Goal: Task Accomplishment & Management: Manage account settings

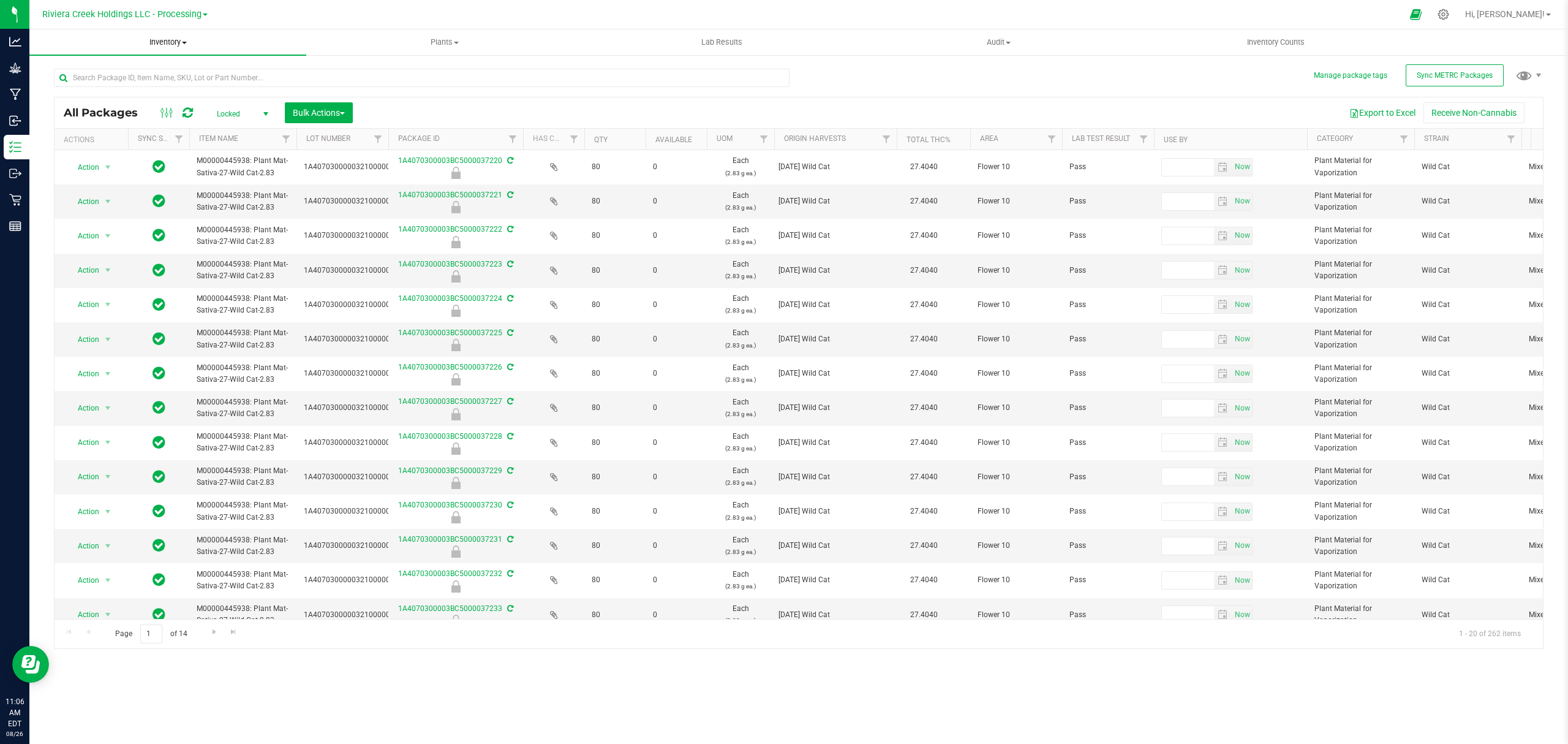
click at [157, 41] on span "Inventory" at bounding box center [168, 42] width 277 height 11
click at [147, 151] on li "From bill of materials" at bounding box center [168, 147] width 277 height 14
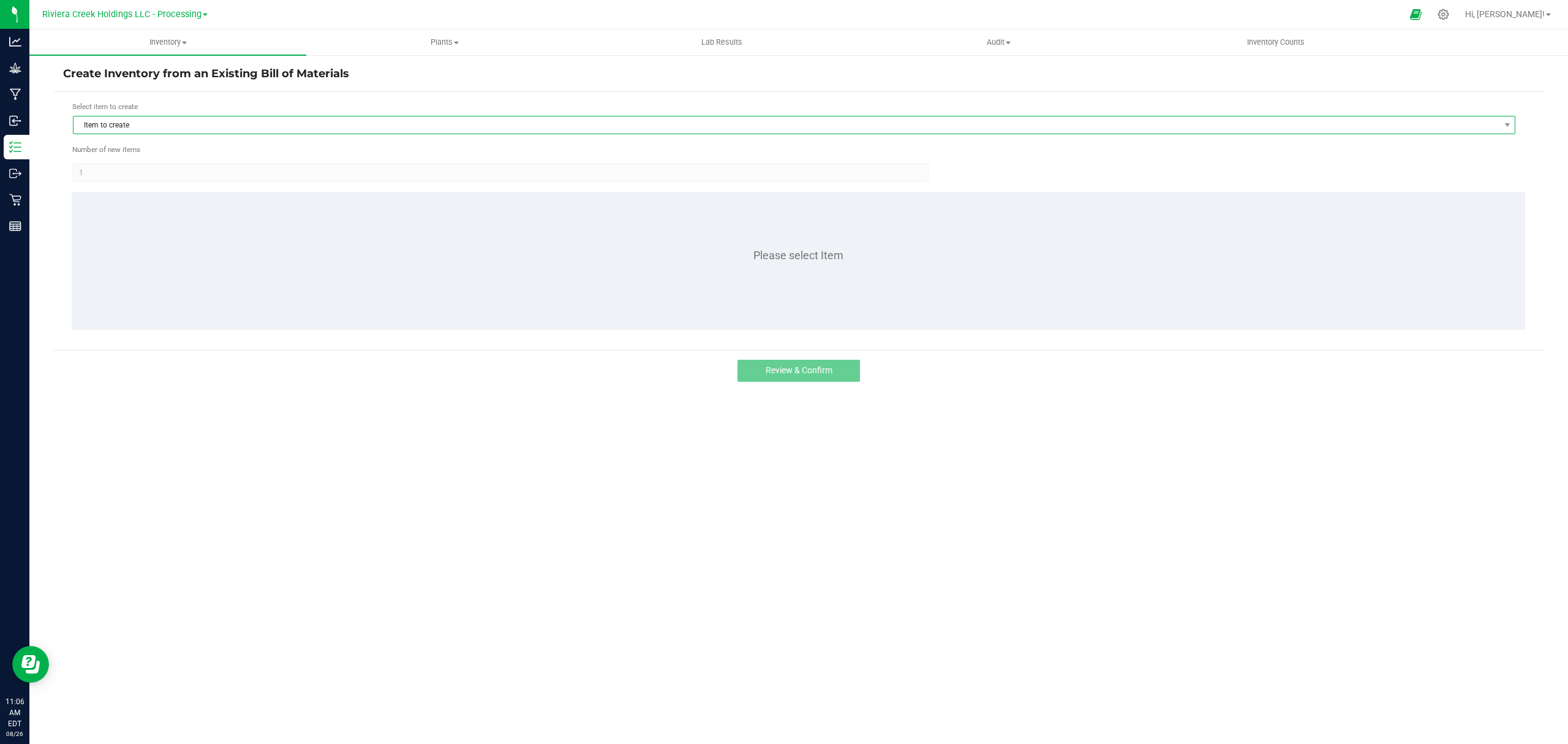
click at [304, 118] on span "Item to create" at bounding box center [786, 125] width 1425 height 17
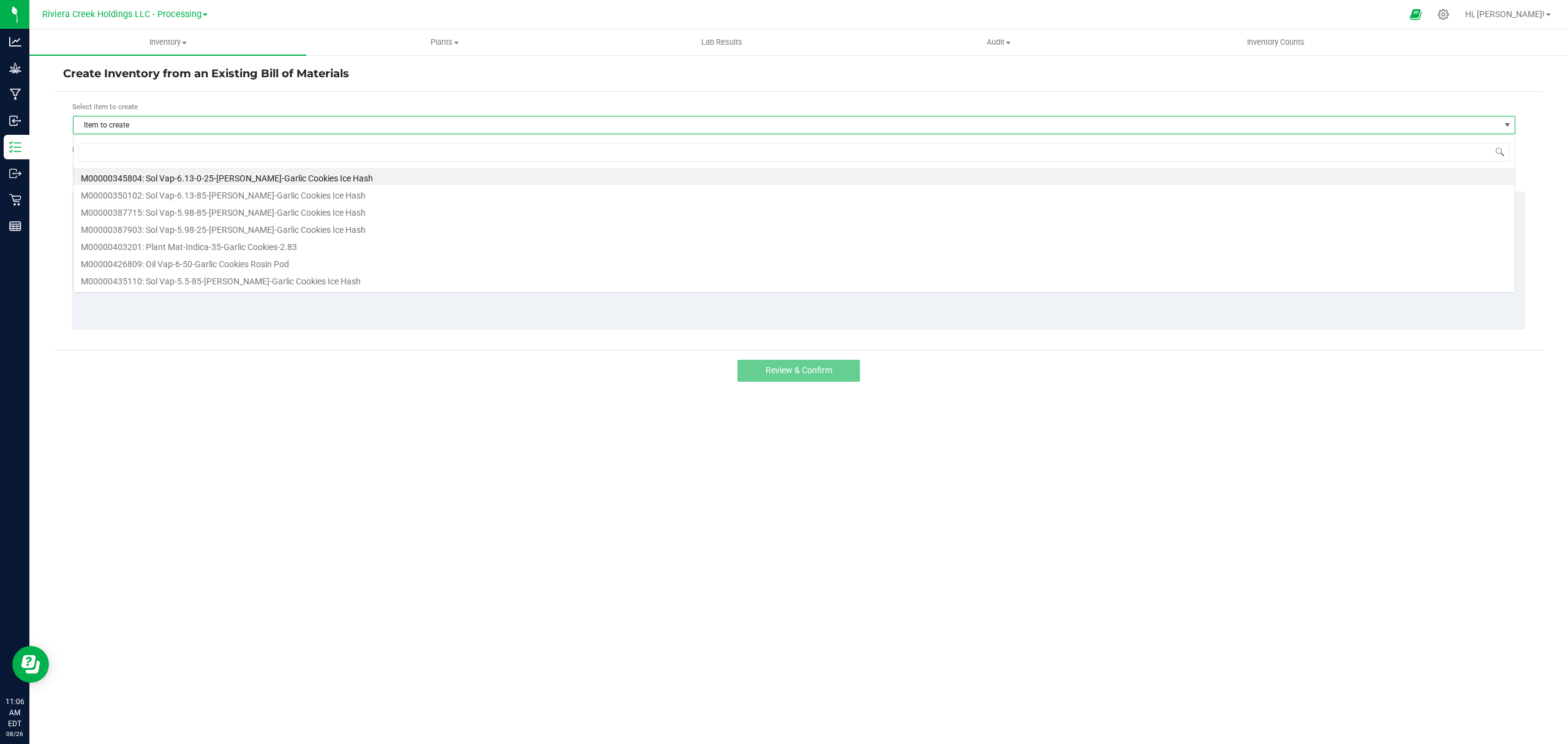
scroll to position [19, 1443]
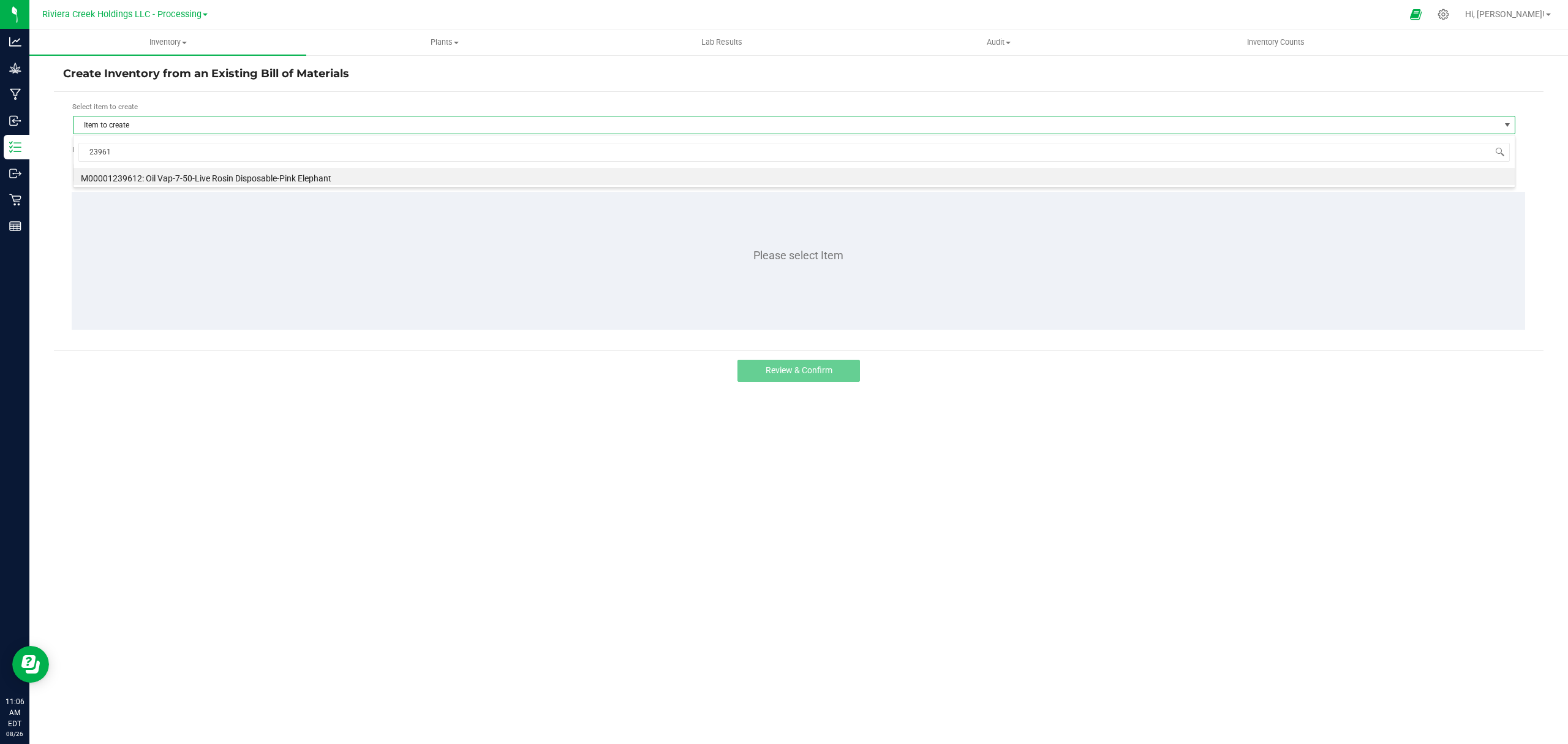
type input "239612"
click at [335, 179] on li "M00001239612: Oil Vap-7-50-Live Rosin Disposable-Pink Elephant" at bounding box center [794, 176] width 1441 height 17
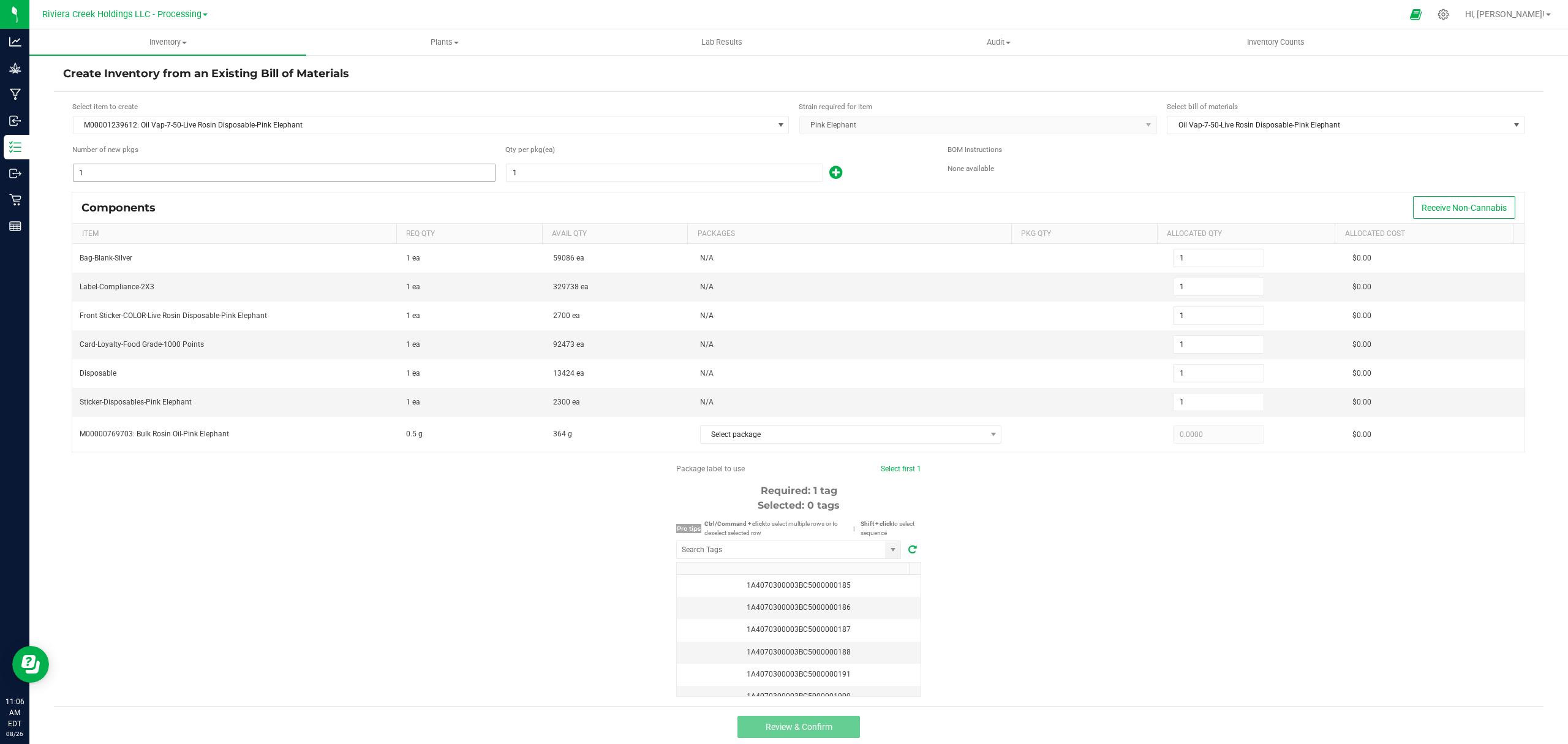
click at [216, 179] on input "1" at bounding box center [284, 172] width 421 height 17
type input "3"
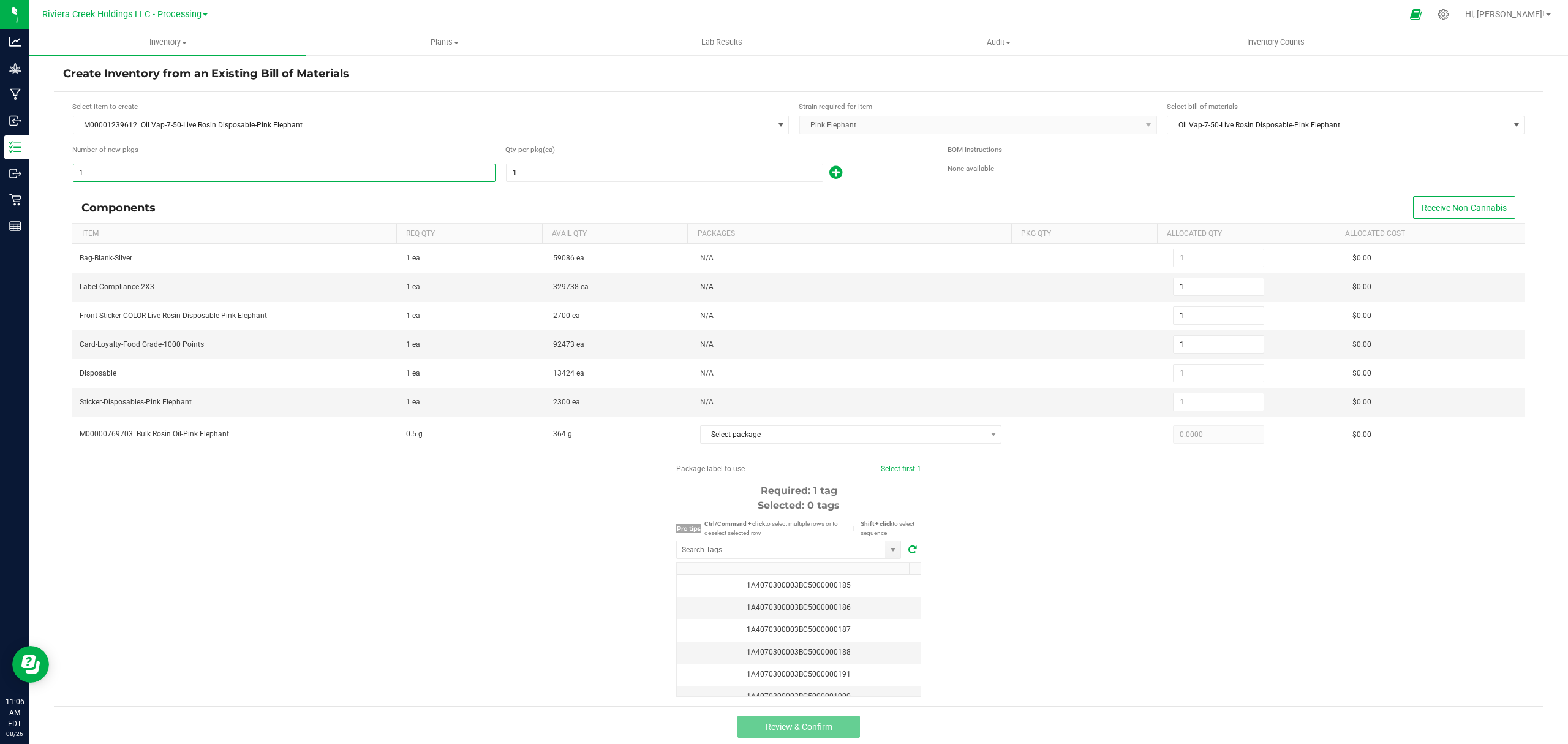
type input "3"
click at [667, 167] on input "1" at bounding box center [664, 172] width 316 height 17
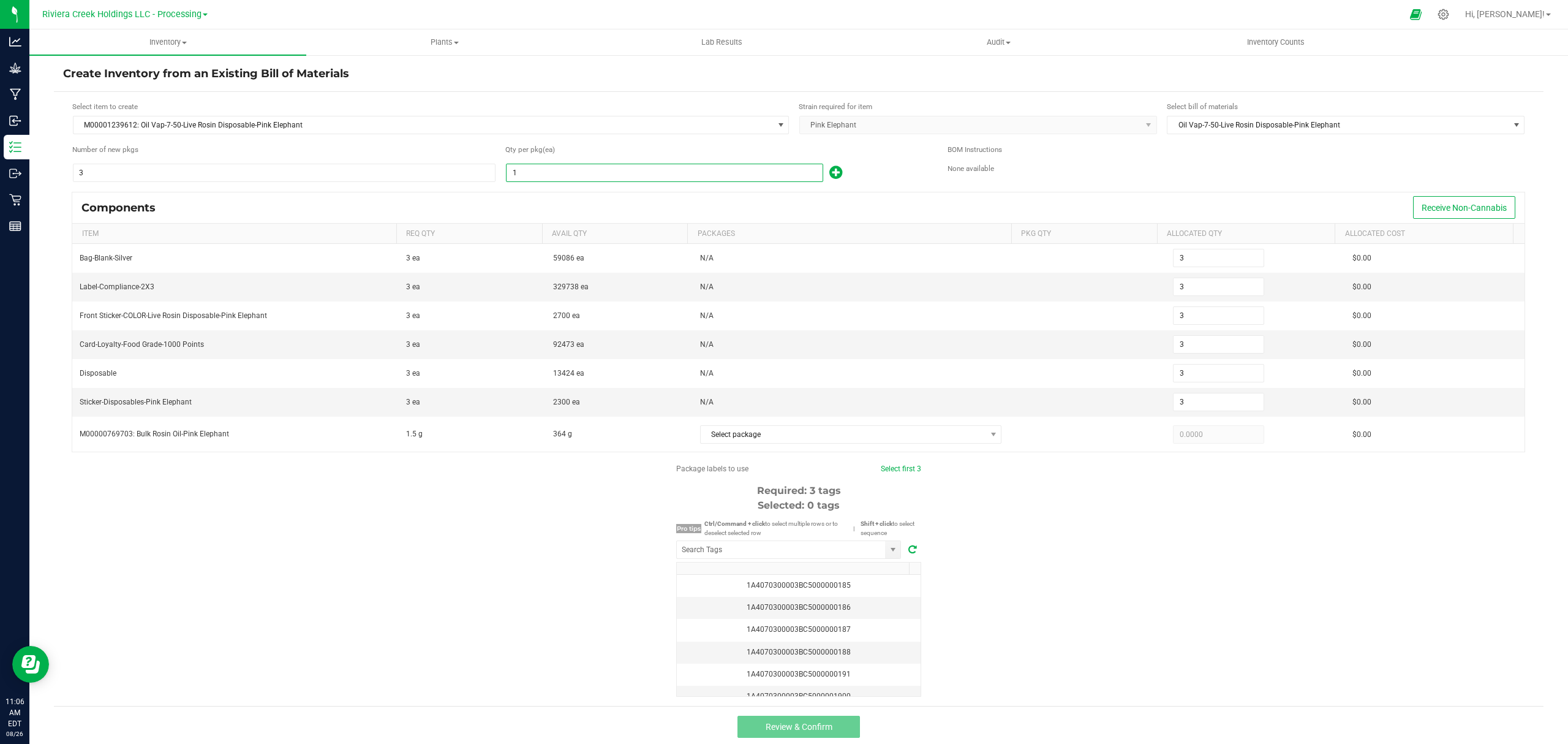
type input "10"
type input "30"
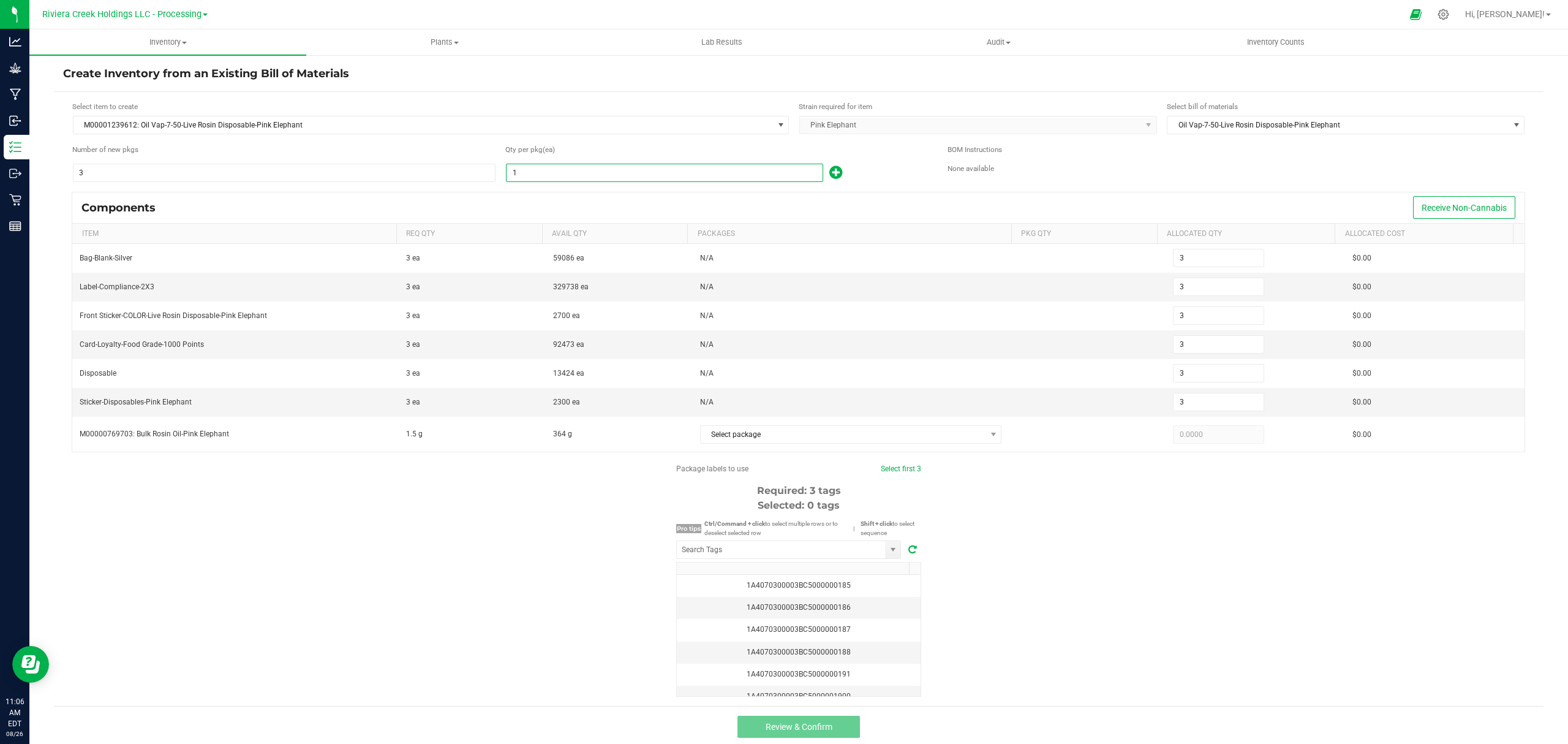
type input "30"
type input "100"
type input "300"
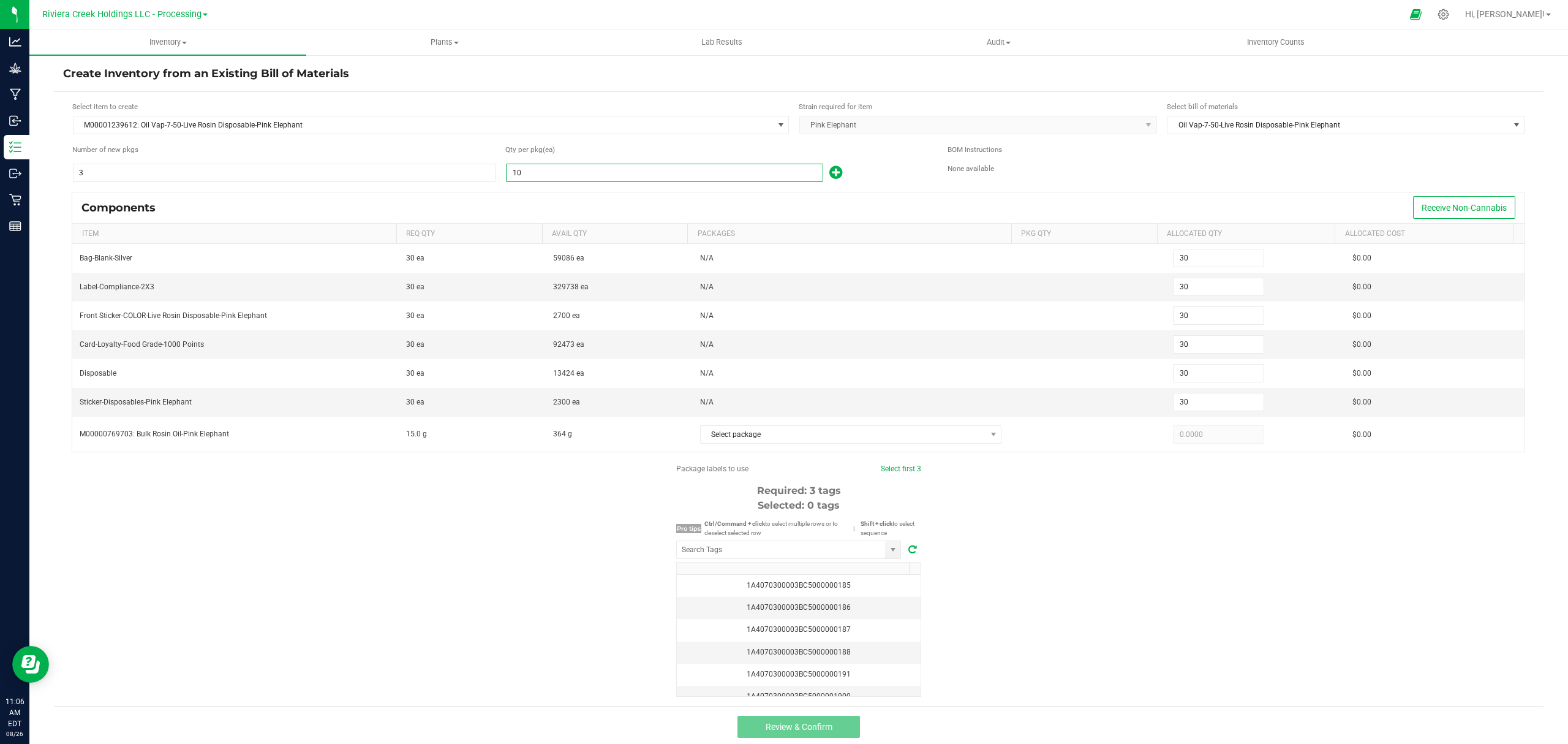
type input "300"
type input "100"
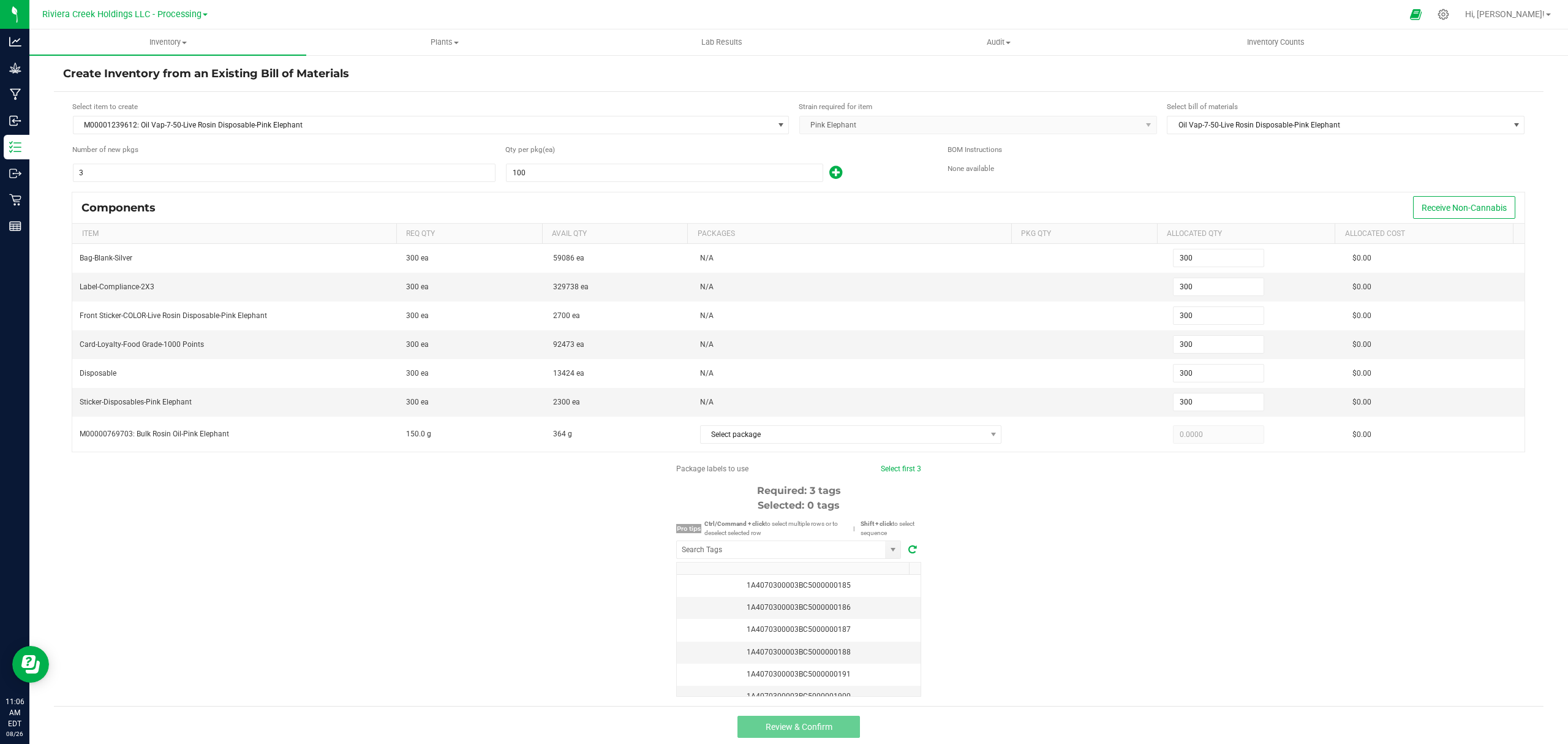
click at [862, 179] on div "100" at bounding box center [717, 173] width 424 height 19
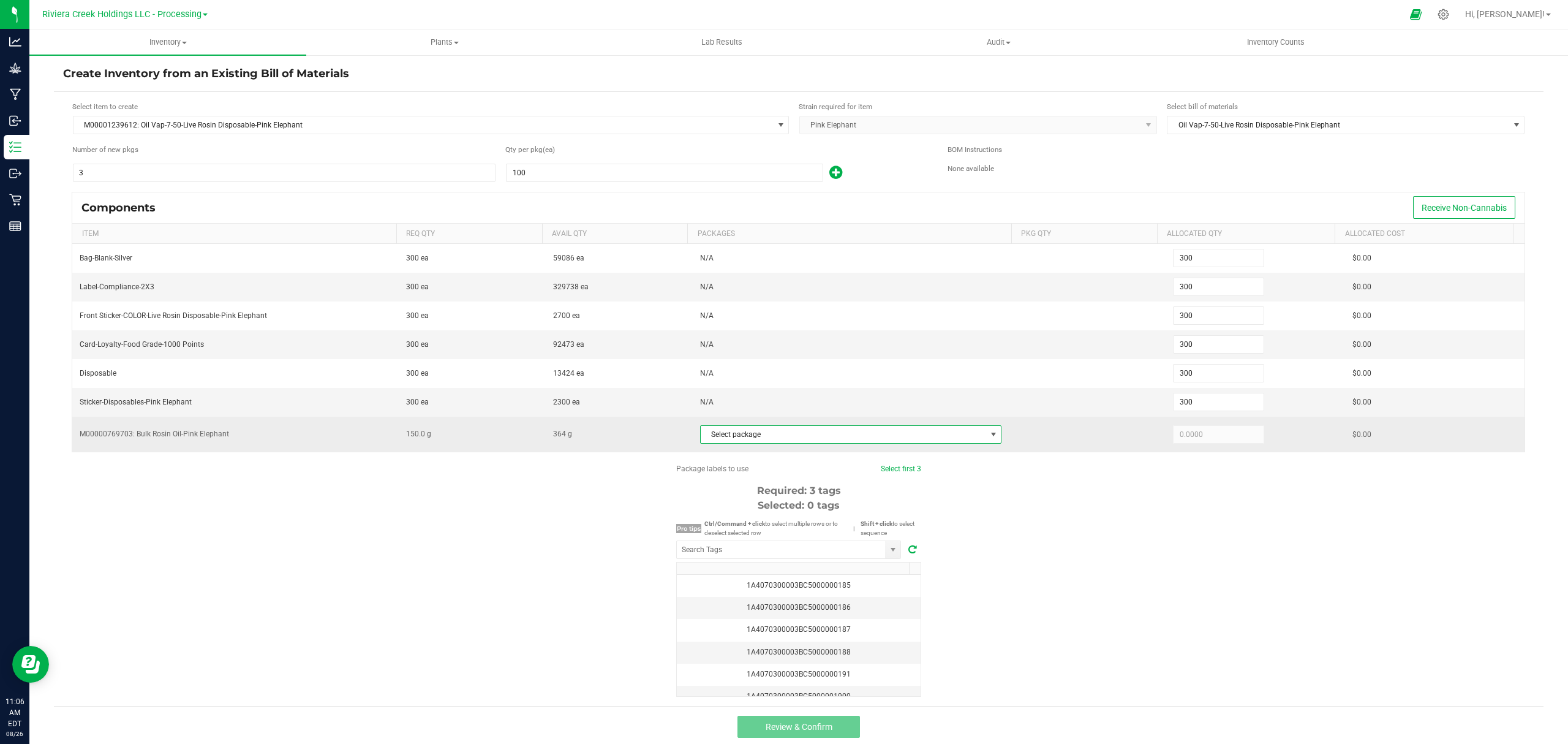
click at [806, 443] on span "Select package" at bounding box center [843, 434] width 285 height 17
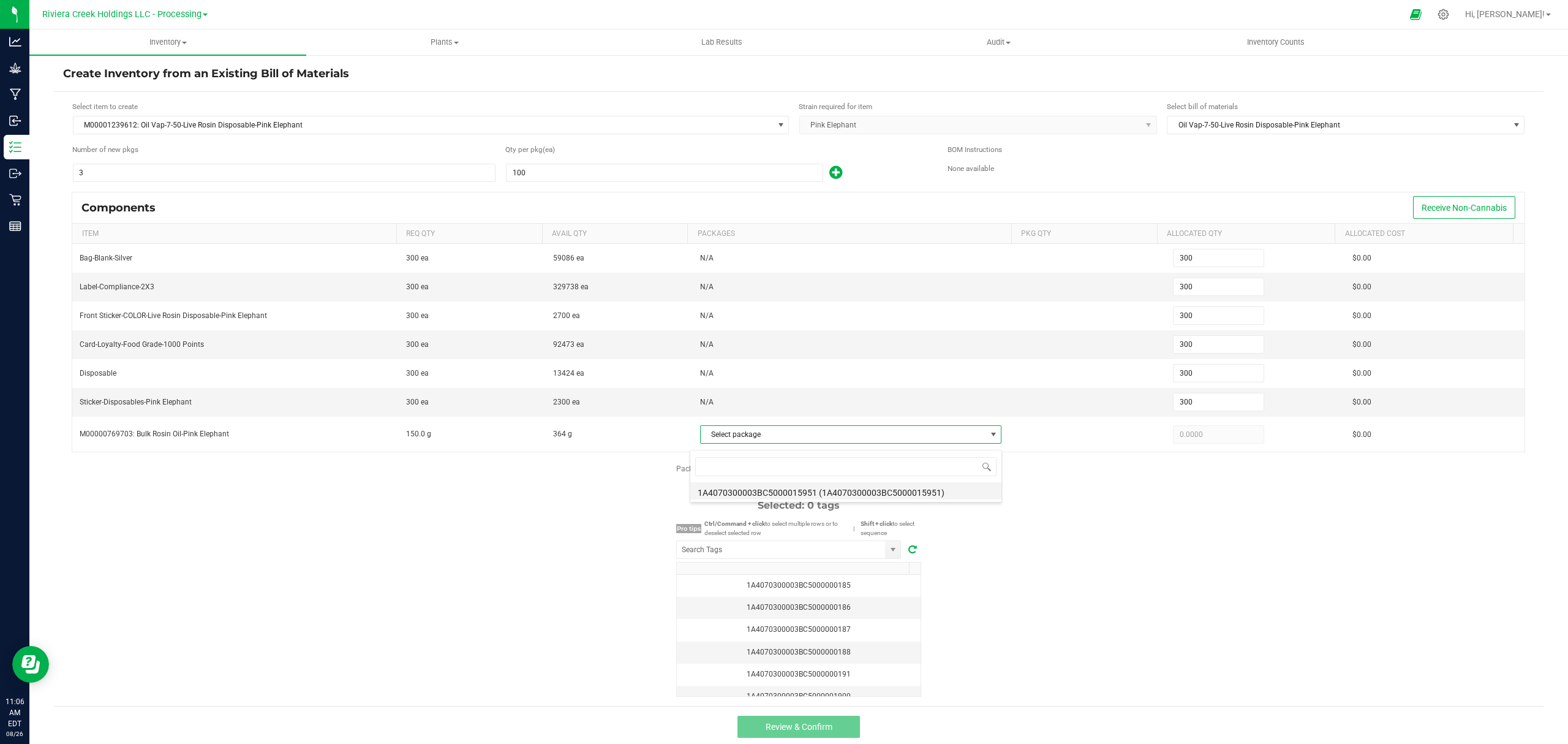
click at [826, 493] on li "1A4070300003BC5000015951 (1A4070300003BC5000015951)" at bounding box center [846, 490] width 311 height 17
type input "150.0000"
click at [821, 552] on input "NO DATA FOUND" at bounding box center [781, 549] width 208 height 17
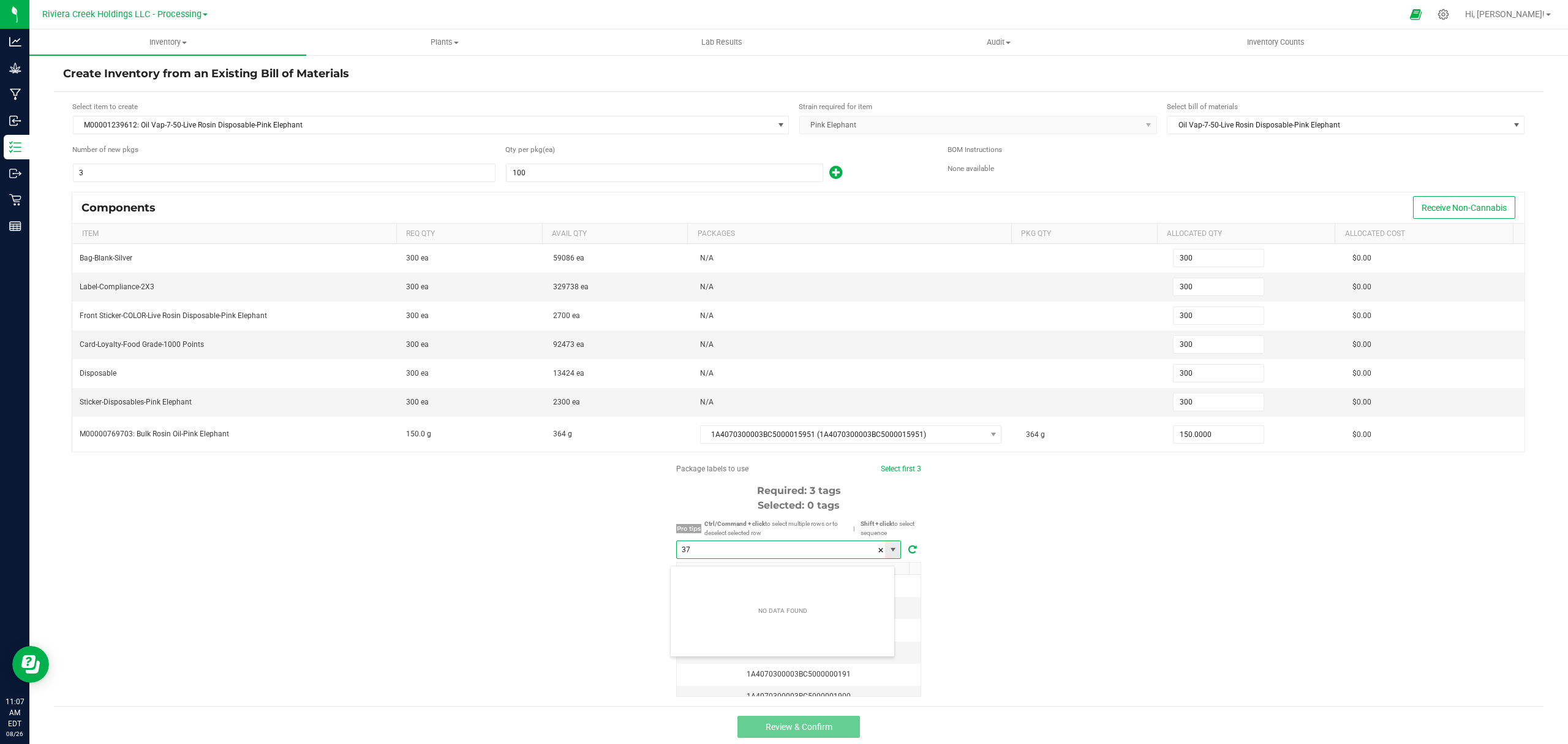
scroll to position [19, 224]
click at [787, 573] on li "1A4070300003BC5000037235" at bounding box center [782, 578] width 224 height 21
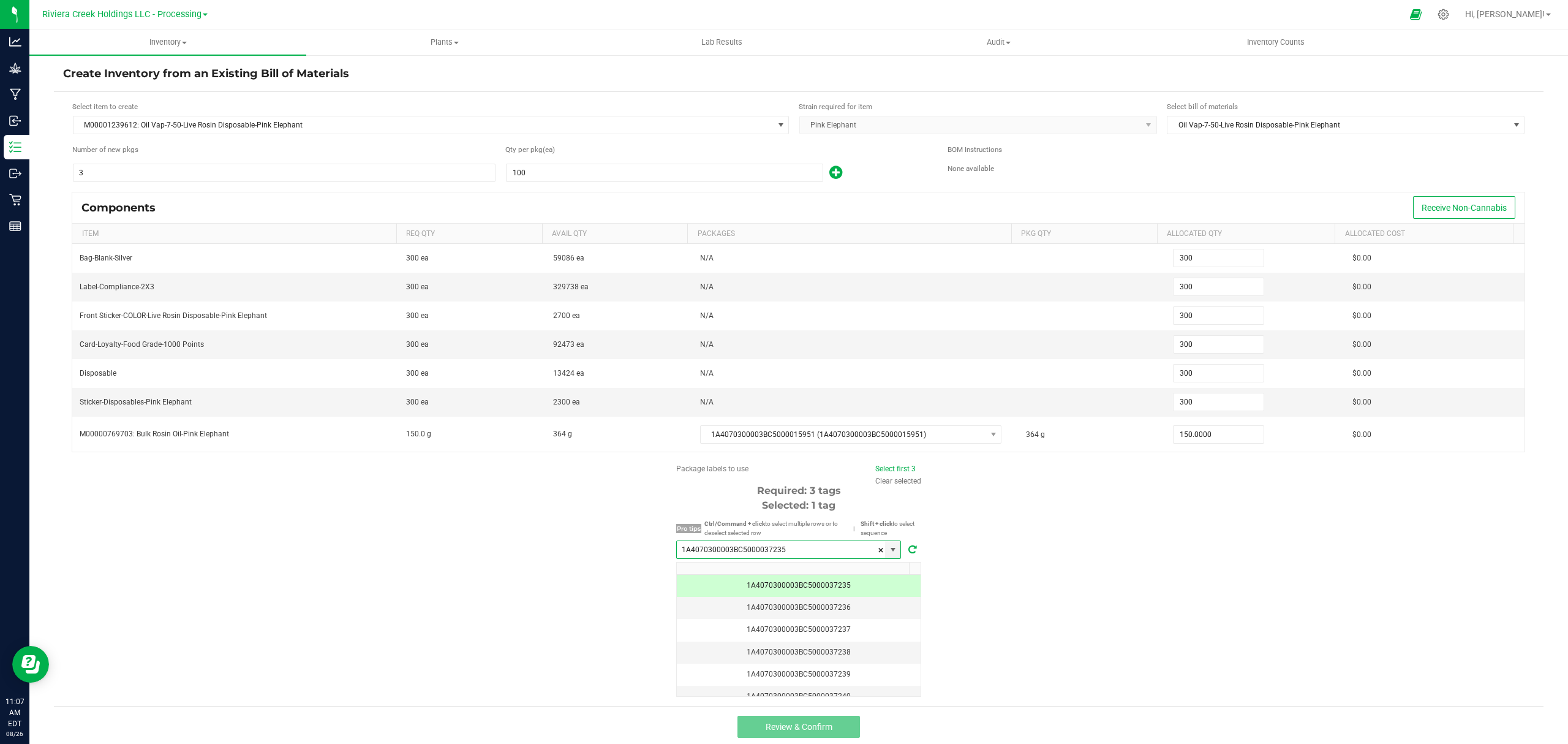
type input "1A4070300003BC5000037235"
click at [875, 468] on span "Select first 3" at bounding box center [895, 468] width 41 height 11
click at [875, 473] on link "Select first 3" at bounding box center [895, 468] width 41 height 8
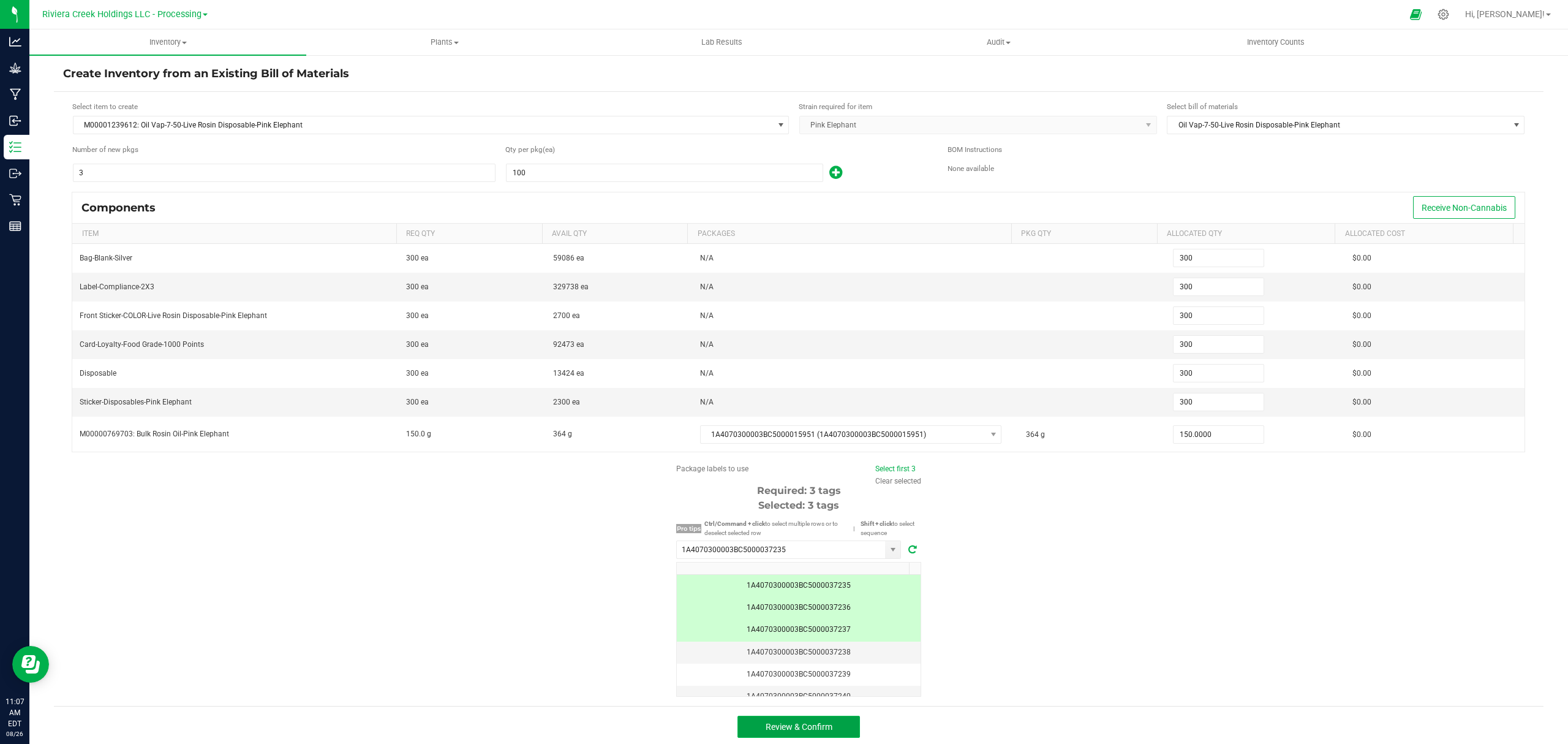
click at [818, 730] on span "Review & Confirm" at bounding box center [799, 727] width 67 height 10
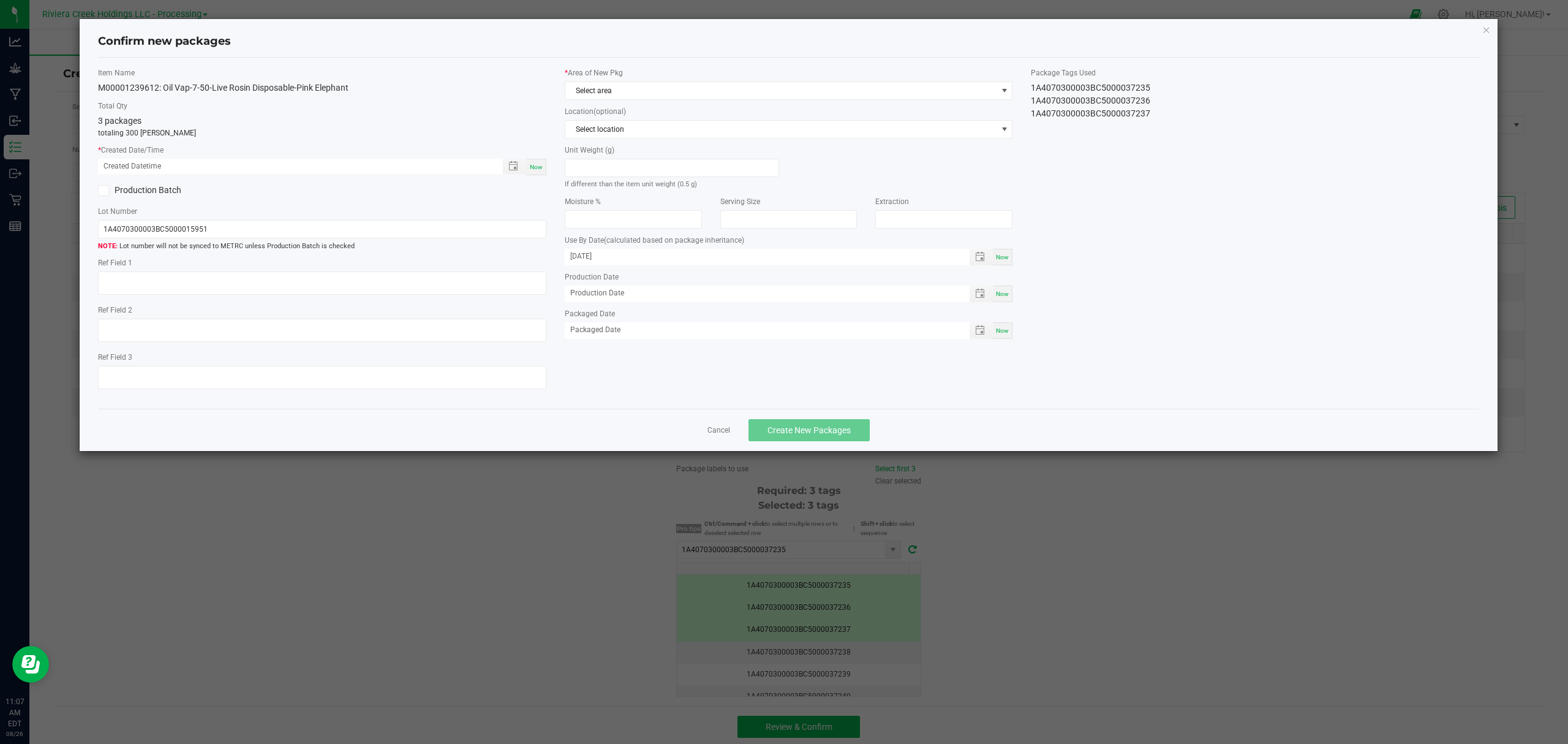
click at [535, 161] on div "Now" at bounding box center [536, 167] width 19 height 17
type input "[DATE] 11:07 AM"
click at [621, 96] on span "Select area" at bounding box center [781, 90] width 432 height 17
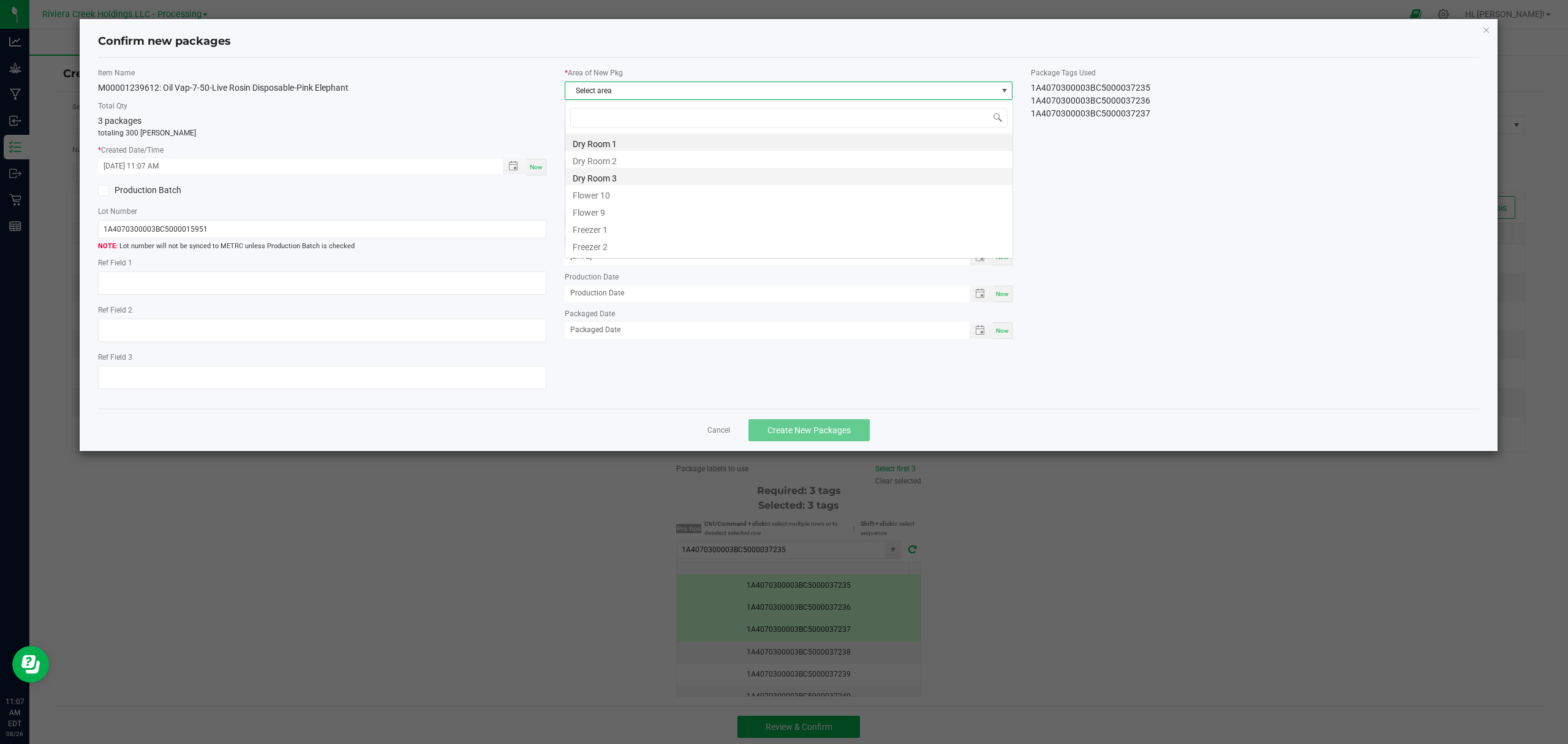
scroll to position [19, 447]
click at [589, 192] on li "Flower 10" at bounding box center [788, 194] width 447 height 17
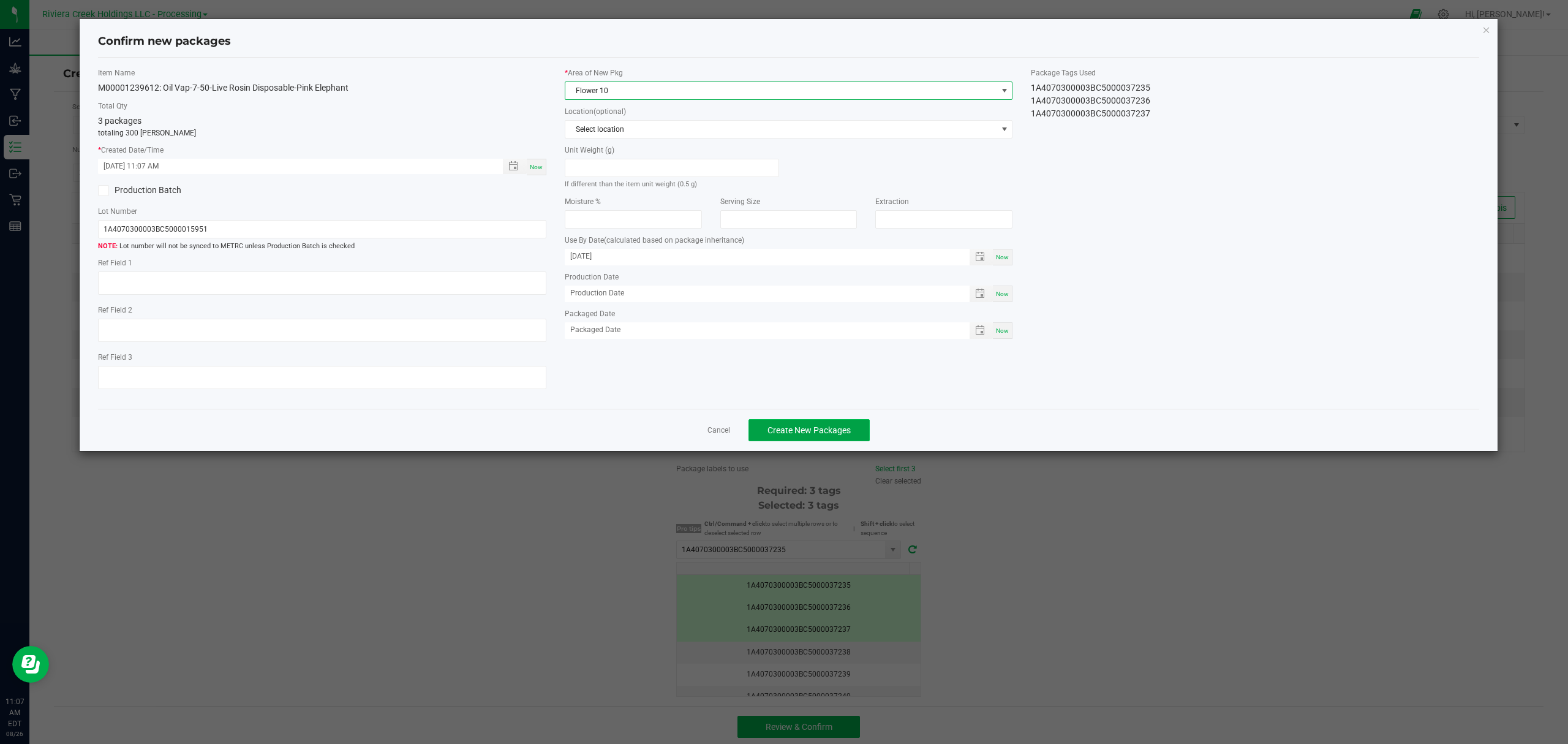
click at [828, 433] on span "Create New Packages" at bounding box center [808, 430] width 83 height 10
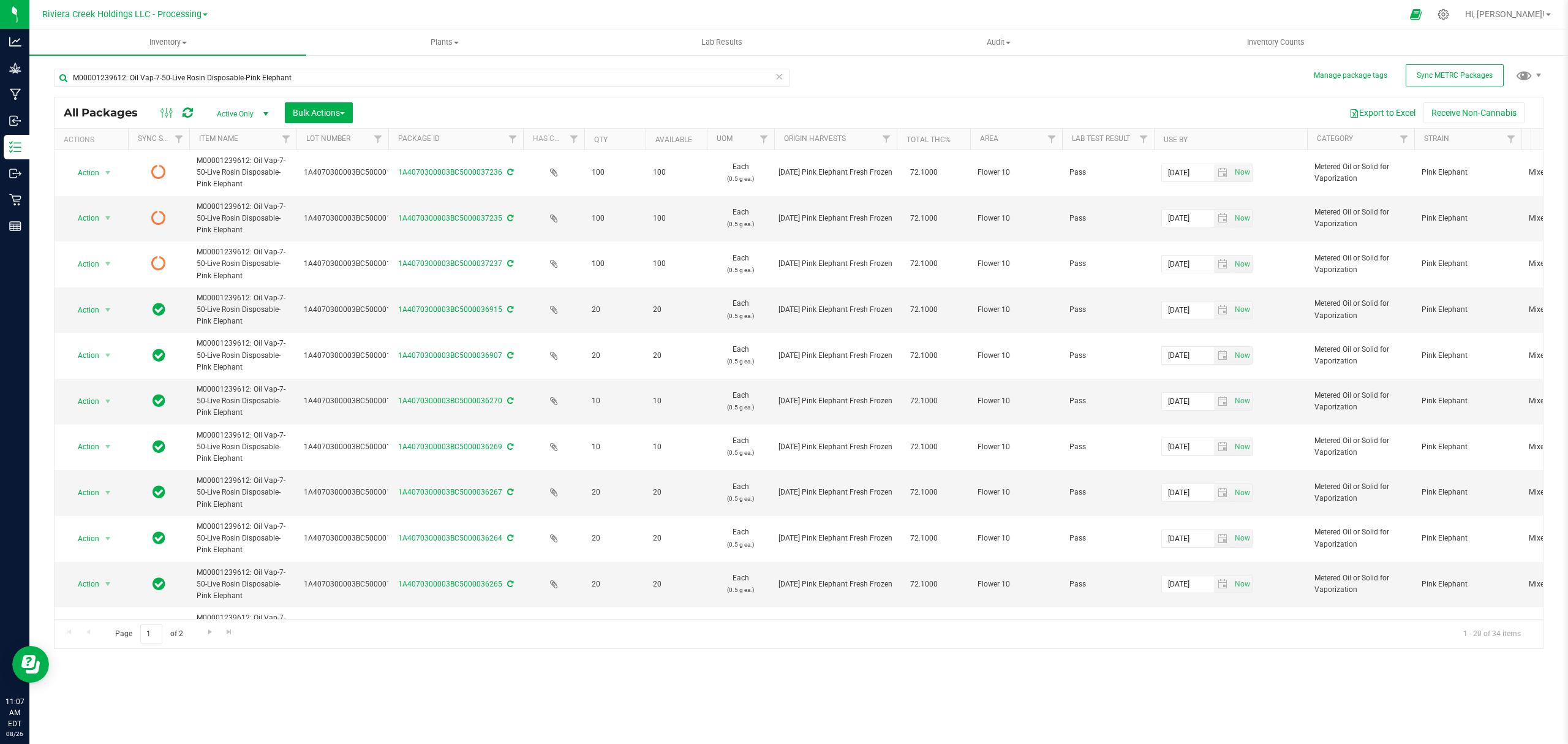
click at [184, 115] on icon at bounding box center [187, 113] width 10 height 12
type input "[DATE]"
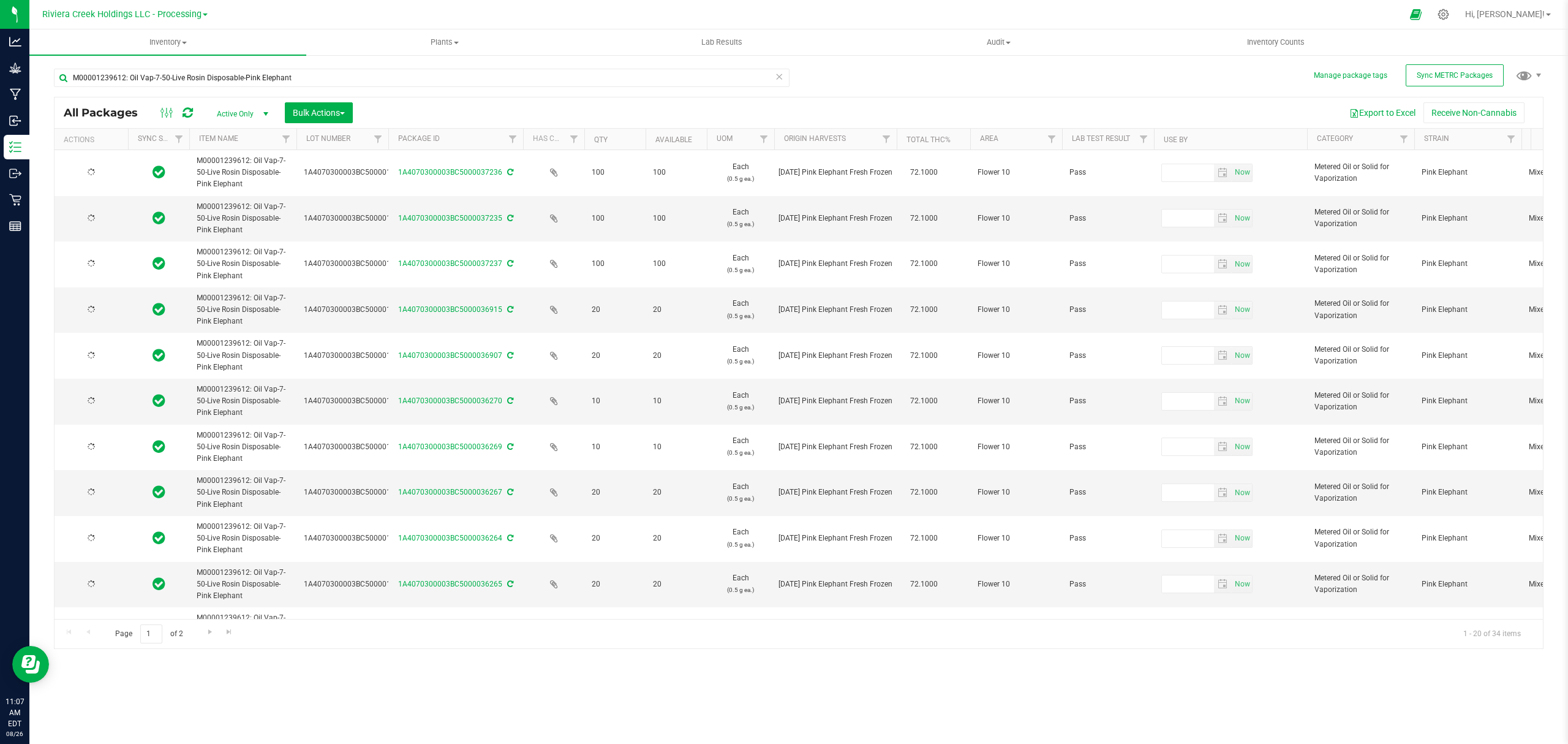
type input "[DATE]"
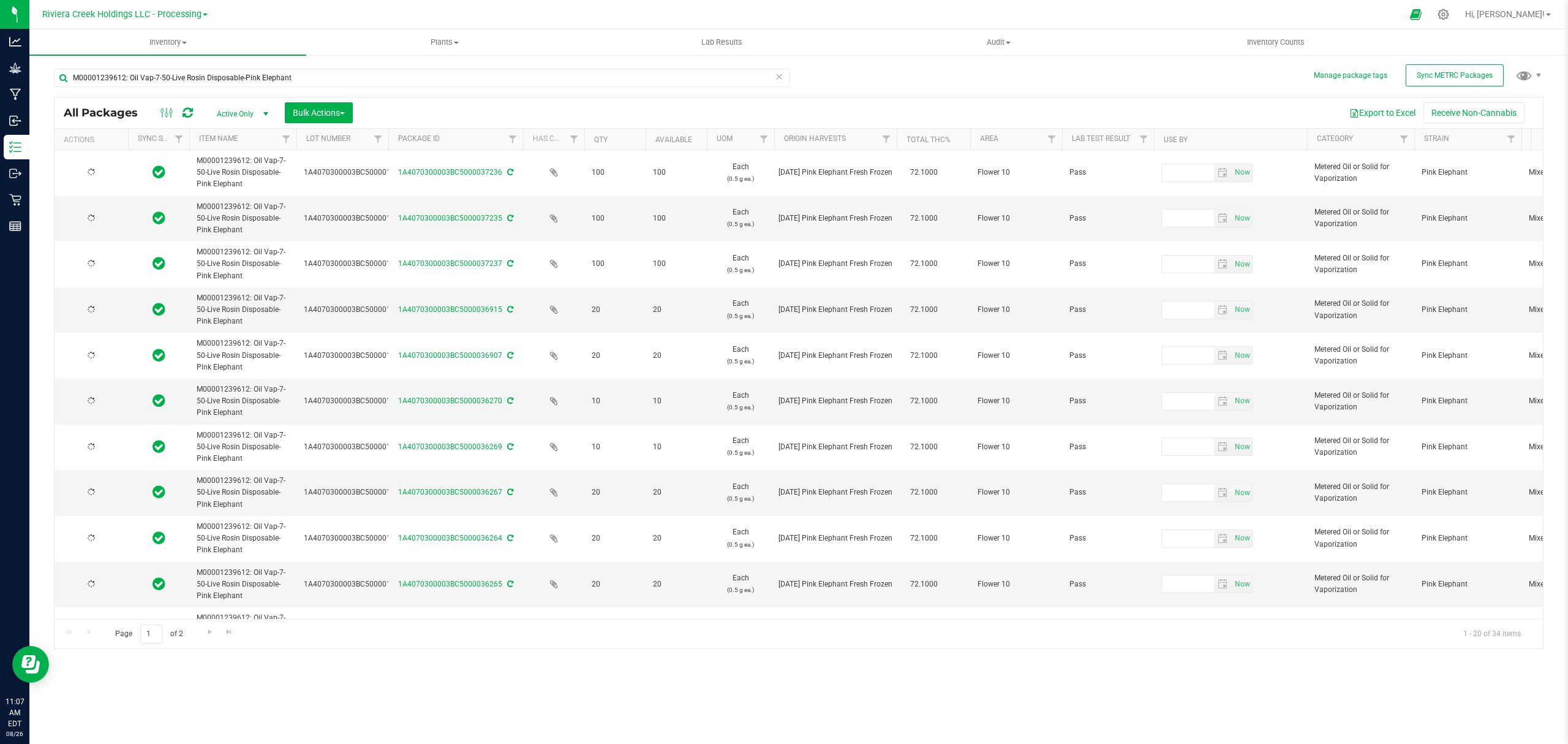
type input "[DATE]"
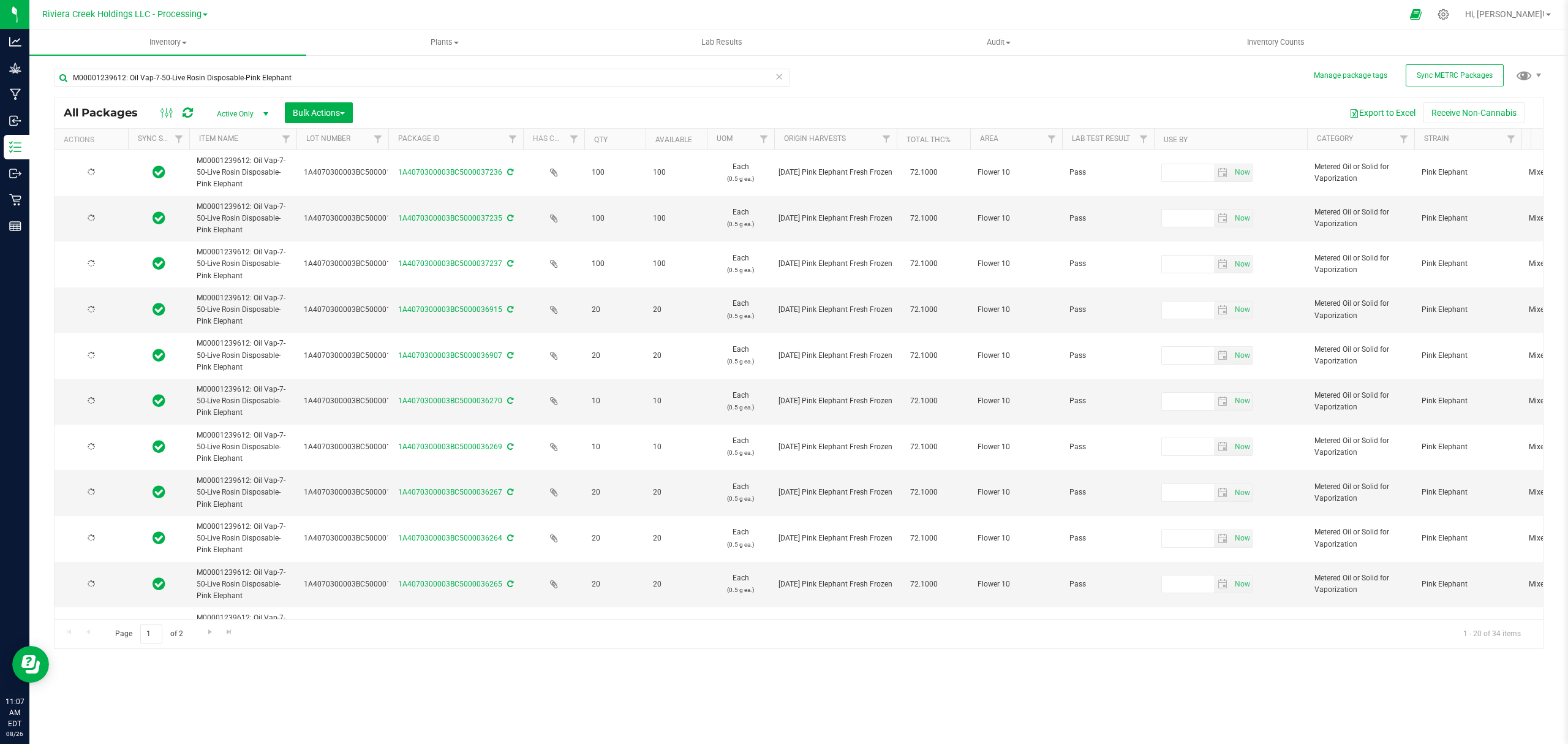
type input "[DATE]"
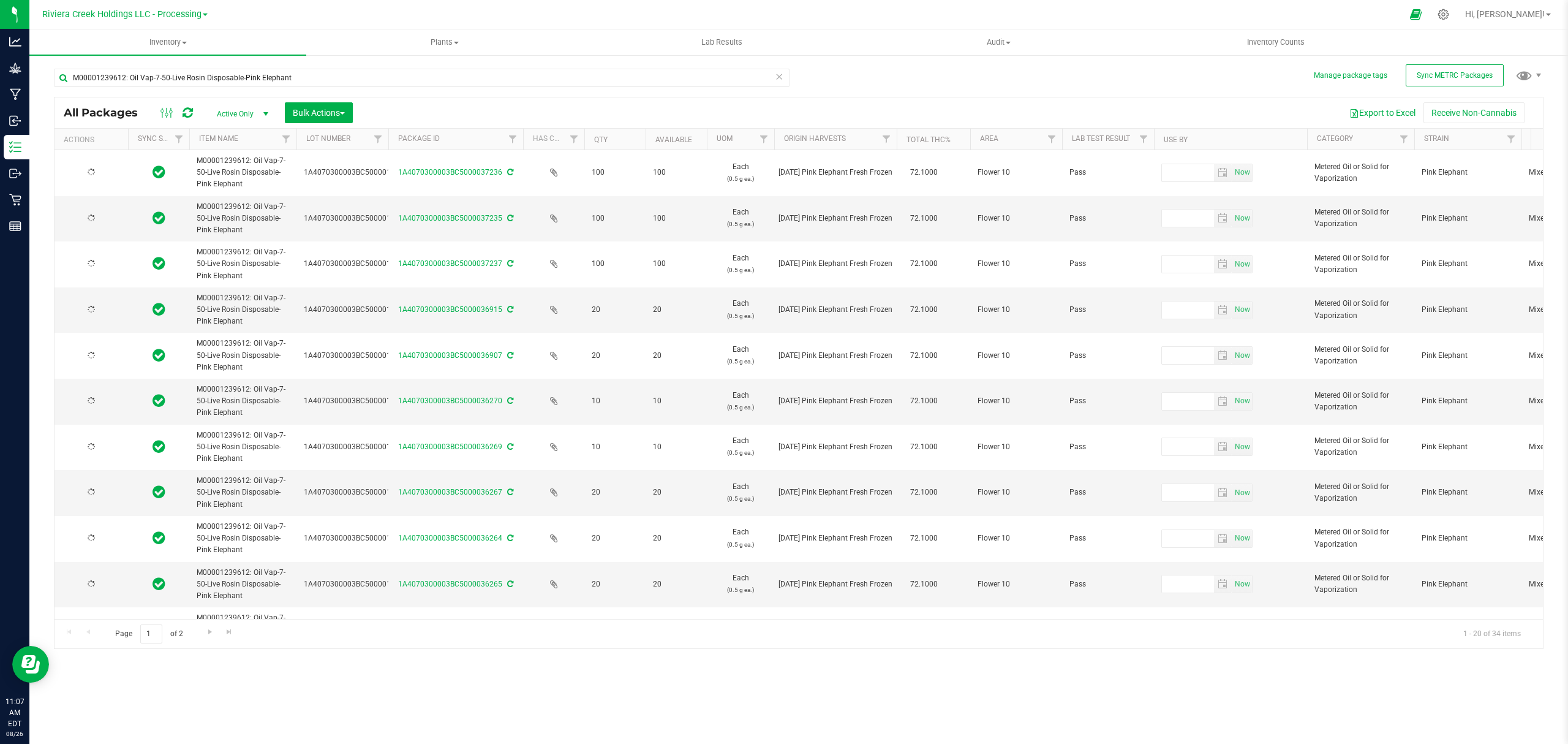
type input "[DATE]"
click at [1252, 44] on span "Inventory Counts" at bounding box center [1276, 42] width 91 height 11
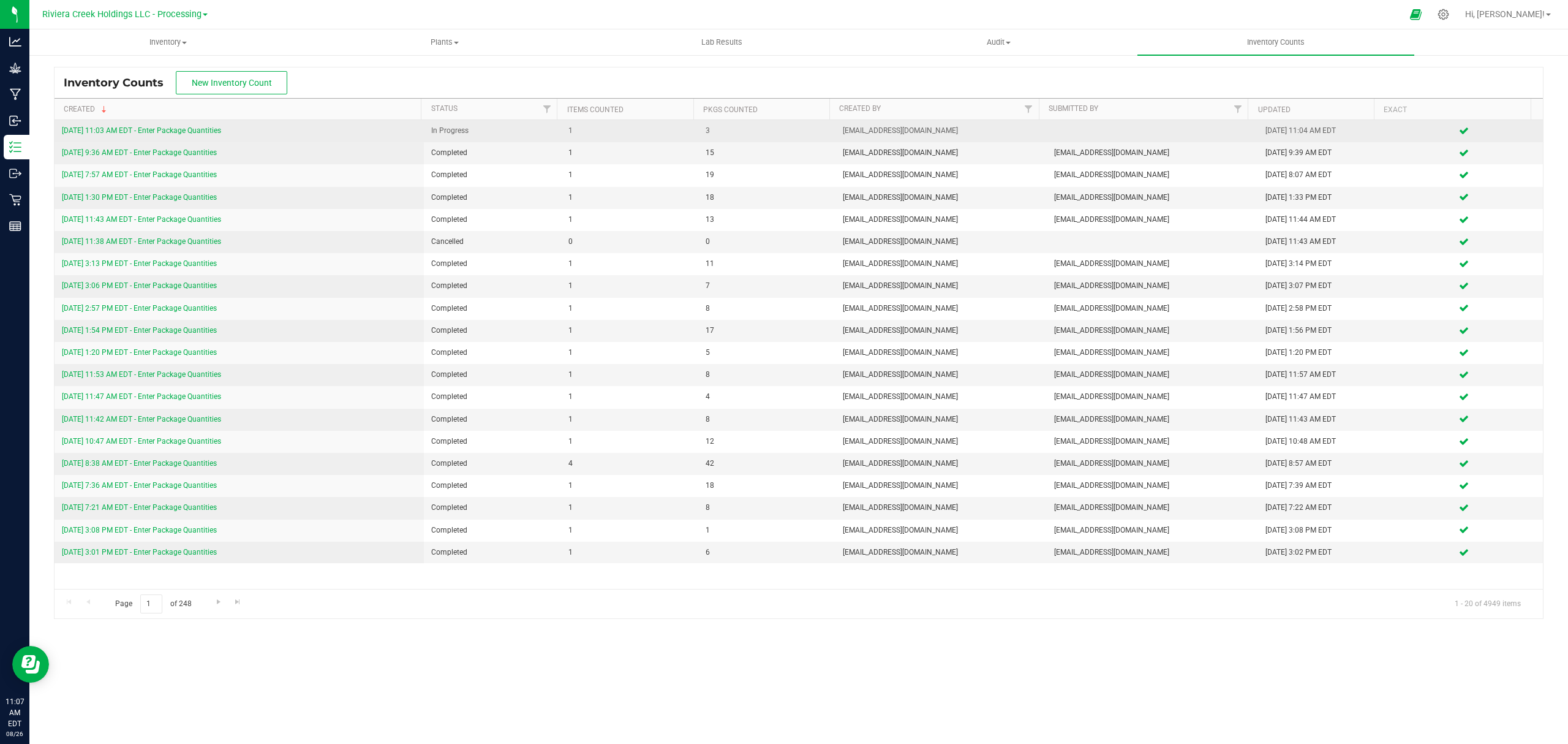
click at [189, 130] on link "[DATE] 11:03 AM EDT - Enter Package Quantities" at bounding box center [141, 130] width 159 height 8
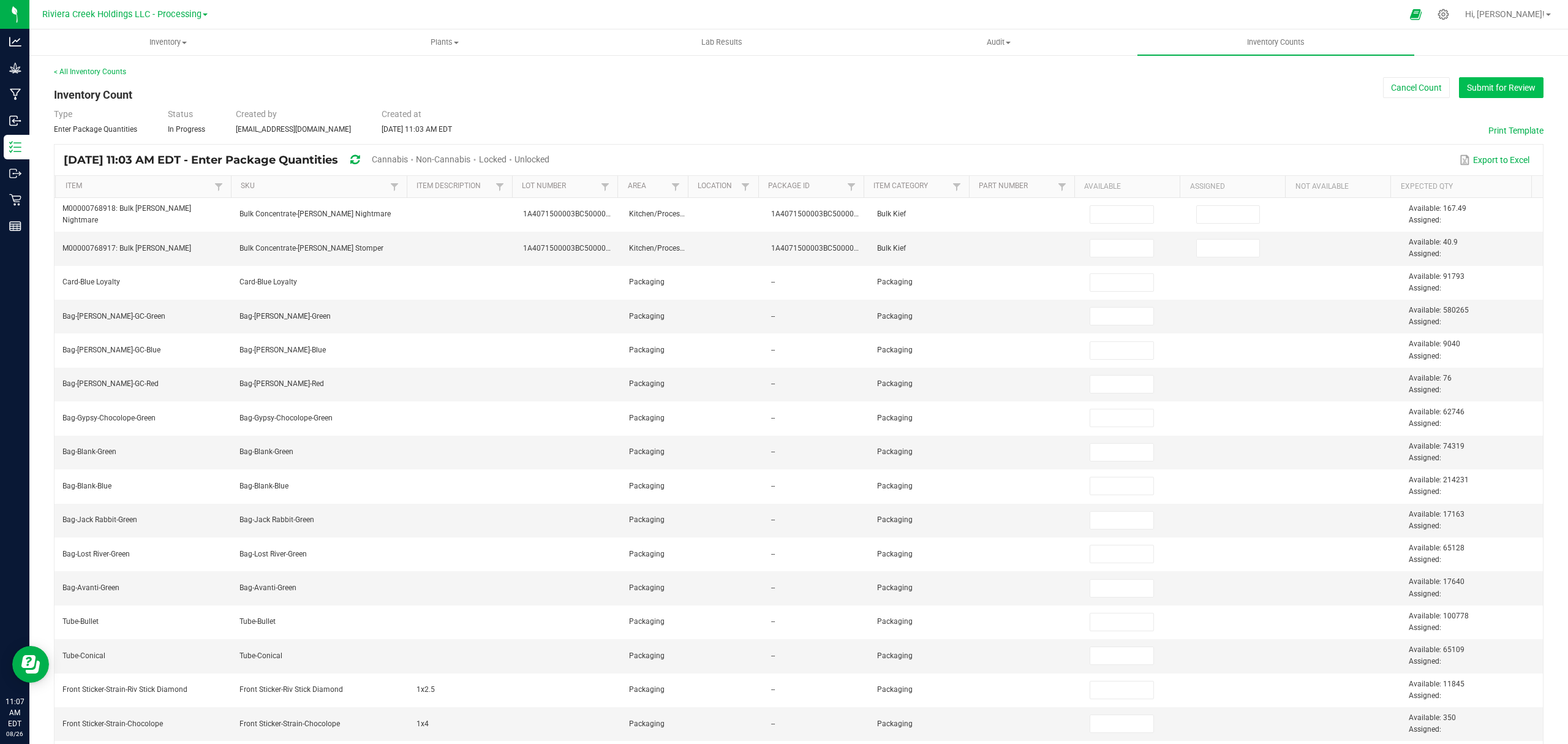
click at [1461, 77] on button "Submit for Review" at bounding box center [1501, 87] width 85 height 21
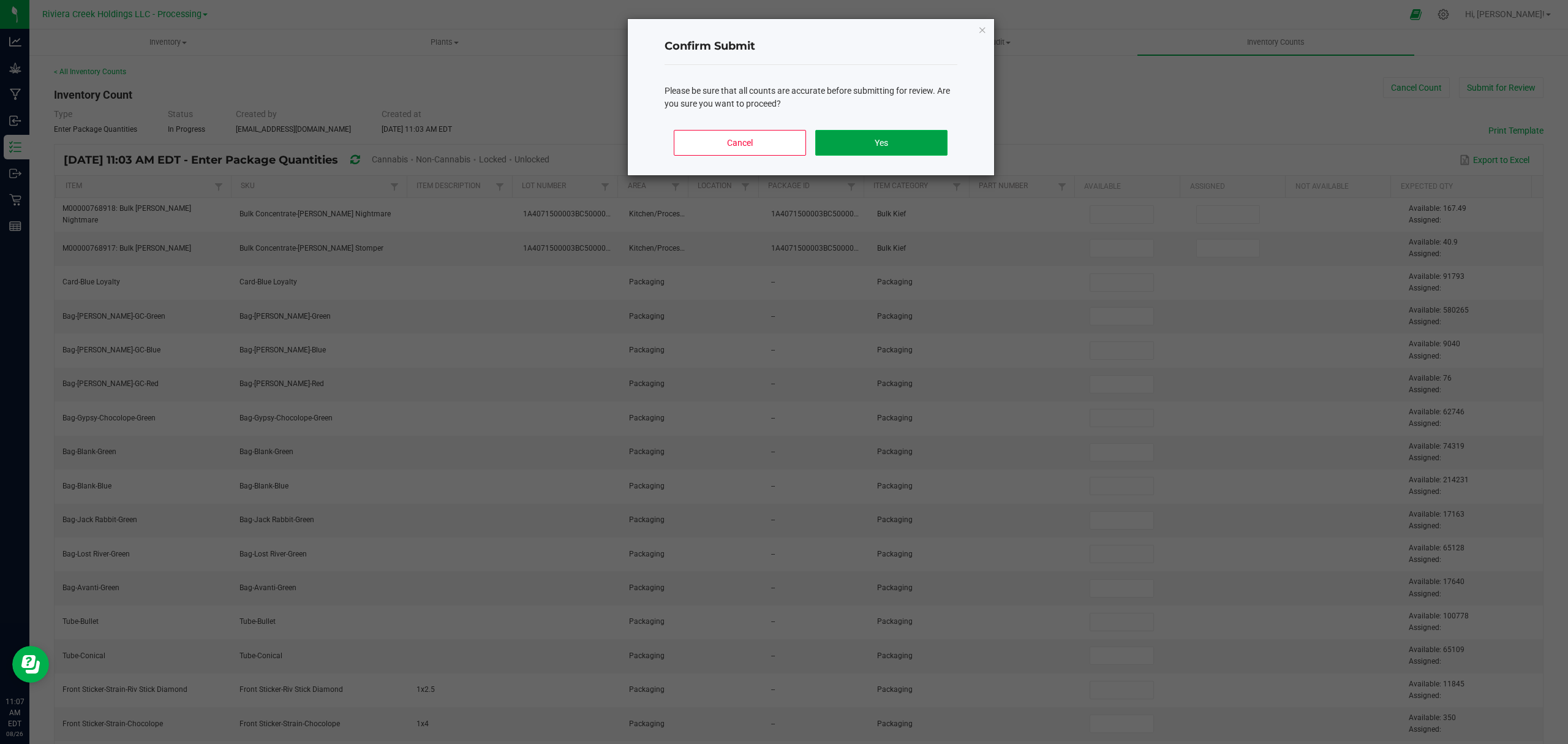
click at [863, 149] on button "Yes" at bounding box center [881, 143] width 132 height 25
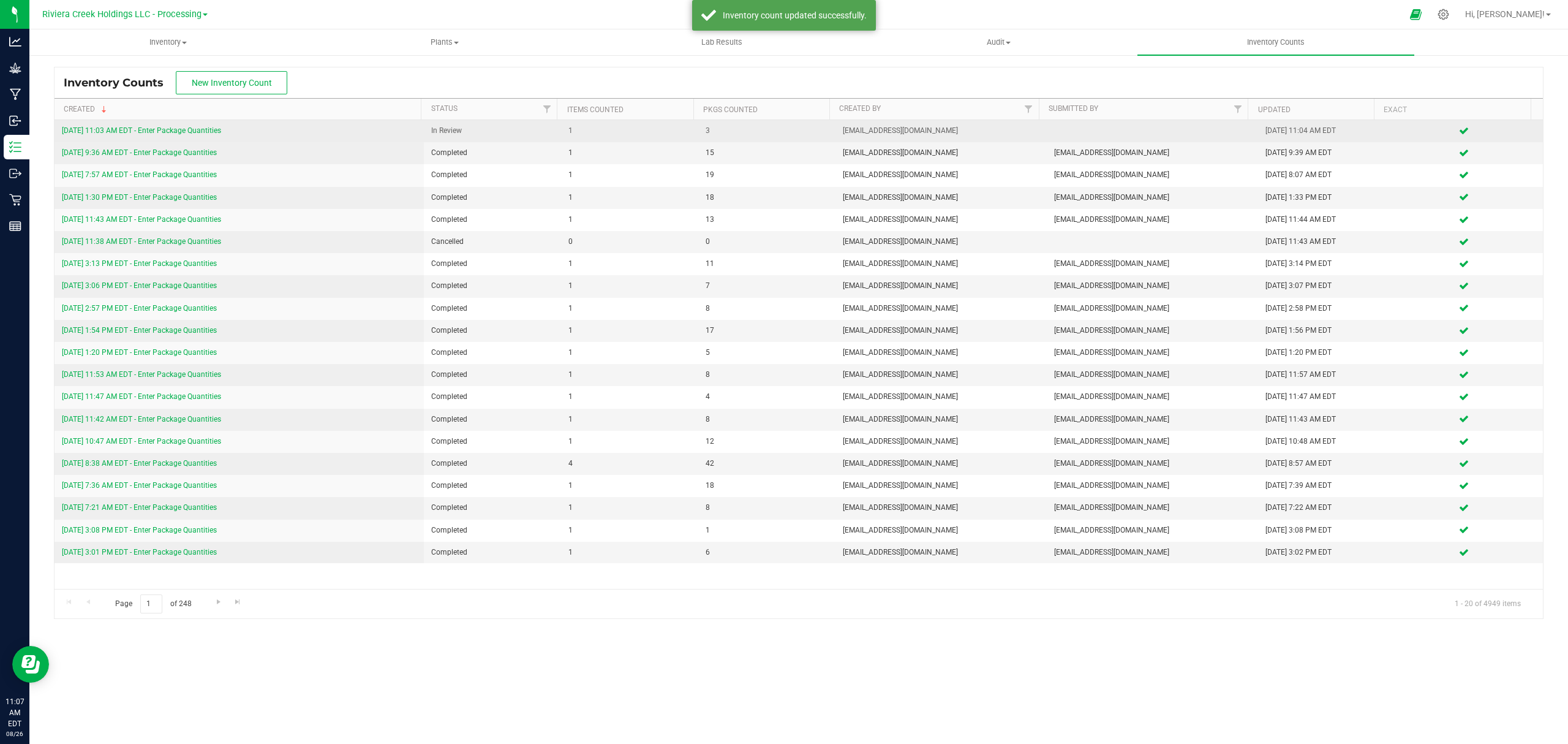
click at [180, 128] on link "[DATE] 11:03 AM EDT - Enter Package Quantities" at bounding box center [141, 130] width 159 height 8
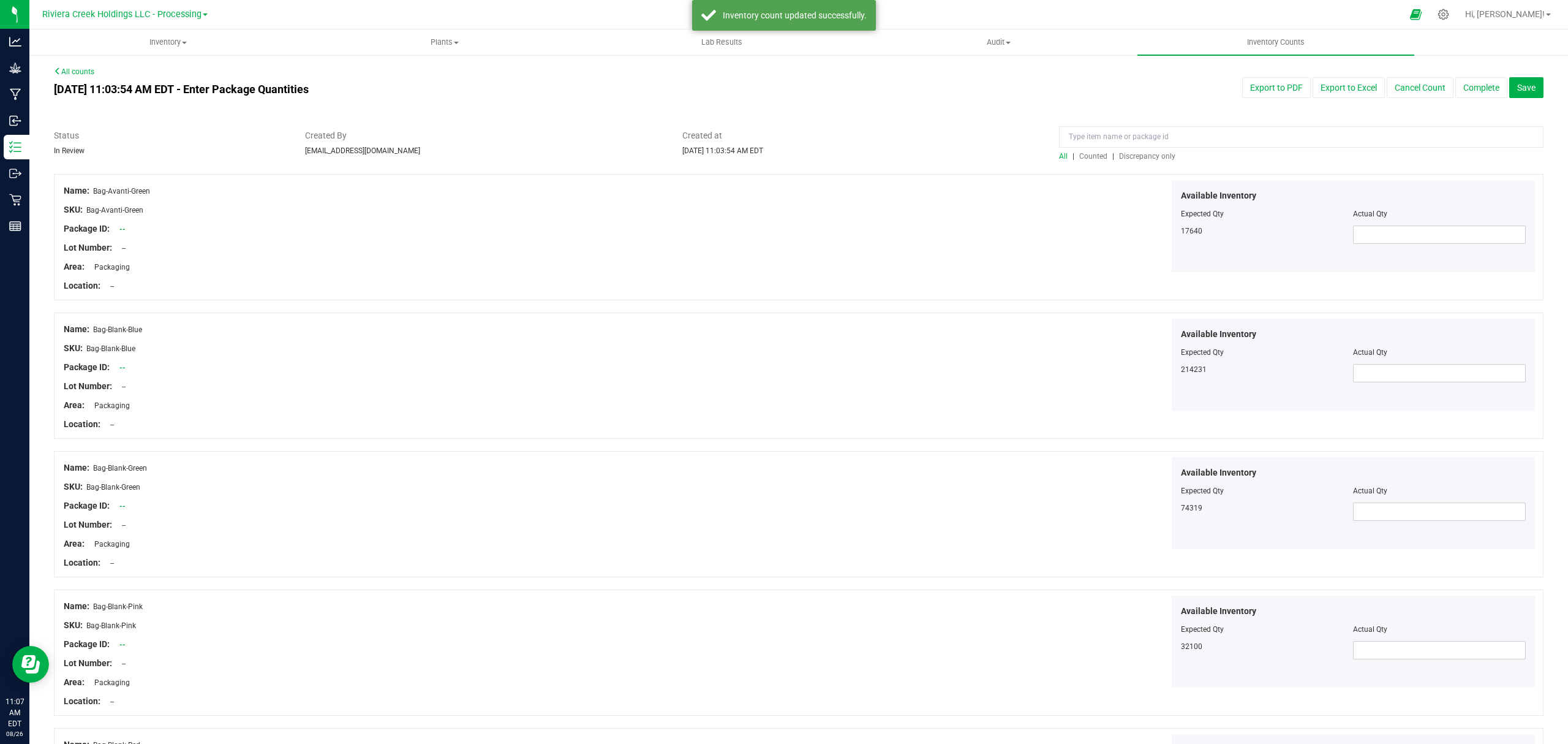
click at [1087, 156] on span "Counted" at bounding box center [1093, 156] width 28 height 8
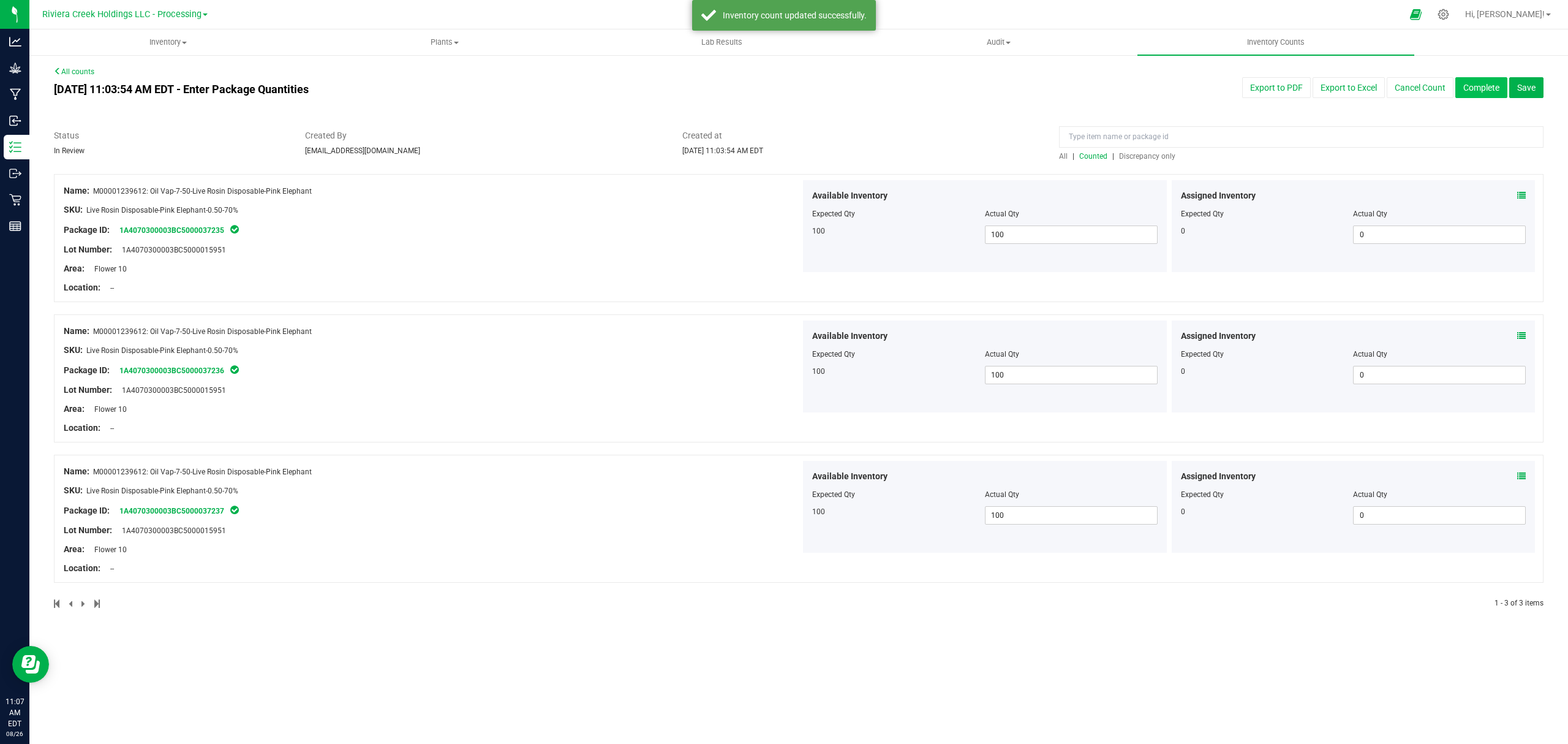
click at [1468, 83] on button "Complete" at bounding box center [1481, 87] width 52 height 21
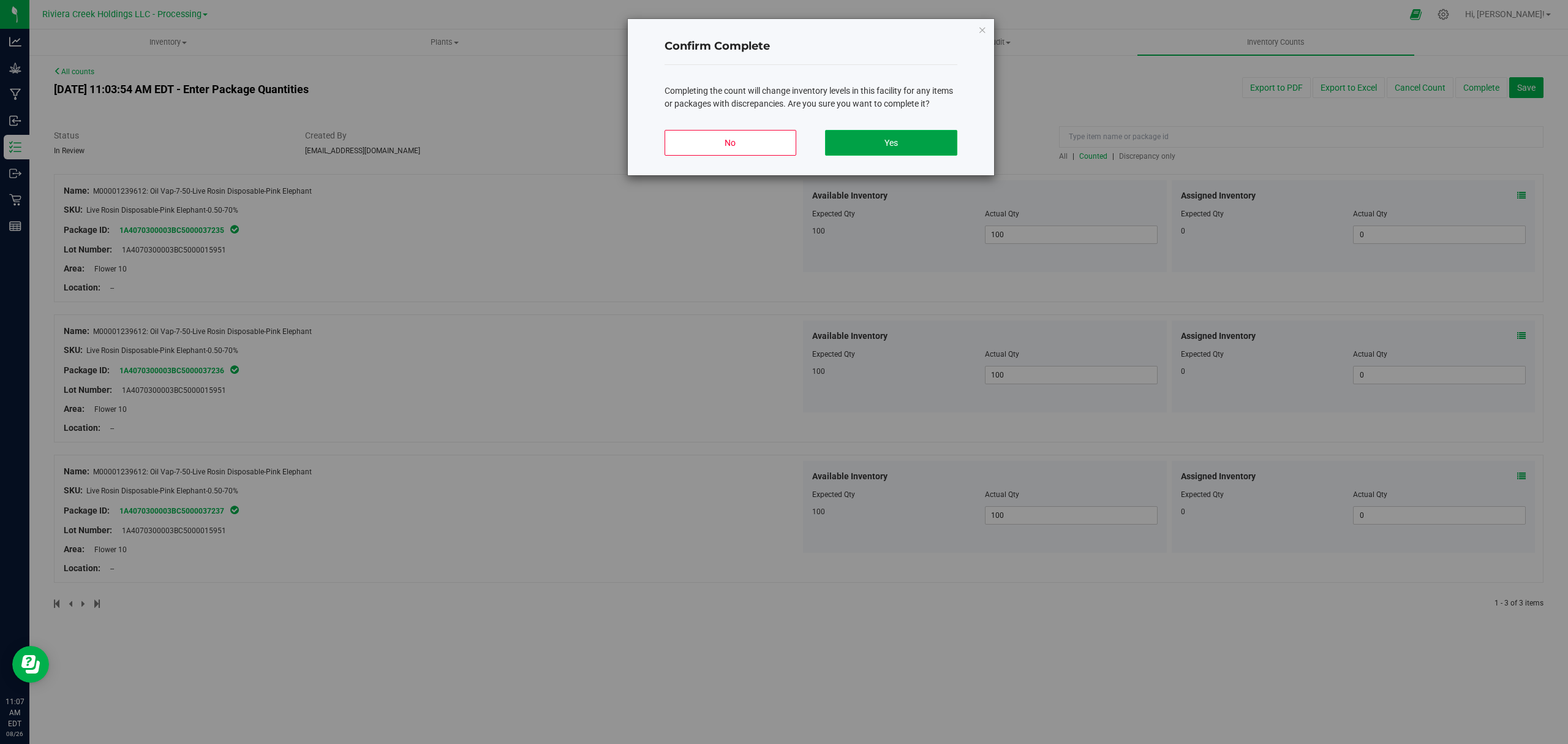
click at [893, 135] on button "Yes" at bounding box center [890, 143] width 132 height 25
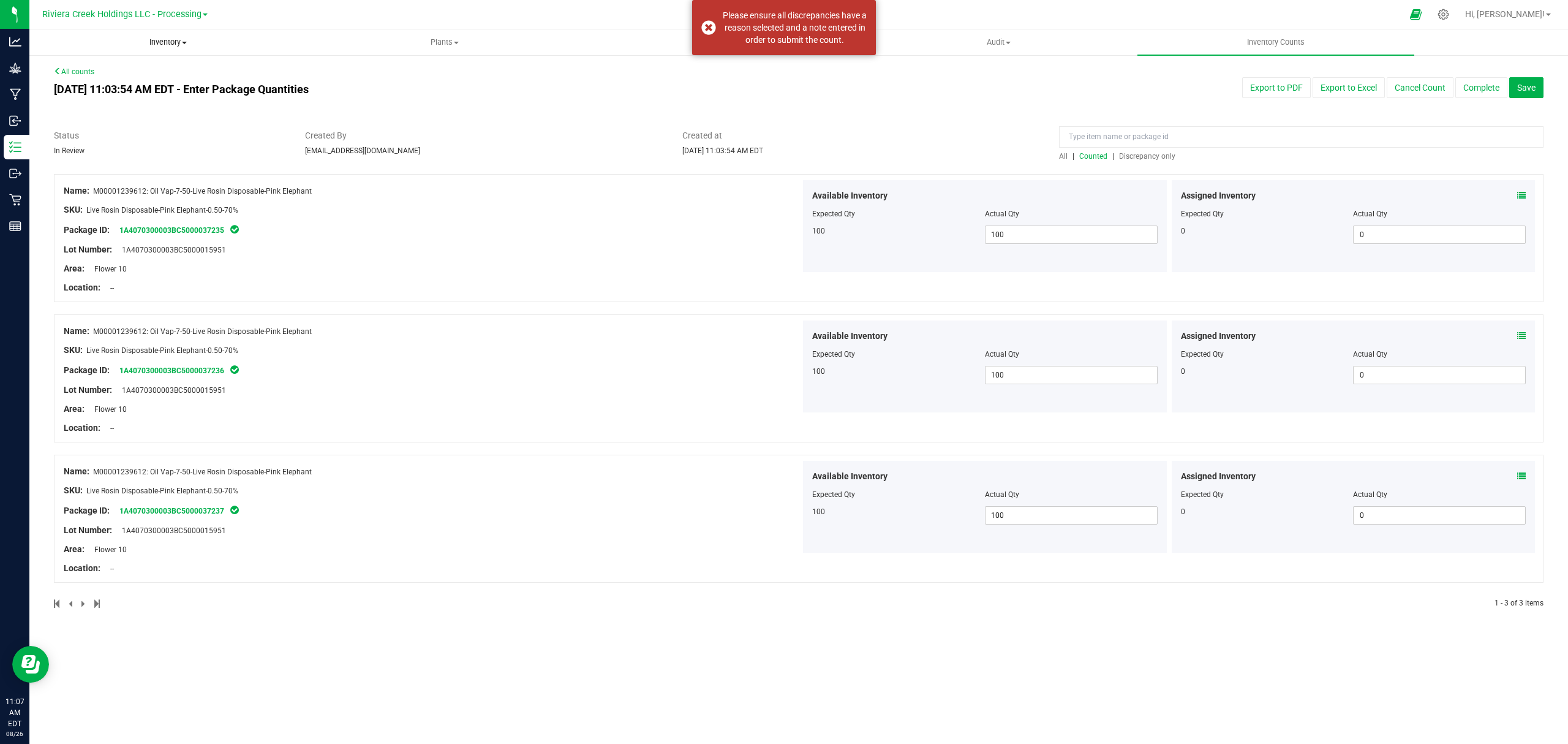
drag, startPoint x: 38, startPoint y: 87, endPoint x: 130, endPoint y: 32, distance: 107.2
drag, startPoint x: 130, startPoint y: 32, endPoint x: 1523, endPoint y: 14, distance: 1393.1
click at [1529, 12] on span "Hi, [PERSON_NAME]!" at bounding box center [1505, 14] width 80 height 10
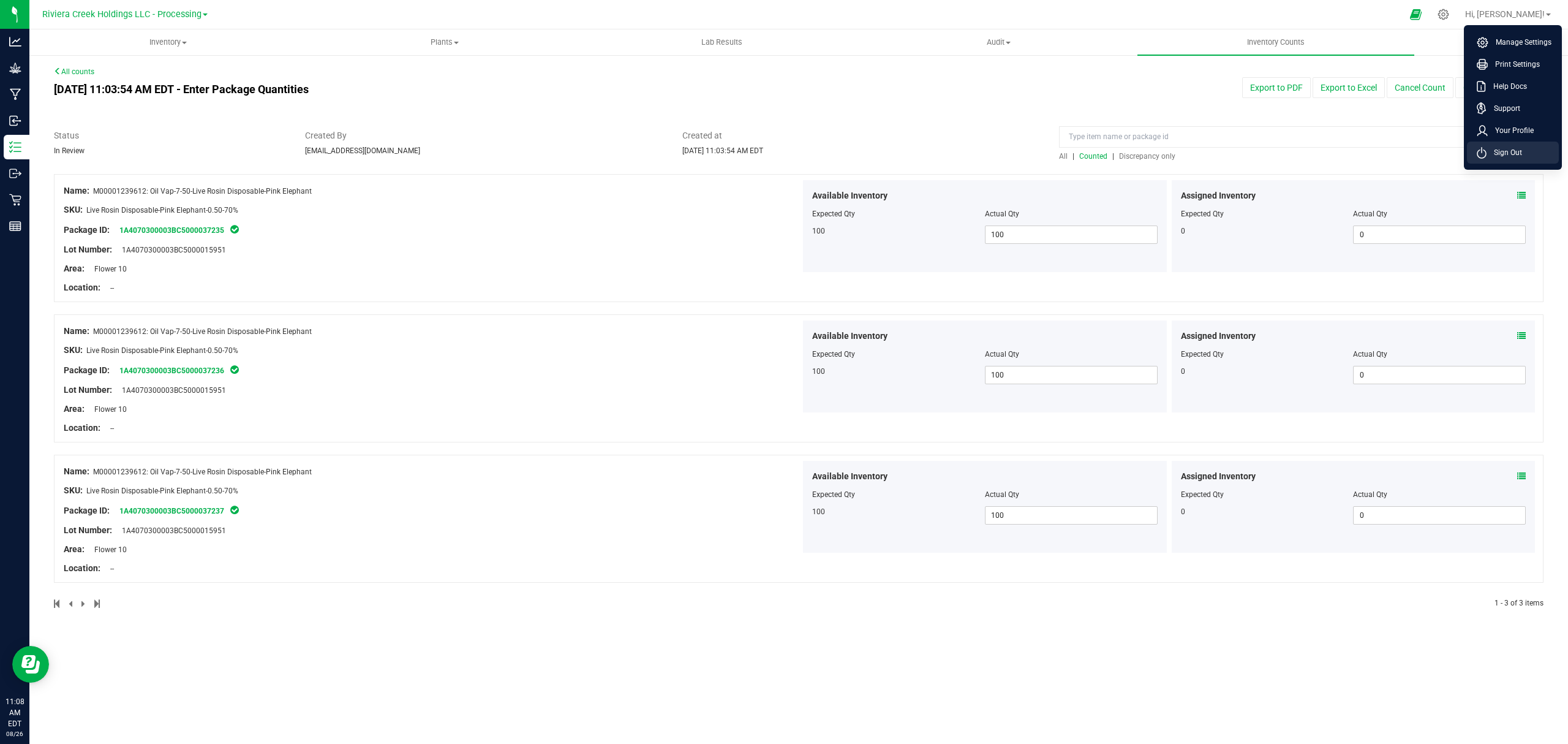
click at [1493, 157] on span "Sign Out" at bounding box center [1504, 153] width 36 height 12
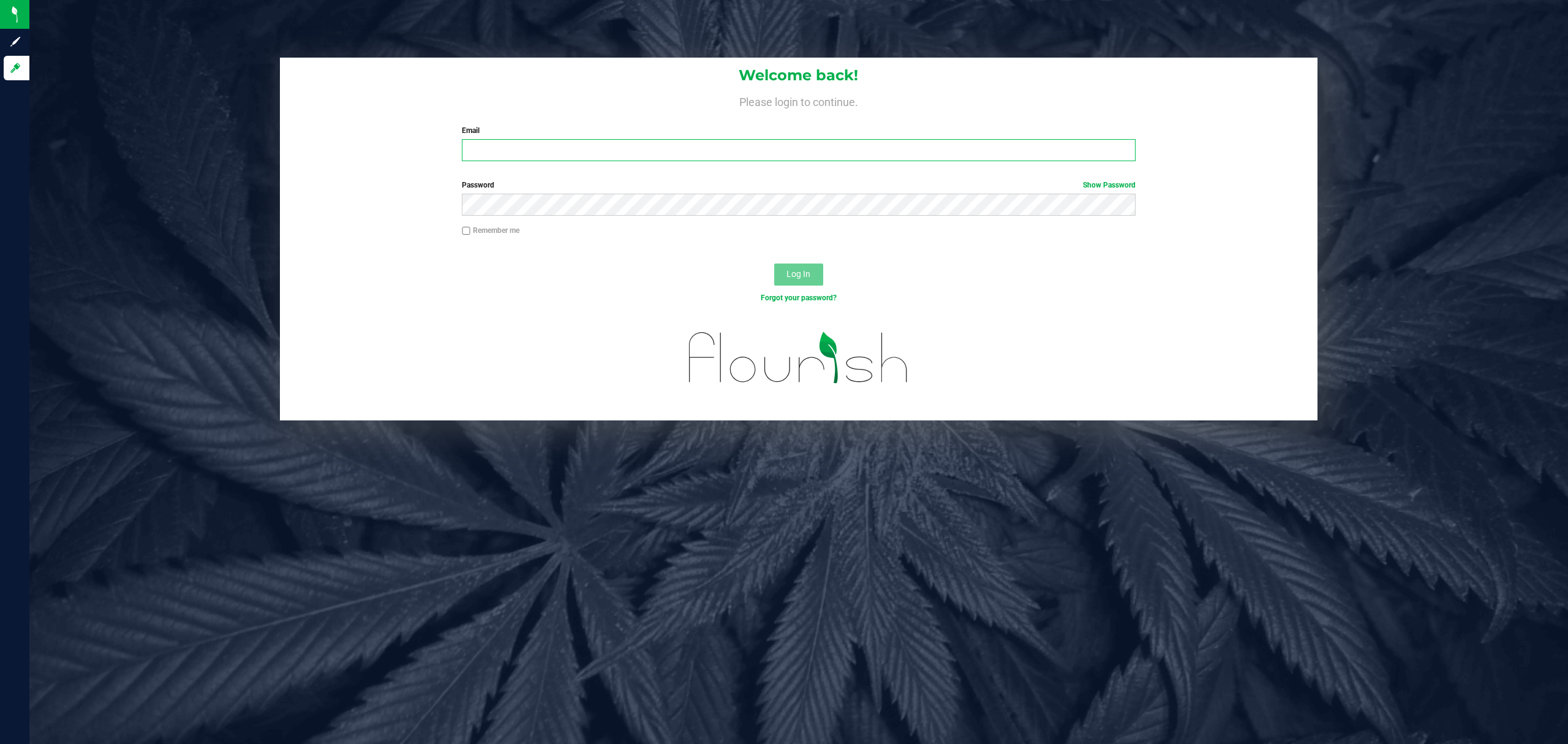
click at [567, 149] on input "Email" at bounding box center [799, 150] width 673 height 22
type input "[EMAIL_ADDRESS][DOMAIN_NAME]"
click at [774, 263] on button "Log In" at bounding box center [798, 274] width 49 height 22
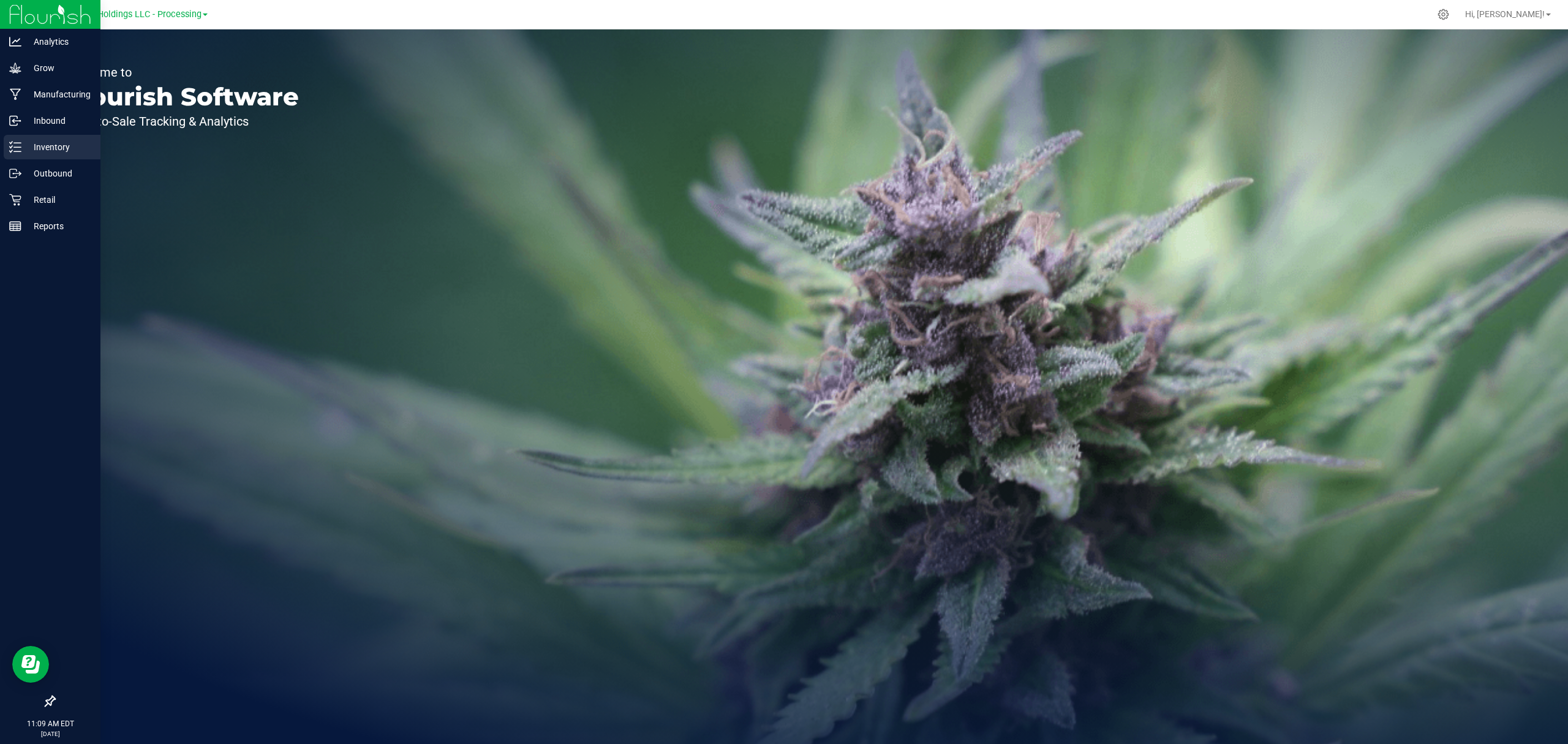
click at [14, 152] on line at bounding box center [17, 152] width 7 height 0
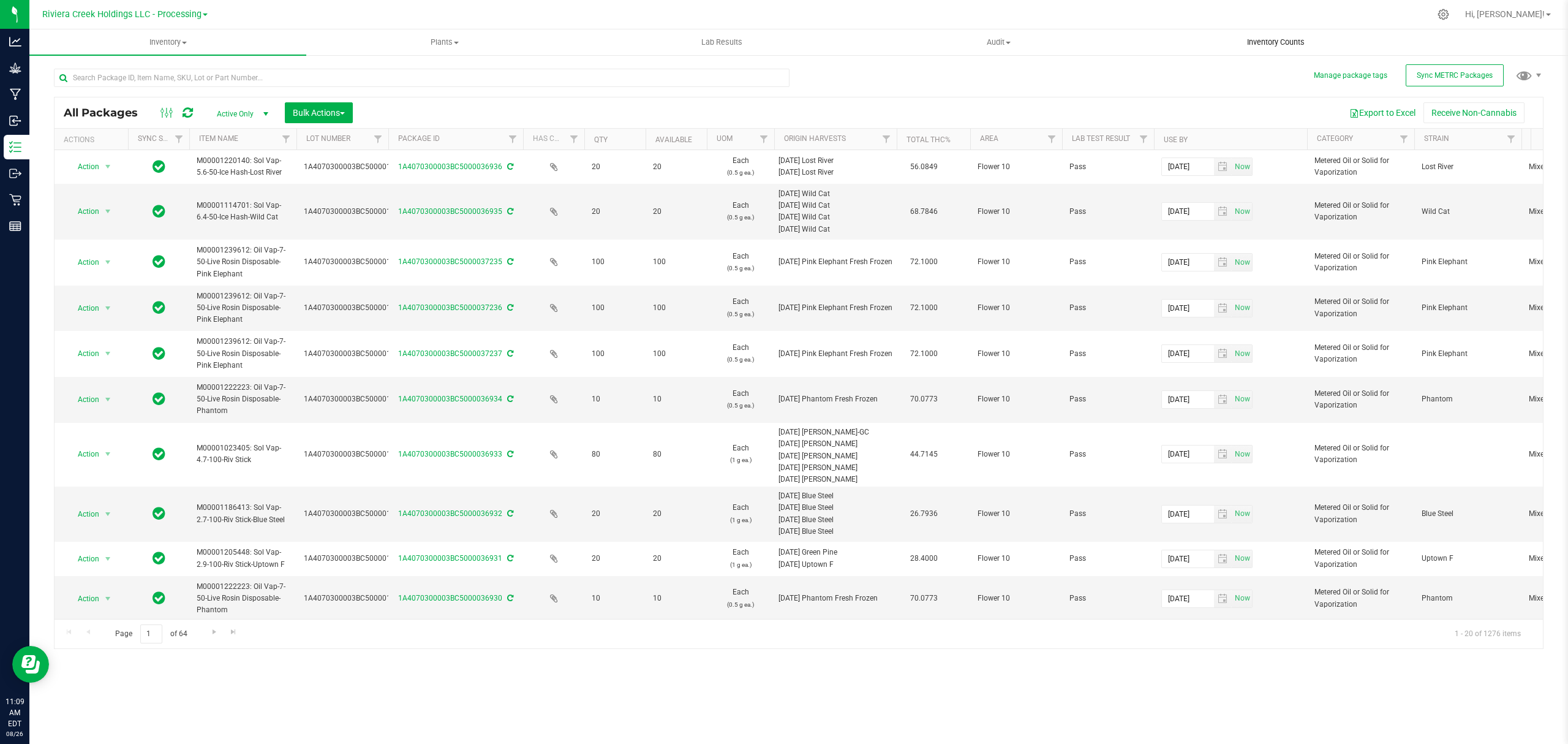
click at [1268, 42] on span "Inventory Counts" at bounding box center [1276, 42] width 91 height 11
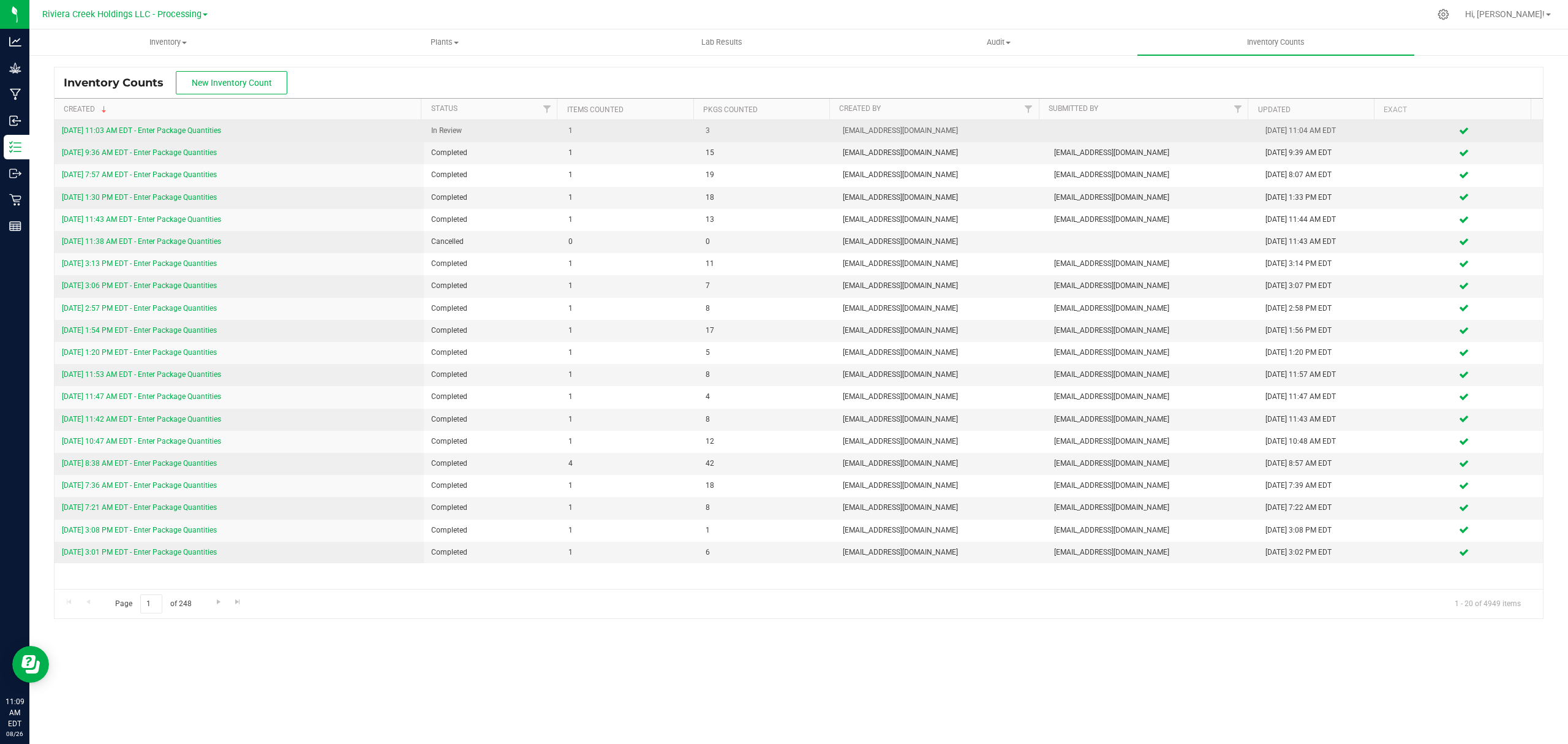
click at [171, 130] on link "[DATE] 11:03 AM EDT - Enter Package Quantities" at bounding box center [141, 130] width 159 height 8
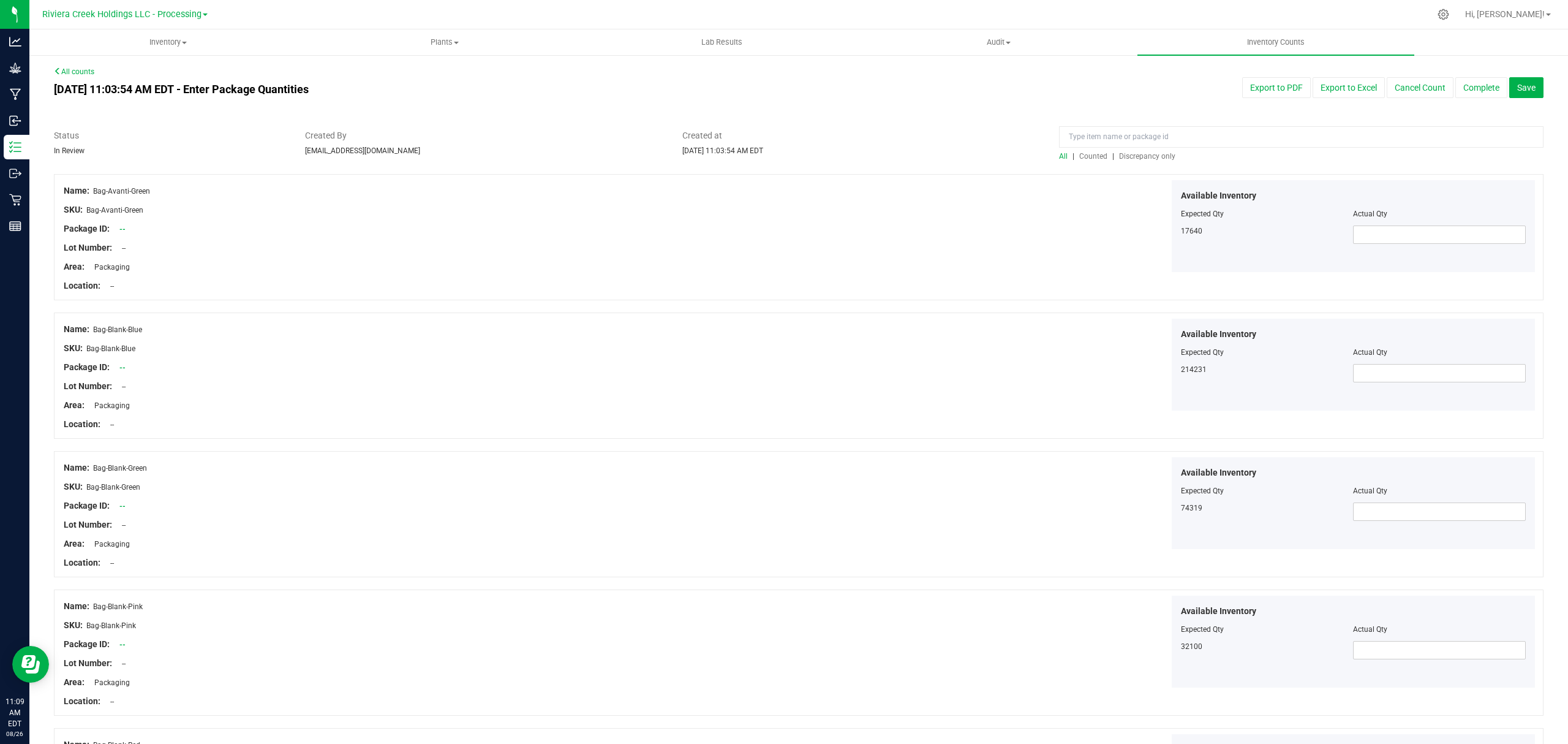
click at [1081, 152] on span "Counted" at bounding box center [1093, 156] width 28 height 8
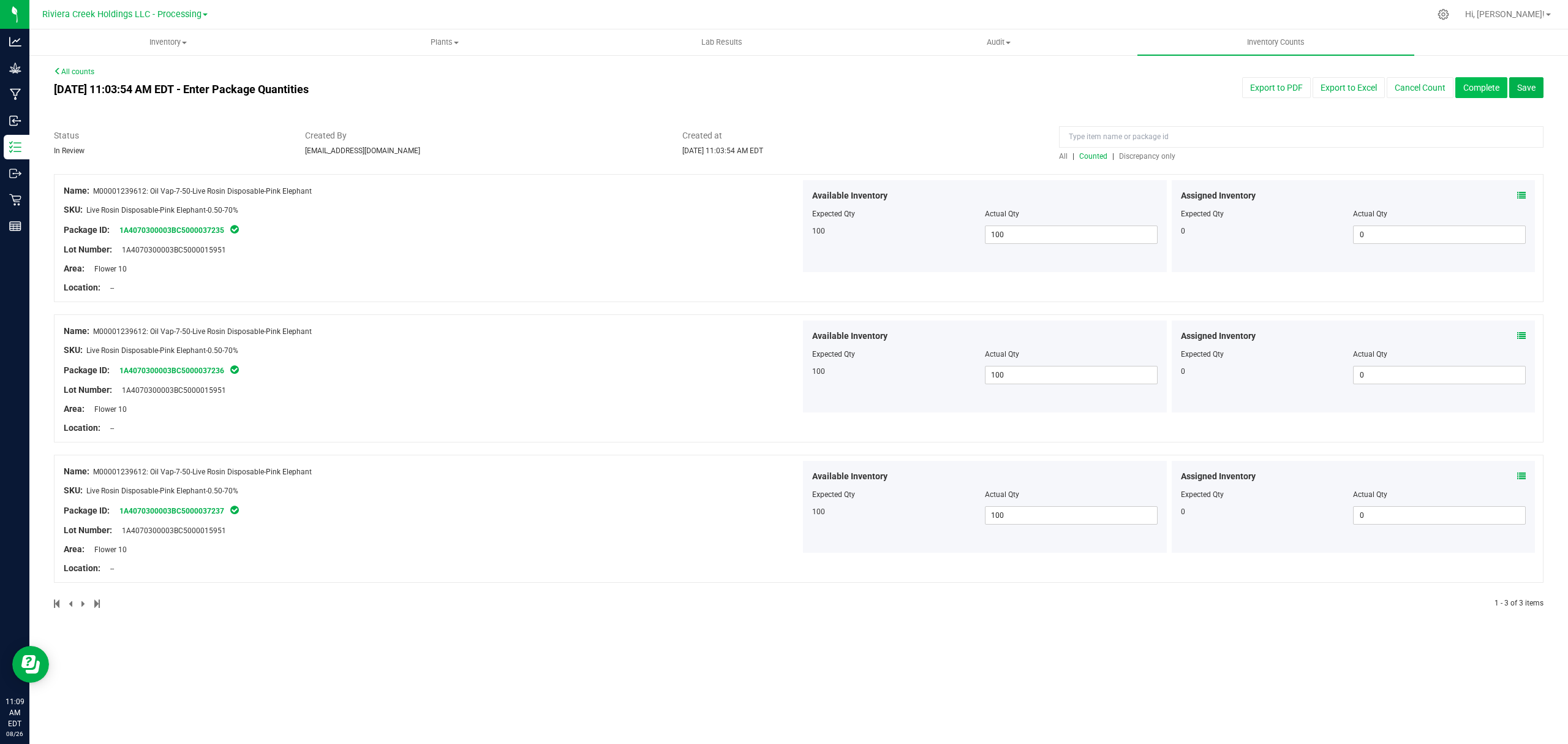
click at [1487, 83] on button "Complete" at bounding box center [1481, 87] width 52 height 21
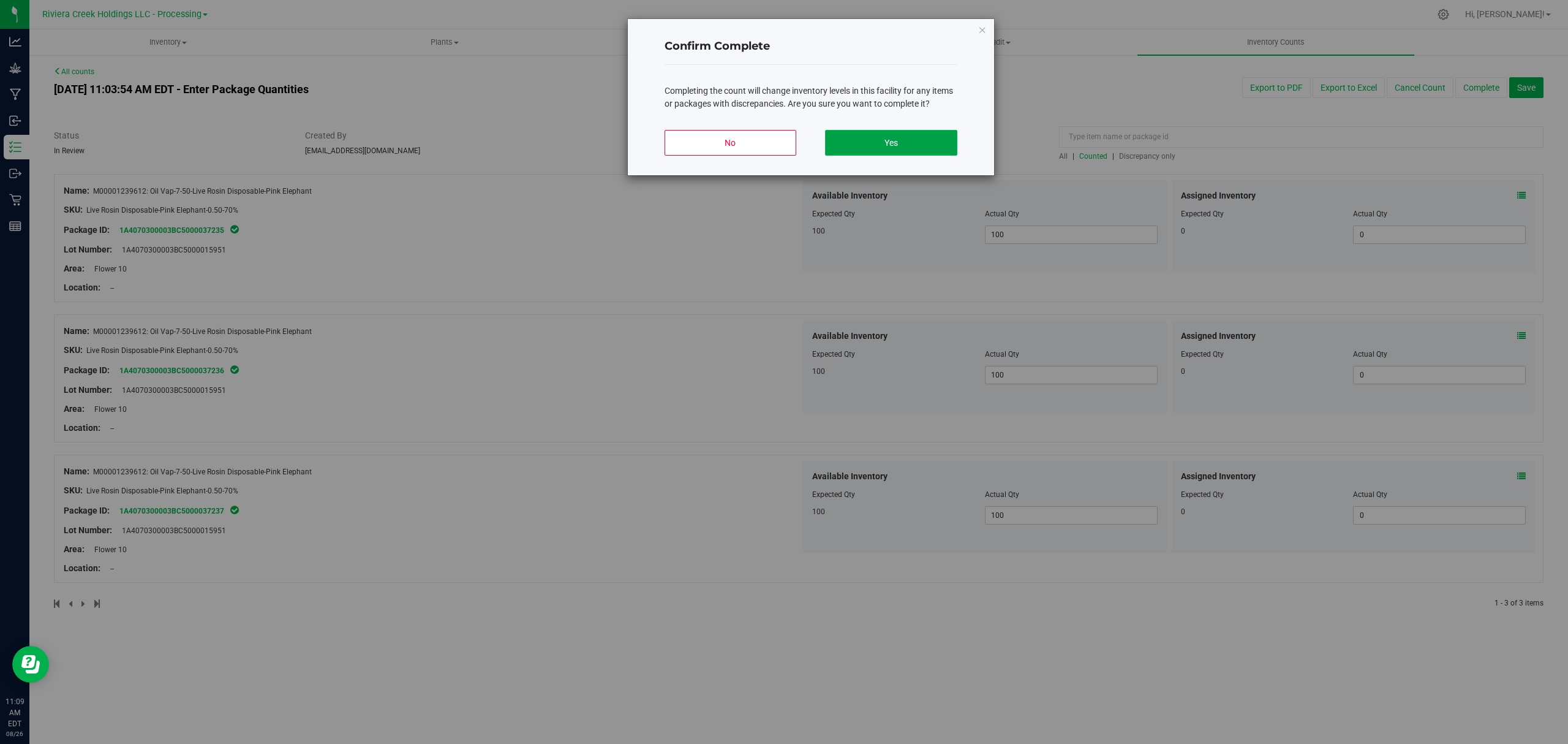
click at [943, 156] on button "Yes" at bounding box center [890, 143] width 132 height 25
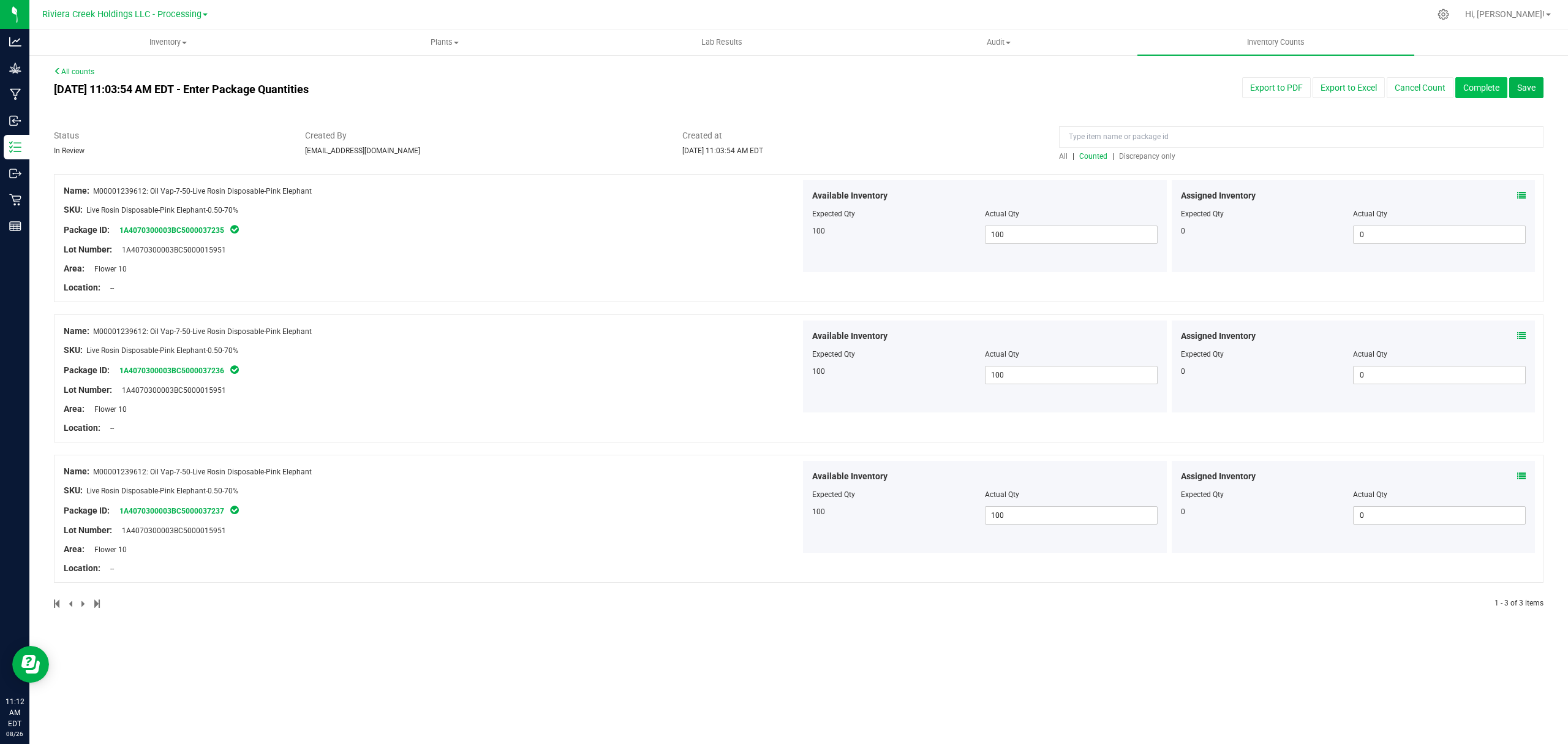
click at [1487, 84] on button "Complete" at bounding box center [1481, 87] width 52 height 21
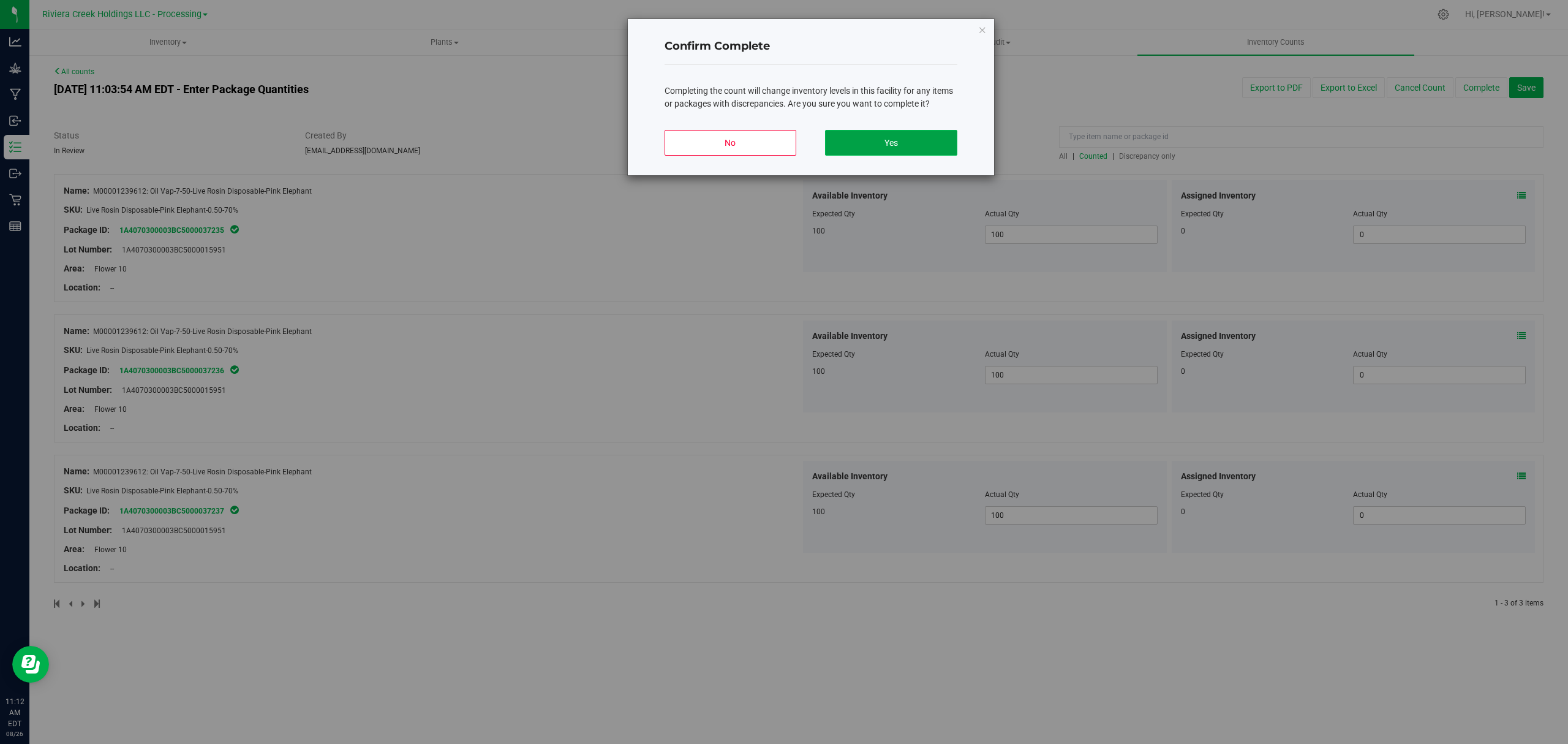
click at [884, 147] on button "Yes" at bounding box center [890, 143] width 132 height 25
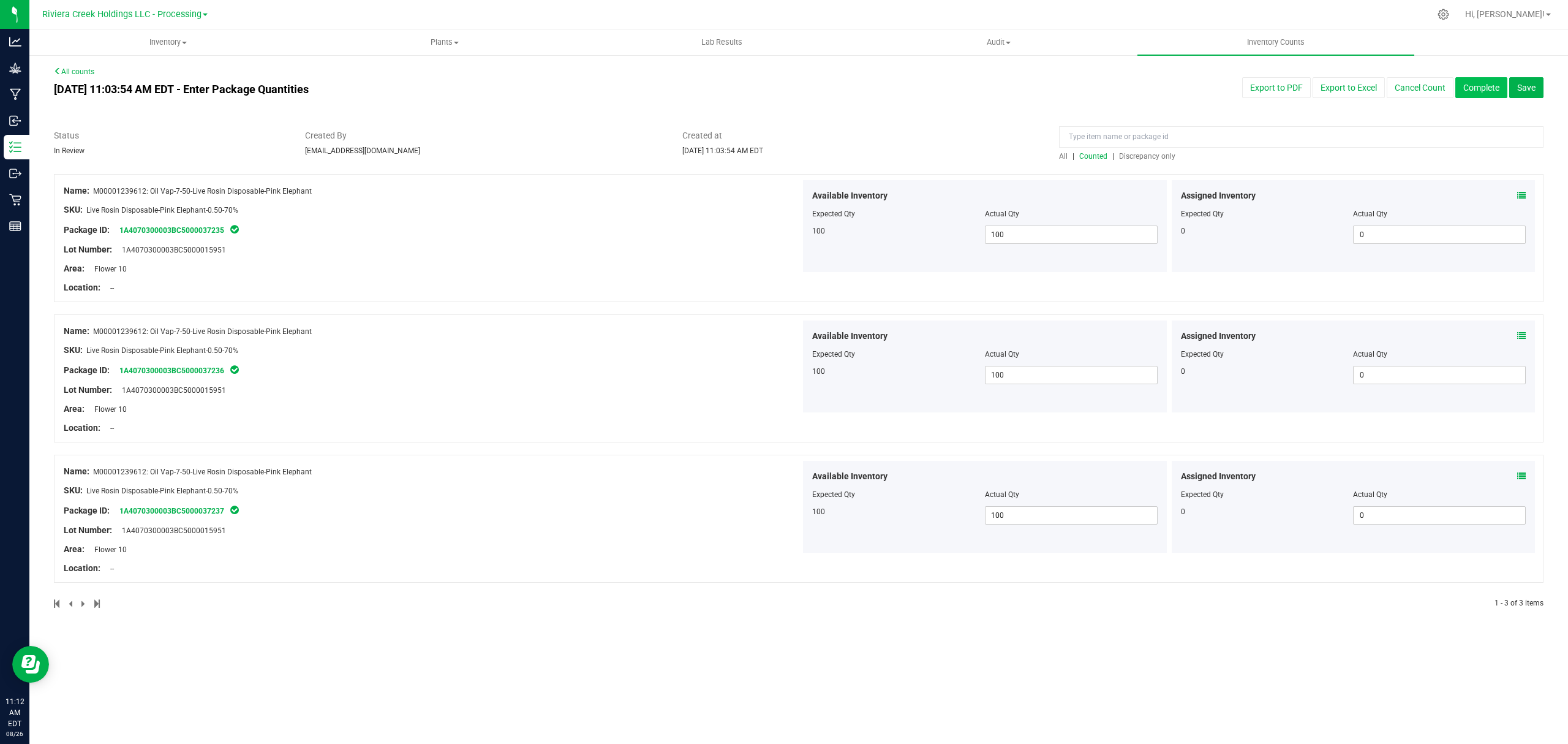
click at [1481, 81] on button "Complete" at bounding box center [1481, 87] width 52 height 21
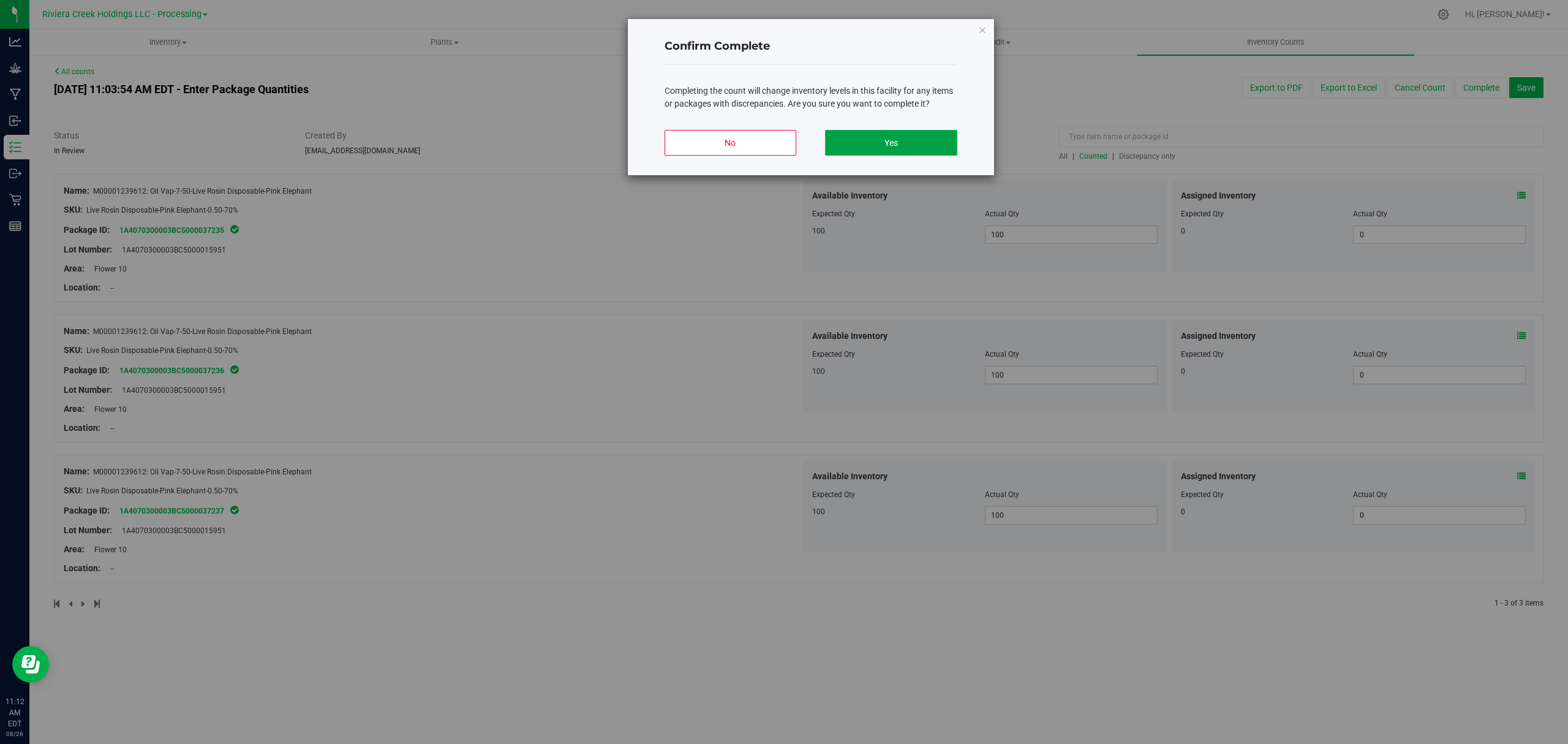
click at [942, 134] on button "Yes" at bounding box center [890, 143] width 132 height 25
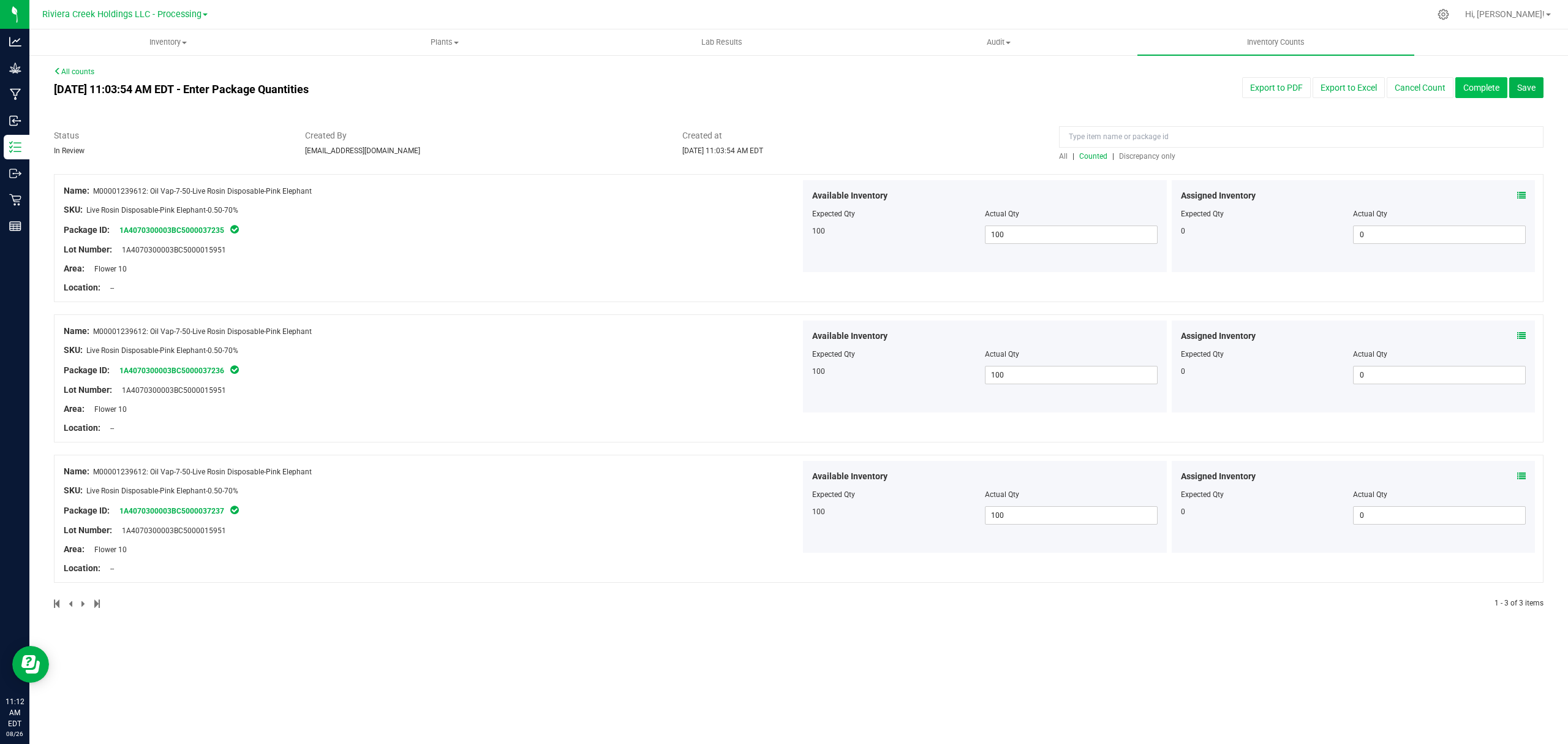
click at [1476, 89] on button "Complete" at bounding box center [1481, 87] width 52 height 21
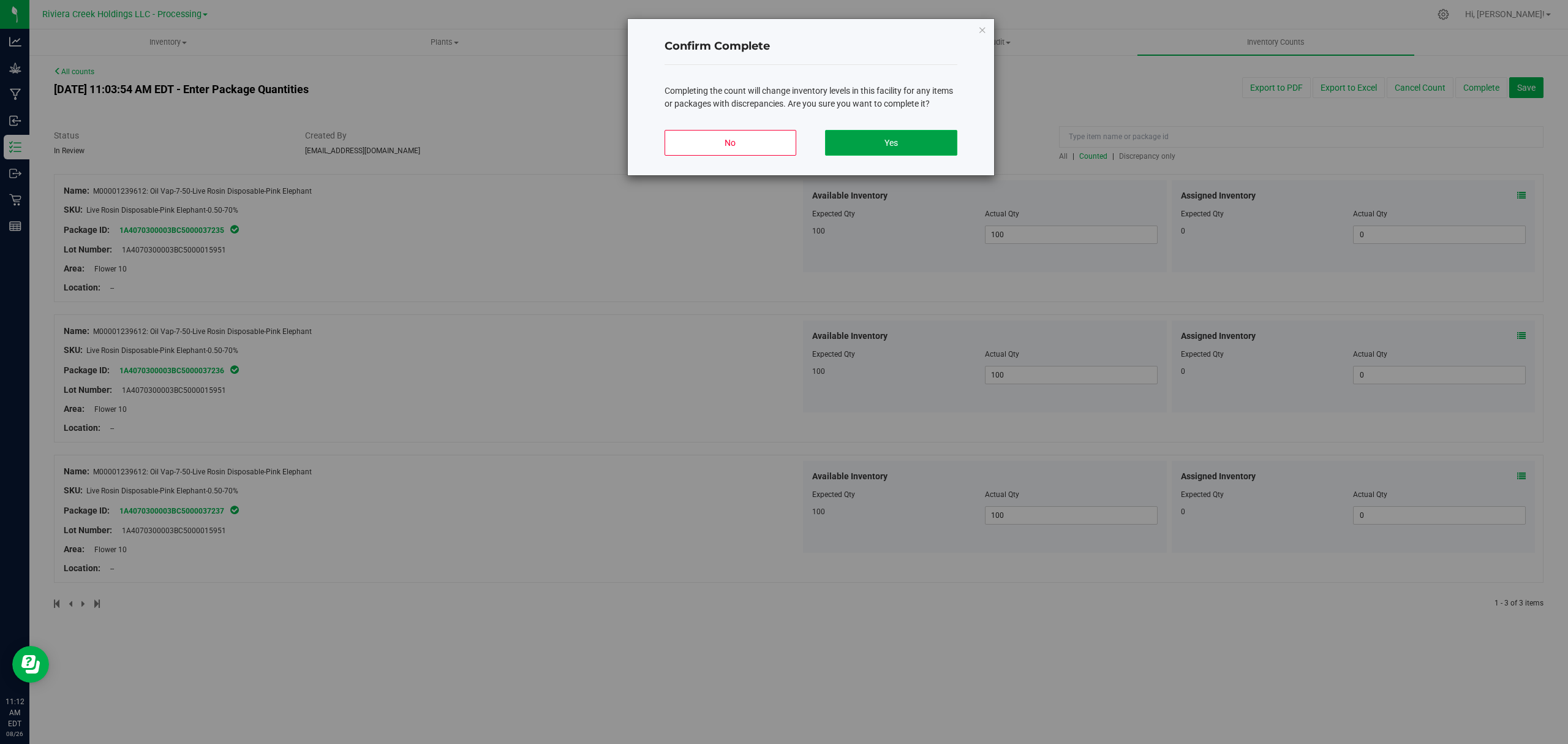
click at [864, 152] on button "Yes" at bounding box center [890, 143] width 132 height 25
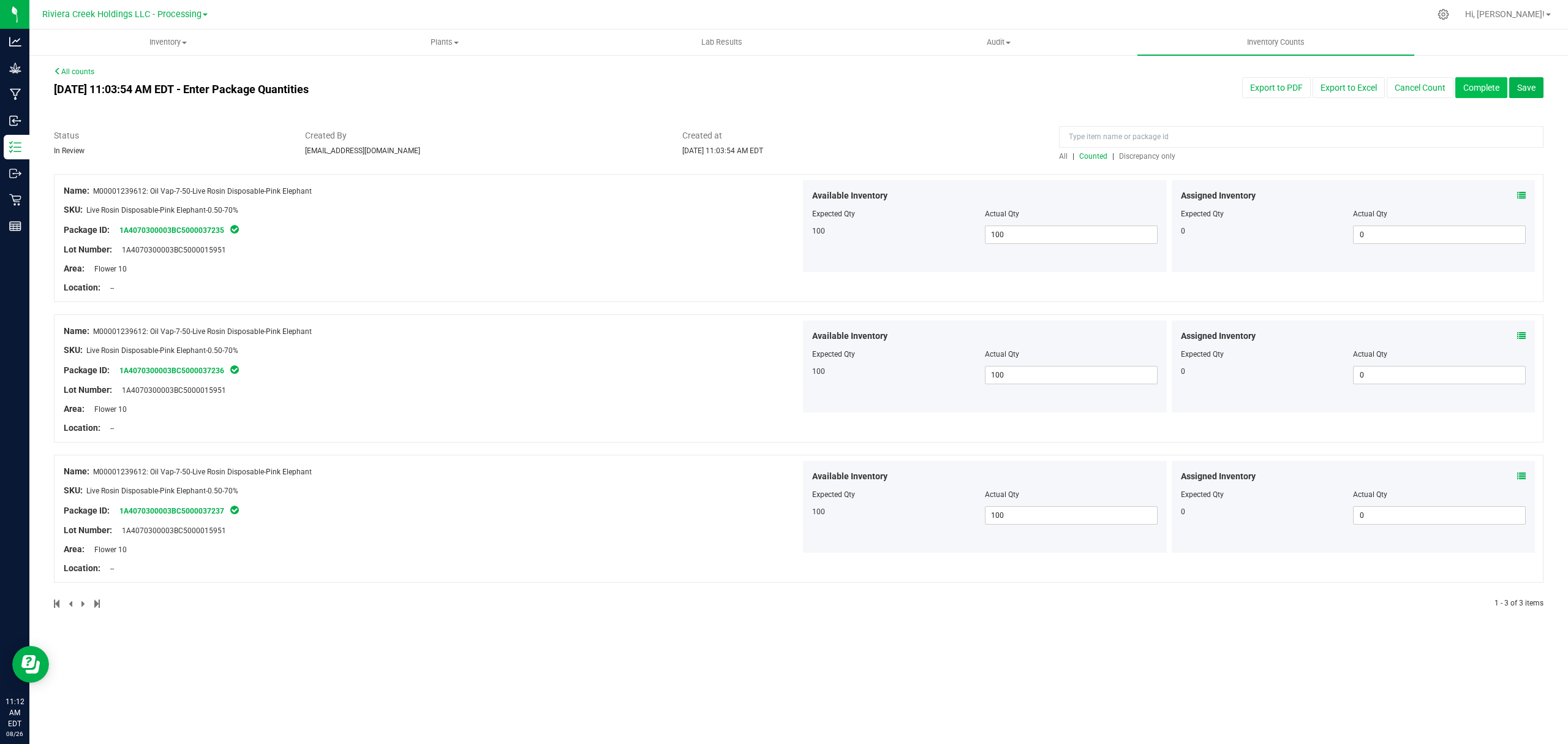
click at [1470, 88] on button "Complete" at bounding box center [1481, 87] width 52 height 21
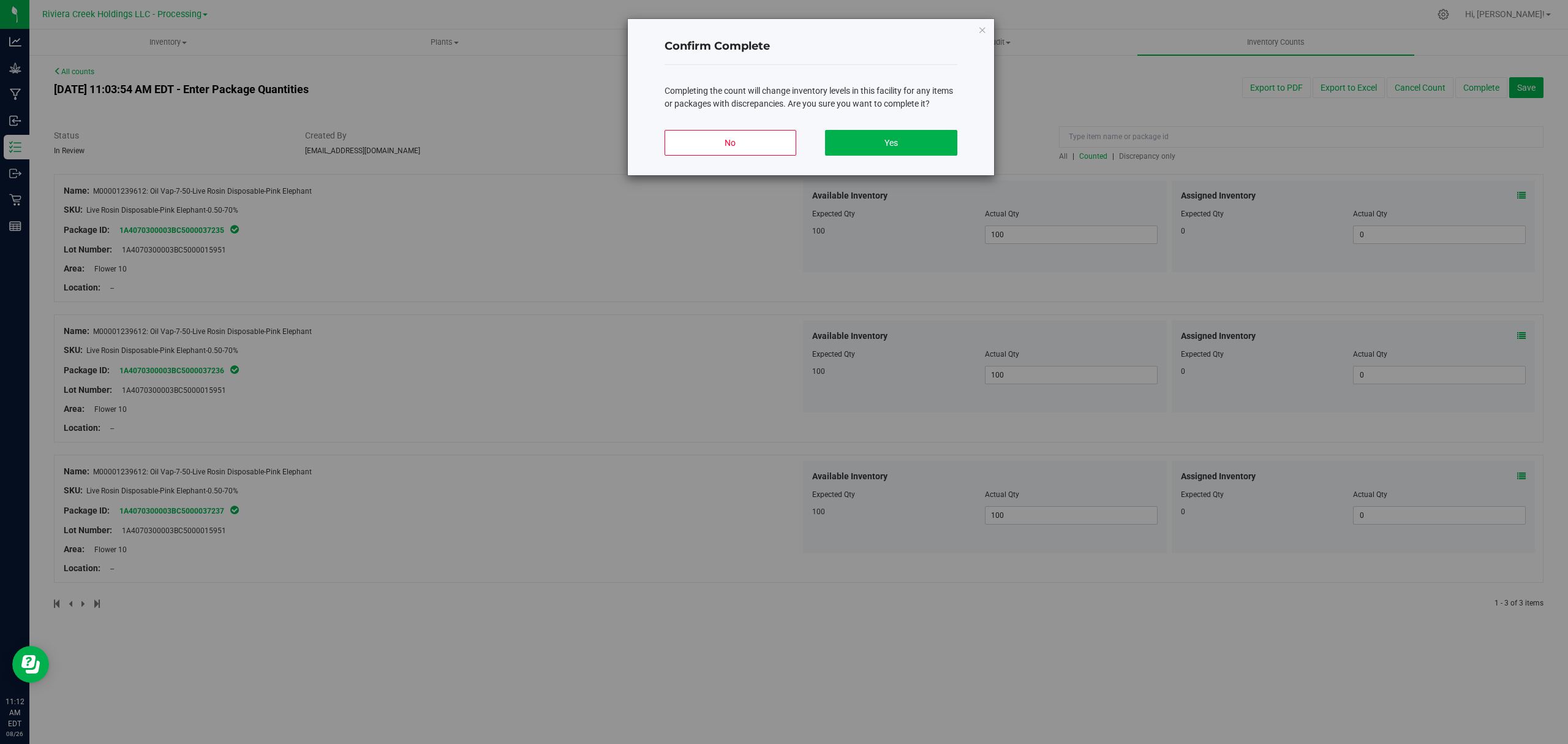
click at [957, 136] on div "Confirm Complete Completing the count will change inventory levels in this faci…" at bounding box center [811, 97] width 366 height 156
click at [948, 140] on button "Yes" at bounding box center [890, 143] width 132 height 25
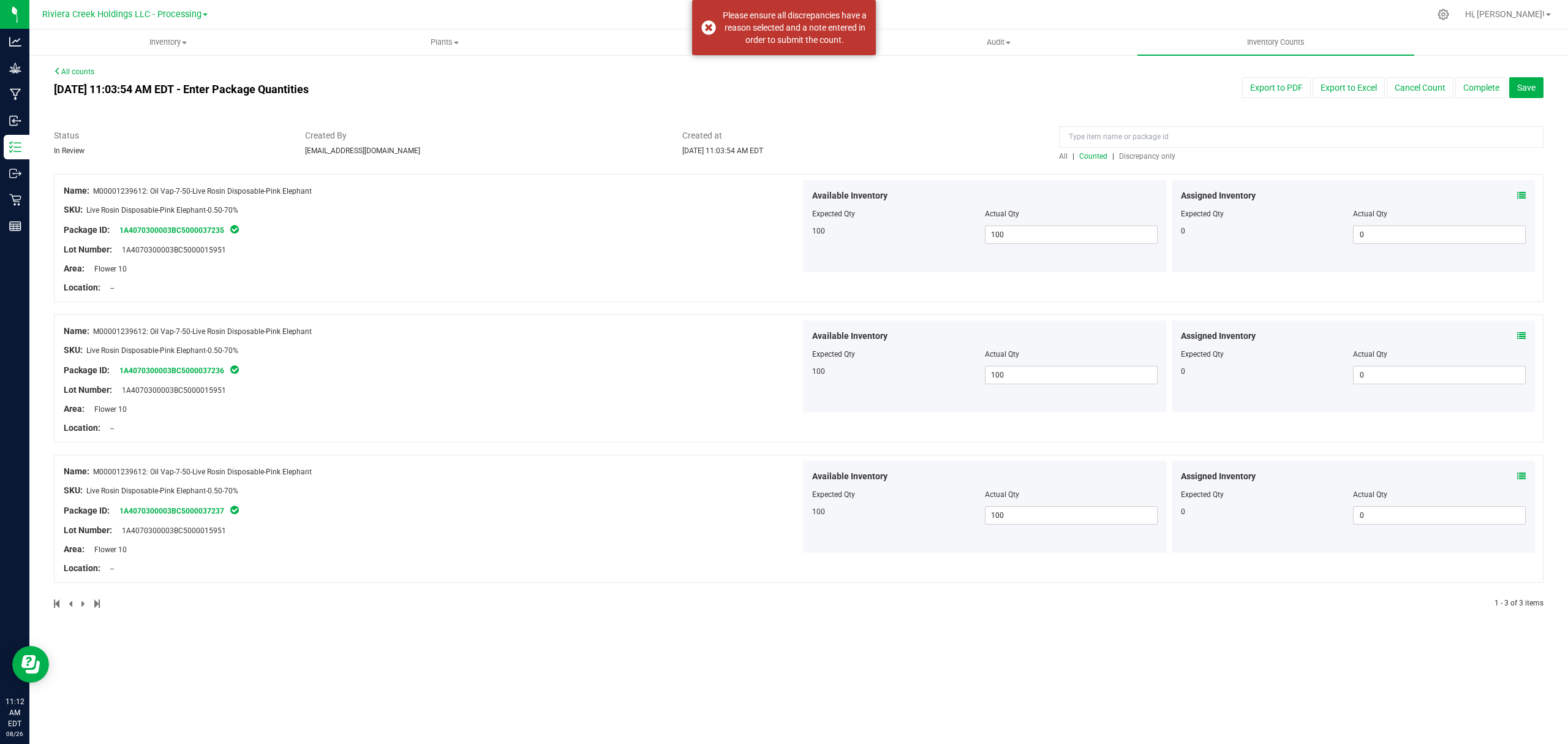
click at [1142, 156] on span "Discrepancy only" at bounding box center [1147, 156] width 56 height 8
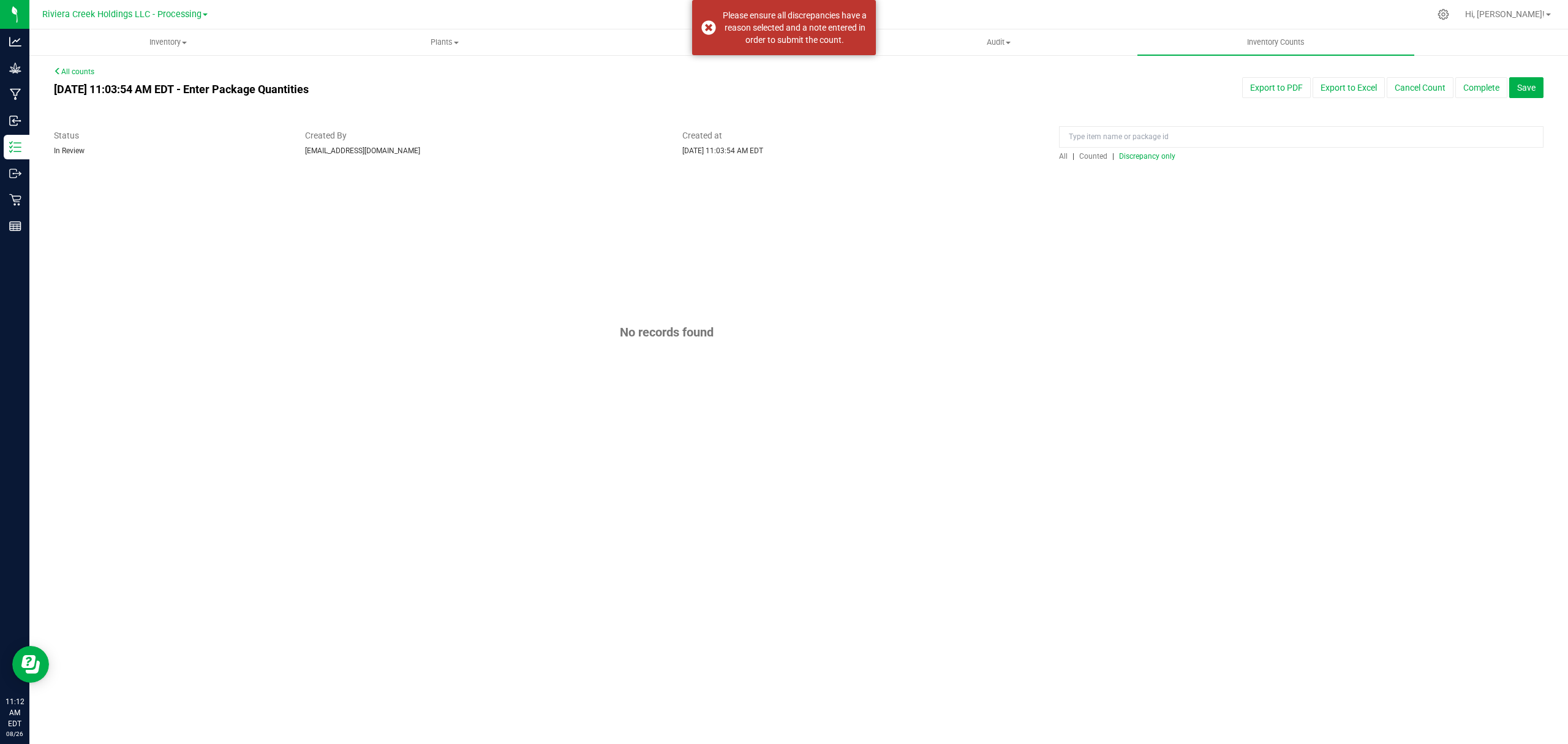
click at [1098, 156] on span "Counted" at bounding box center [1093, 156] width 28 height 8
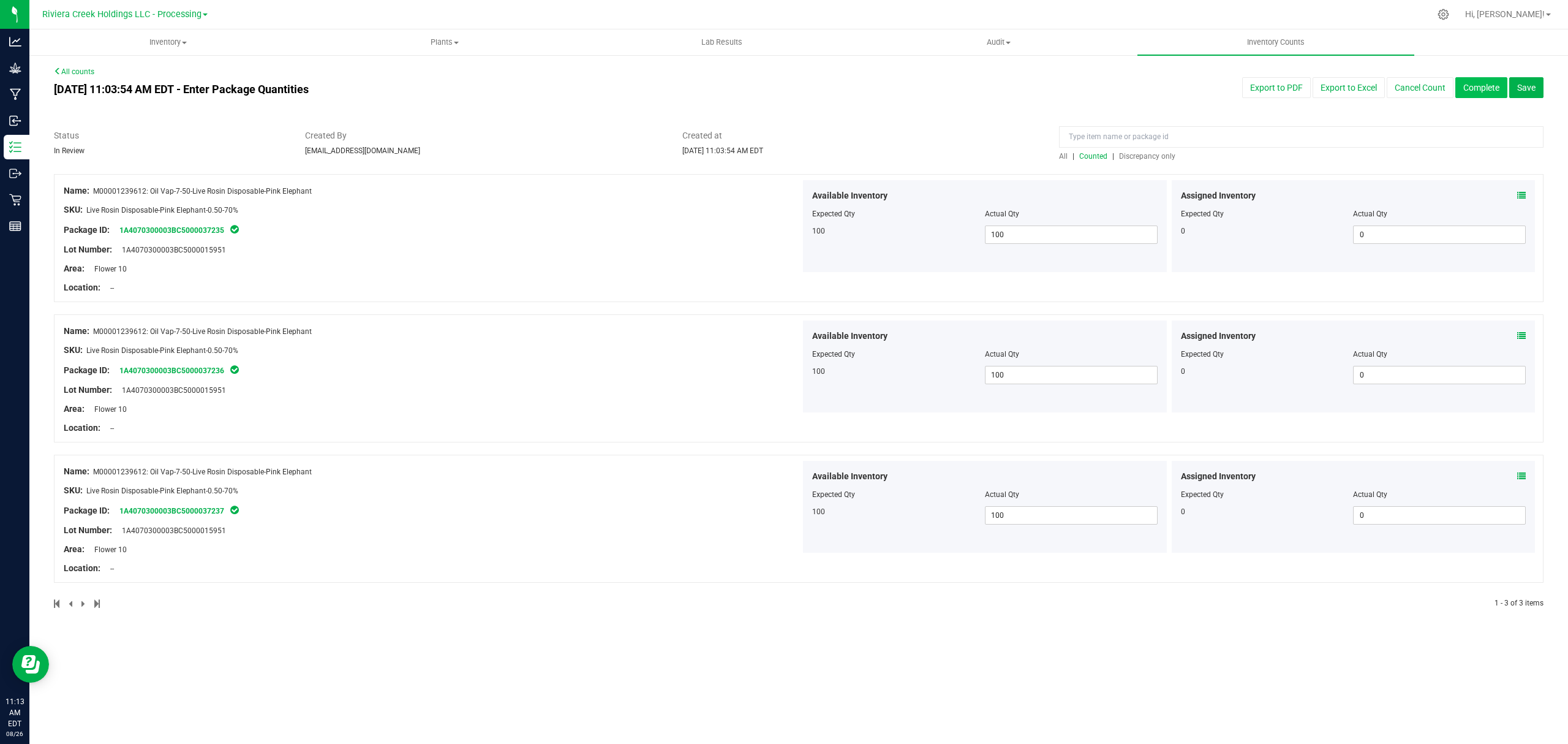
click at [1474, 90] on button "Complete" at bounding box center [1481, 87] width 52 height 21
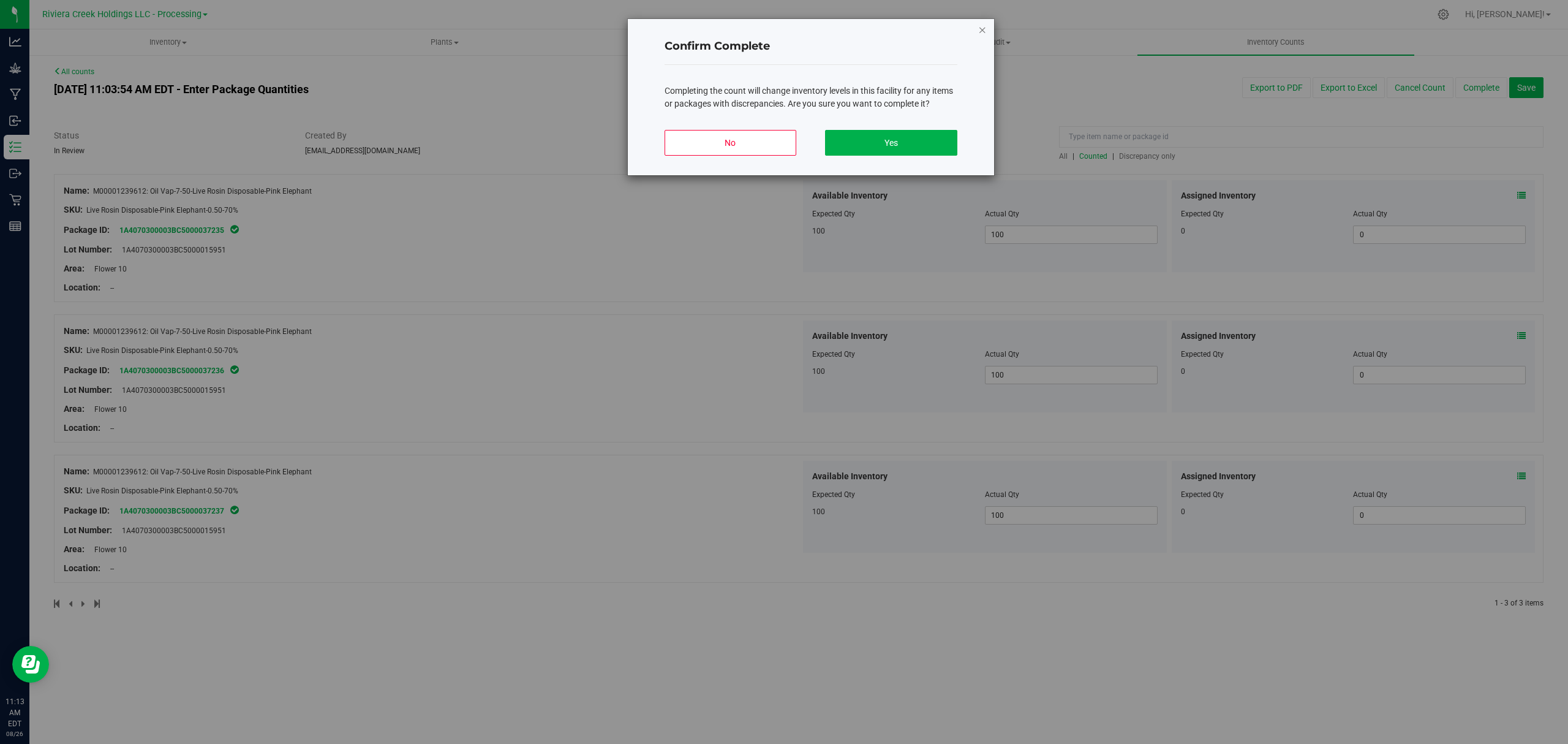
click at [980, 28] on icon "button" at bounding box center [982, 29] width 8 height 14
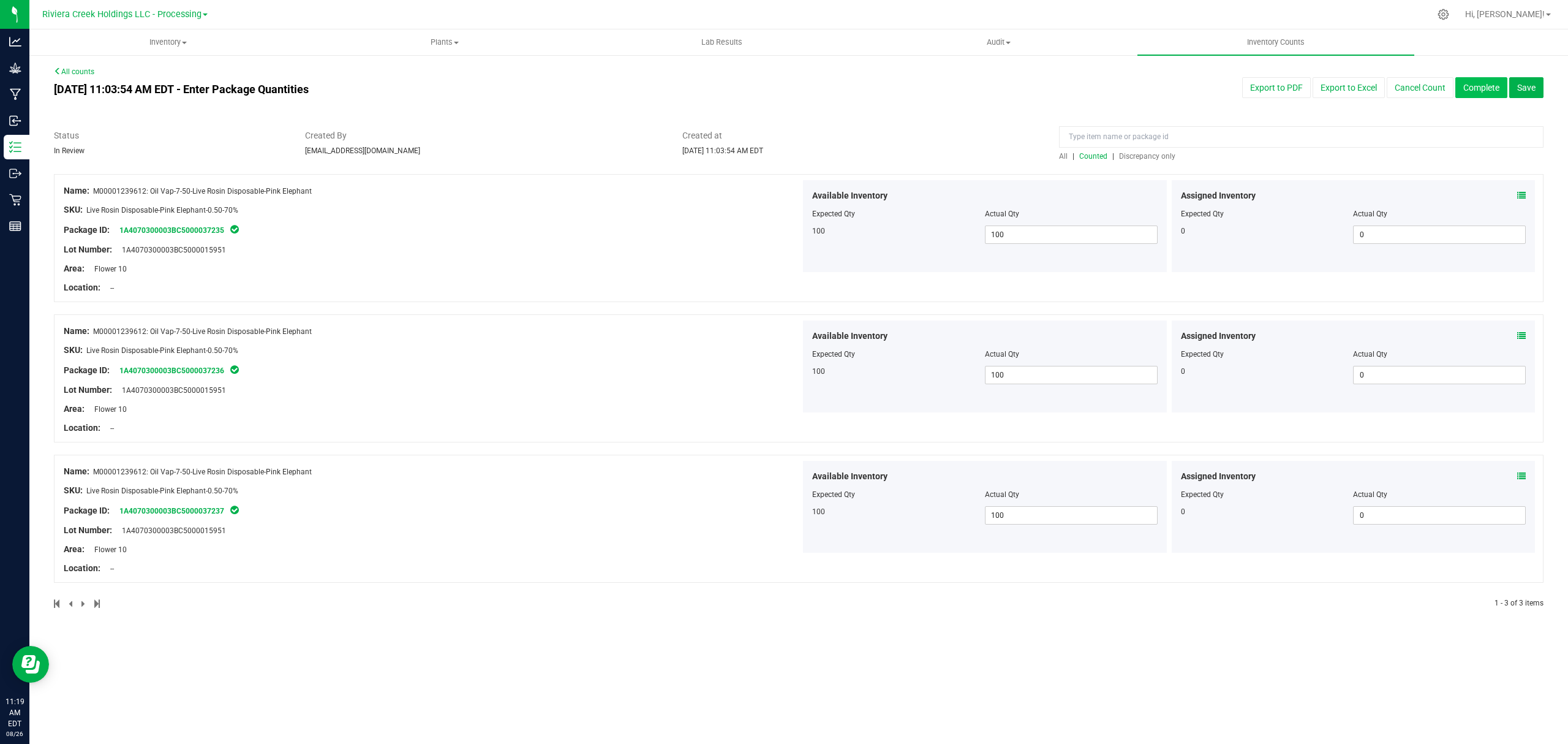
click at [1483, 90] on button "Complete" at bounding box center [1481, 87] width 52 height 21
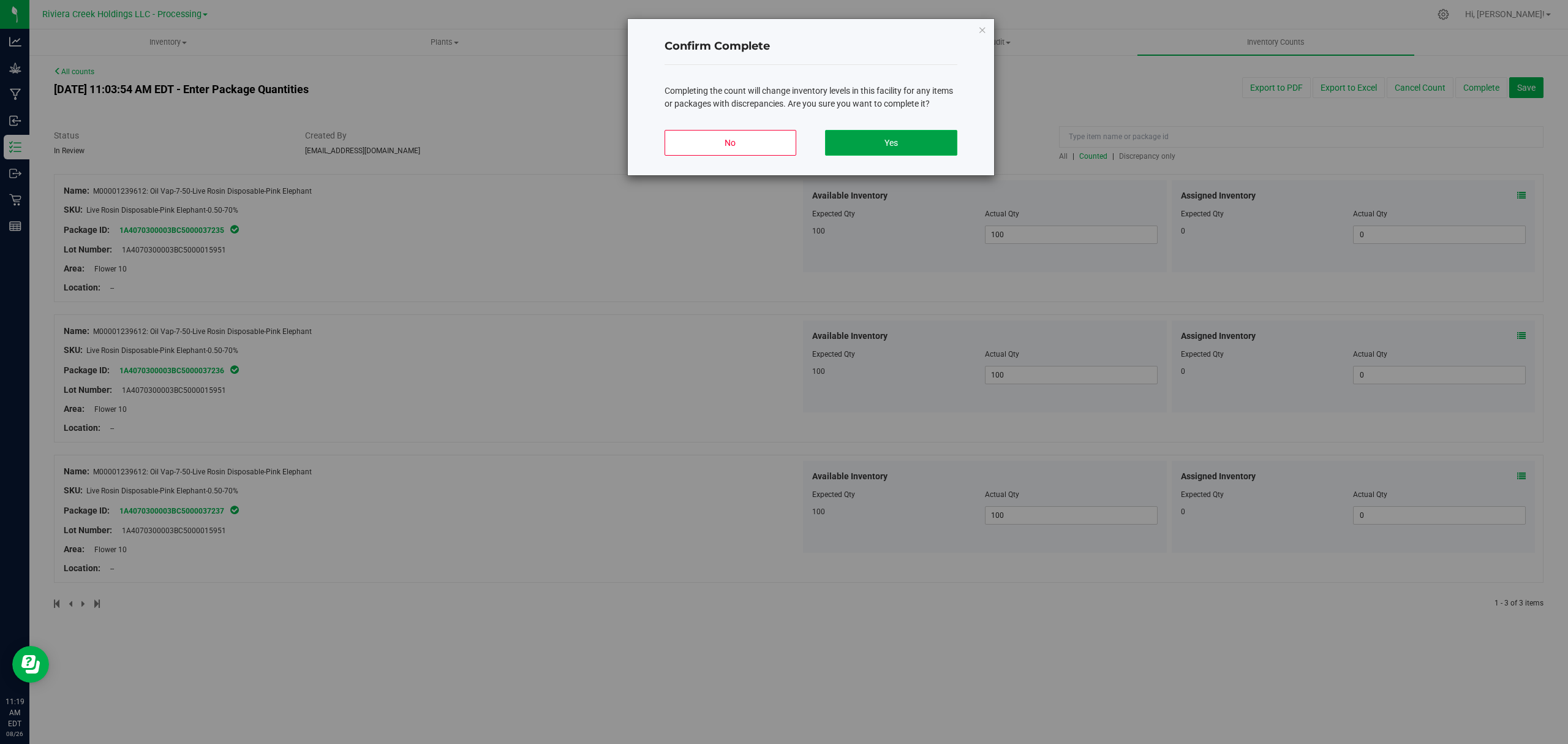
click at [915, 147] on button "Yes" at bounding box center [890, 143] width 132 height 25
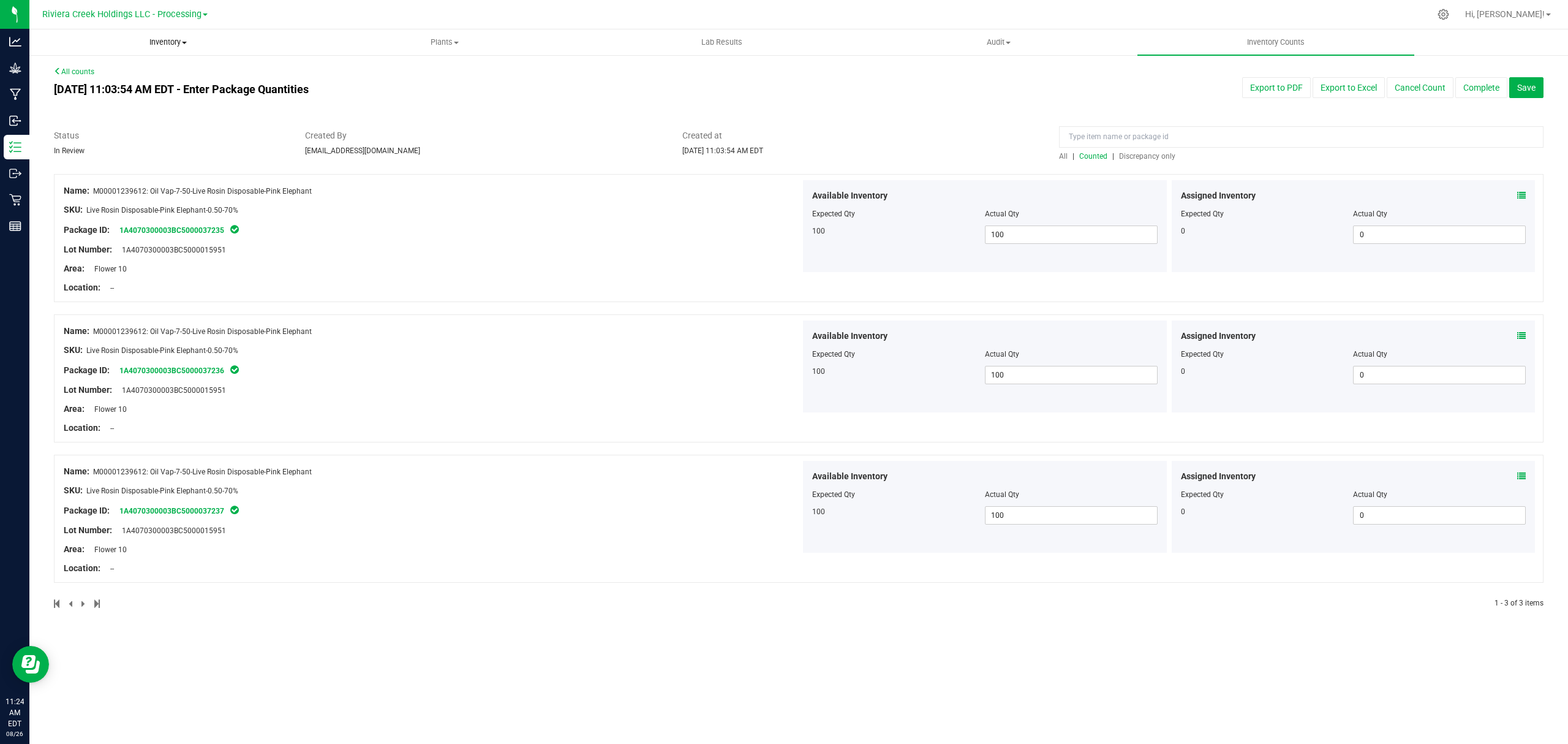
click at [162, 30] on uib-tab-heading "Inventory All packages All inventory Waste log Create inventory" at bounding box center [168, 43] width 275 height 25
click at [146, 72] on li "All packages" at bounding box center [168, 74] width 277 height 14
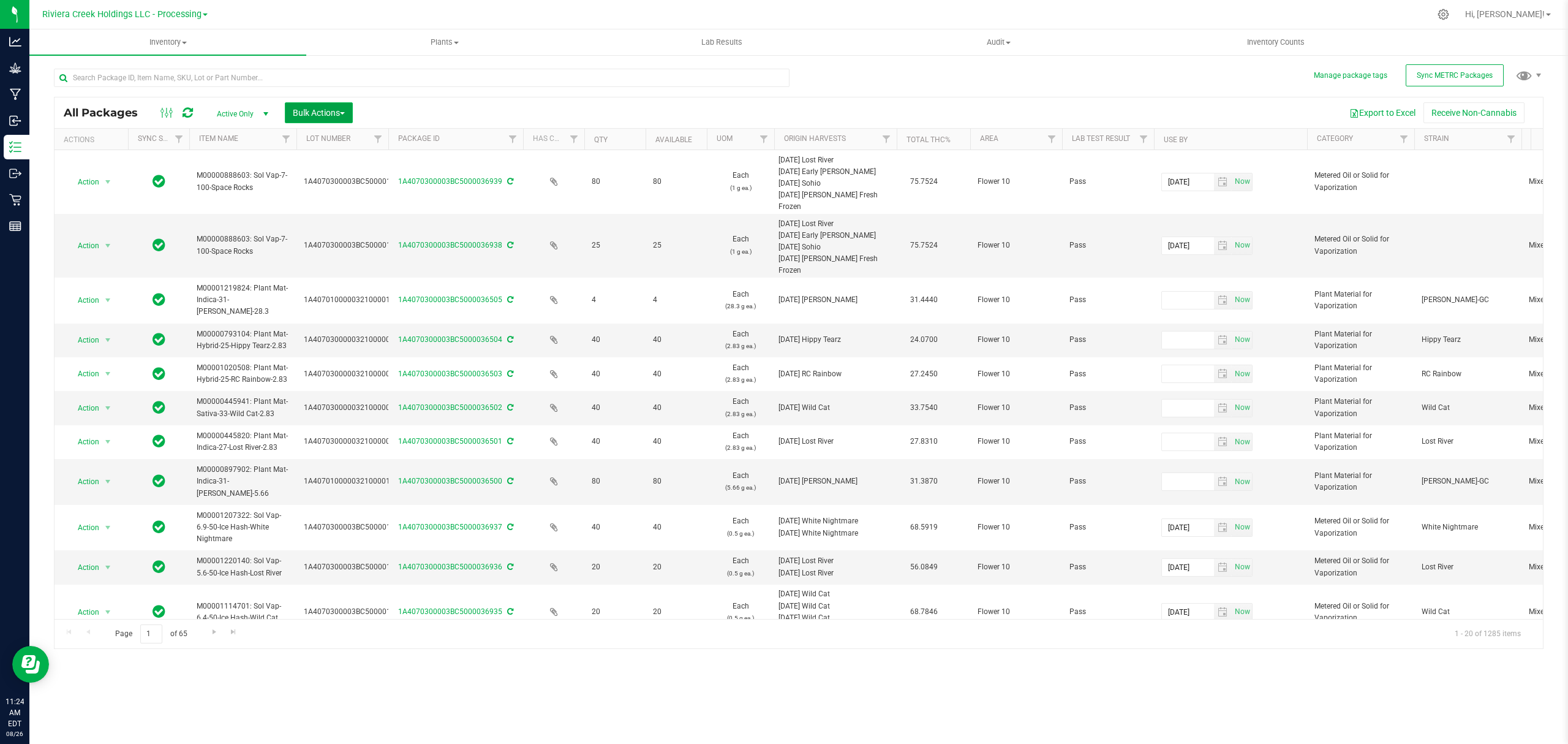
click at [317, 111] on span "Bulk Actions" at bounding box center [319, 113] width 52 height 10
click at [338, 234] on span "Lock/Unlock packages" at bounding box center [334, 230] width 84 height 10
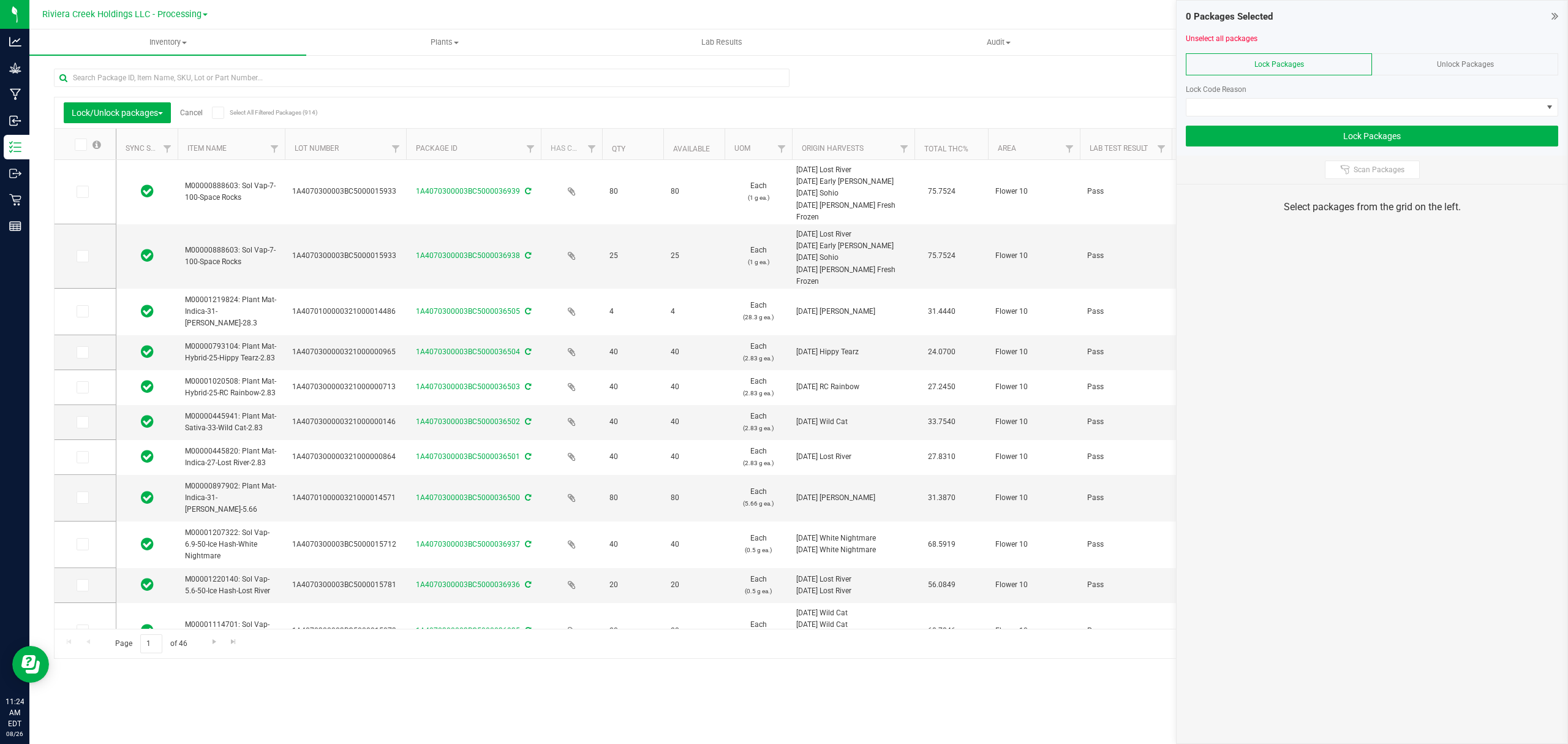
drag, startPoint x: 376, startPoint y: 147, endPoint x: 408, endPoint y: 149, distance: 32.1
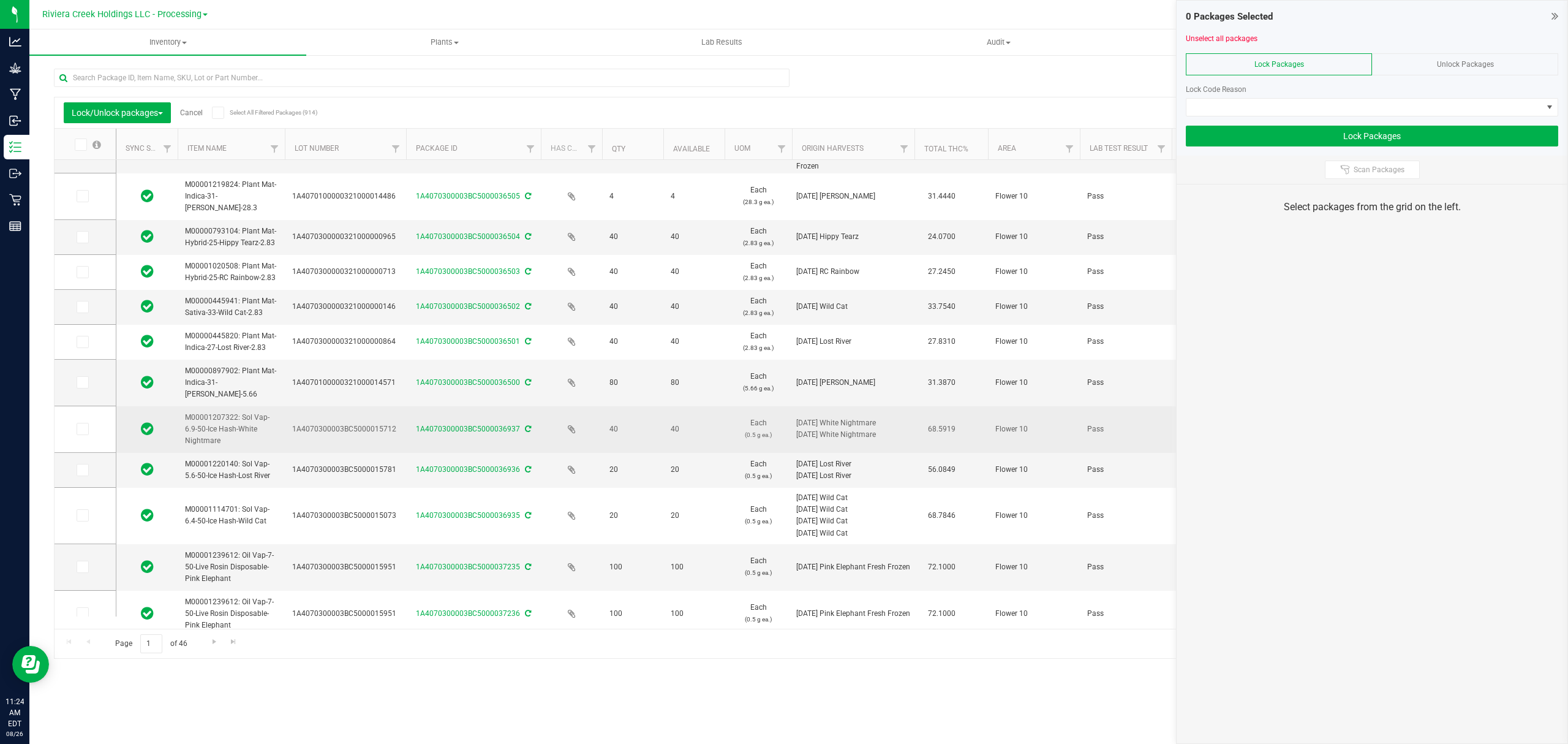
scroll to position [515, 0]
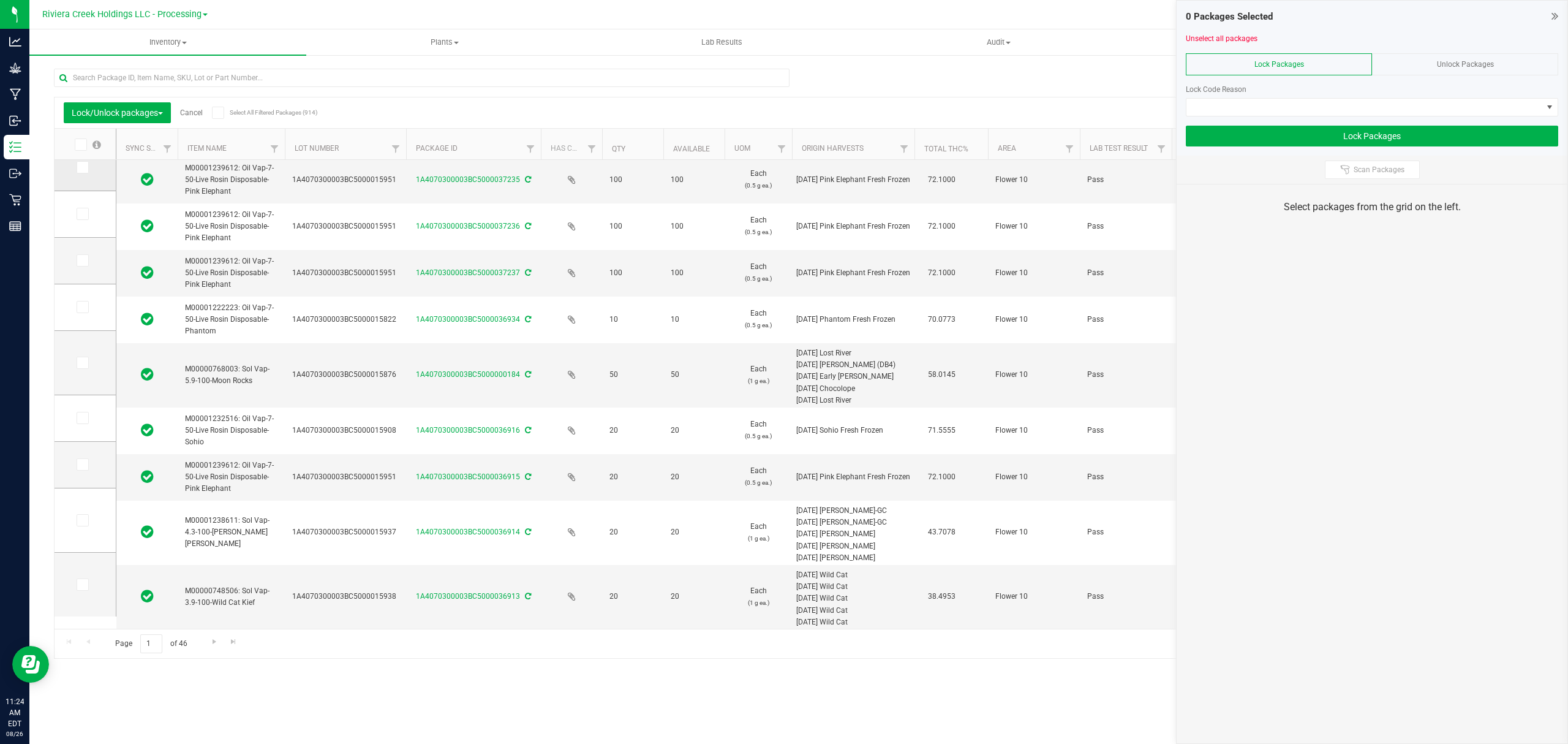
click at [85, 169] on span at bounding box center [83, 167] width 12 height 12
click at [0, 0] on input "checkbox" at bounding box center [0, 0] width 0 height 0
click at [82, 214] on icon at bounding box center [82, 214] width 8 height 0
click at [0, 0] on input "checkbox" at bounding box center [0, 0] width 0 height 0
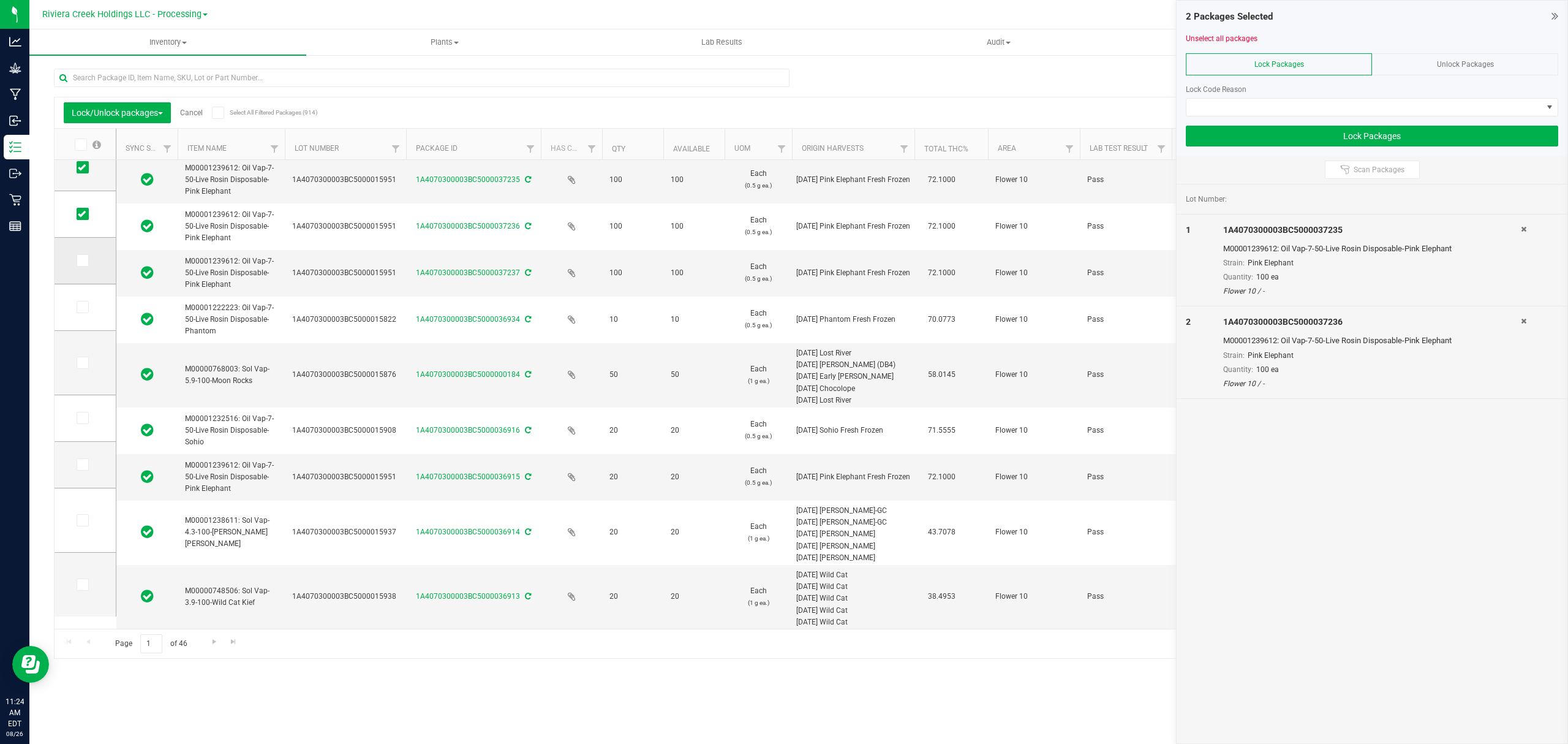
click at [85, 260] on icon at bounding box center [82, 260] width 8 height 0
click at [0, 0] on input "checkbox" at bounding box center [0, 0] width 0 height 0
click at [1216, 106] on span at bounding box center [1364, 107] width 356 height 17
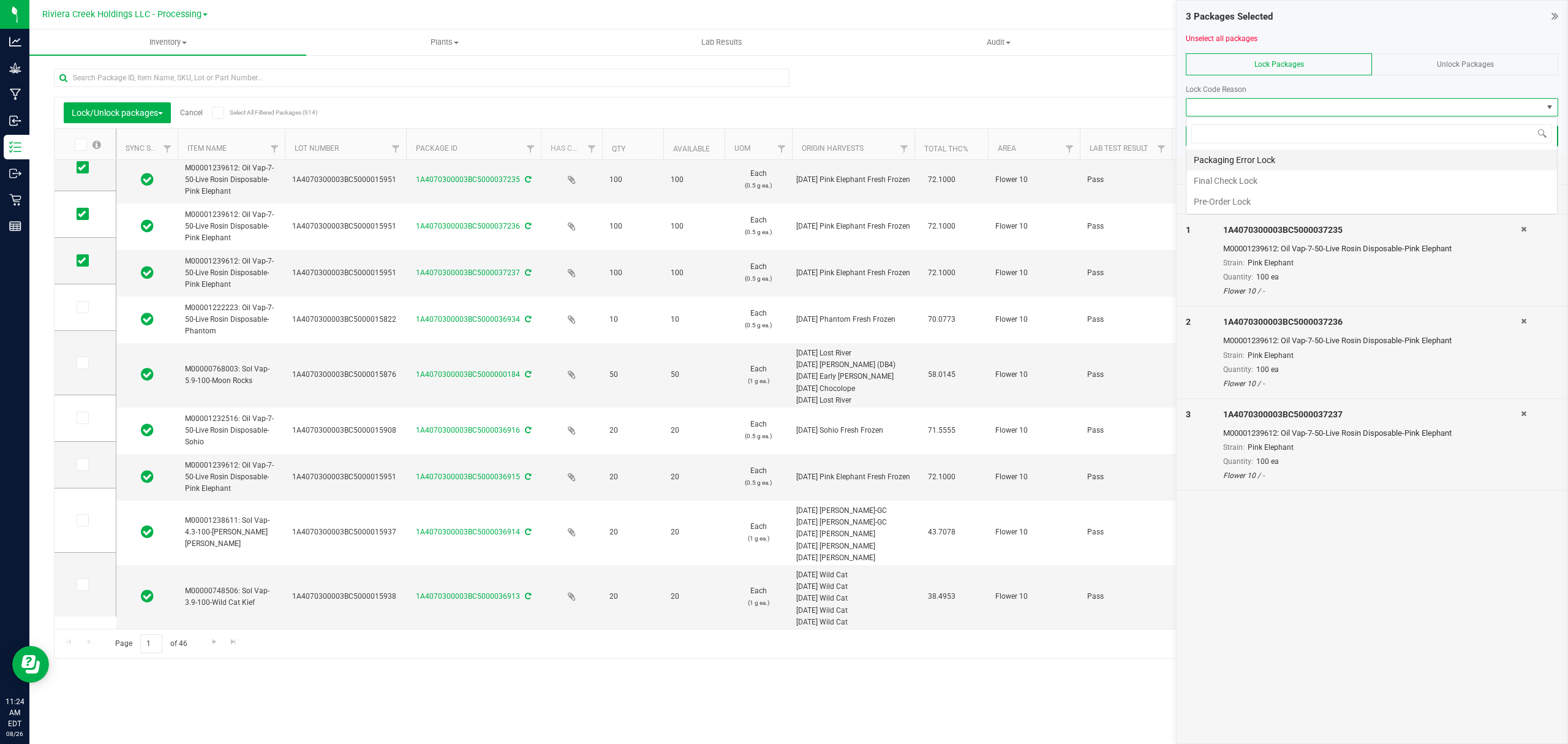
scroll to position [19, 371]
click at [1221, 181] on li "Final Check Lock" at bounding box center [1372, 180] width 370 height 21
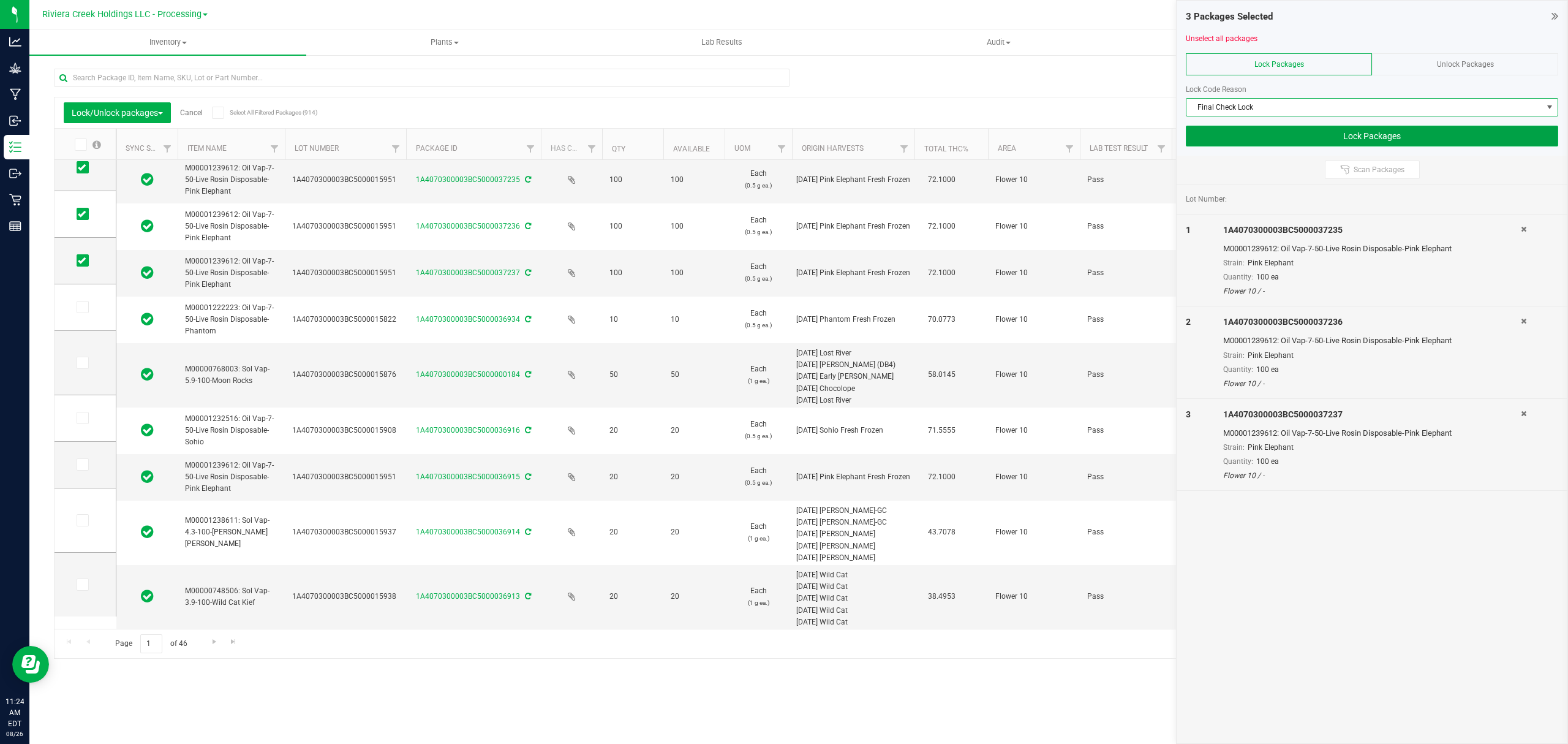
click at [1226, 138] on button "Lock Packages" at bounding box center [1372, 136] width 373 height 21
